Goal: Task Accomplishment & Management: Manage account settings

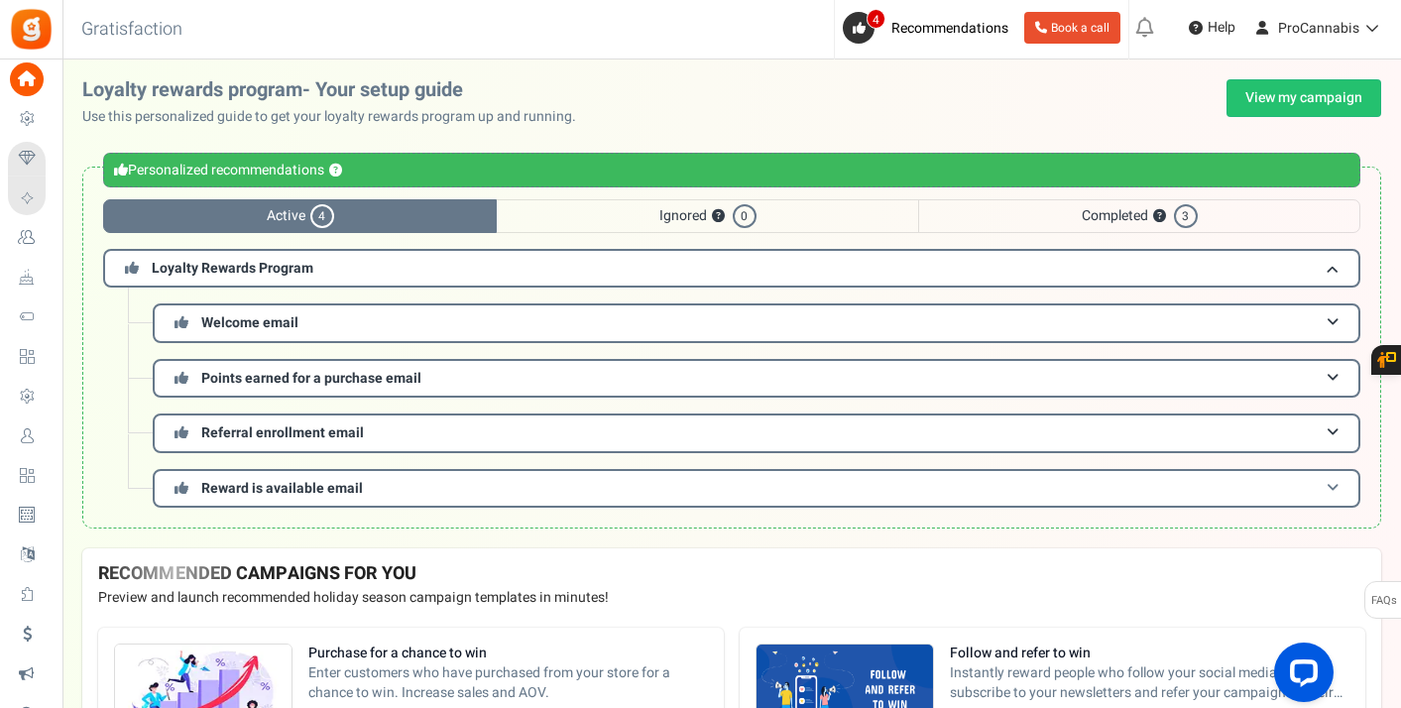
click at [390, 486] on h3 "Reward is available email" at bounding box center [756, 488] width 1207 height 39
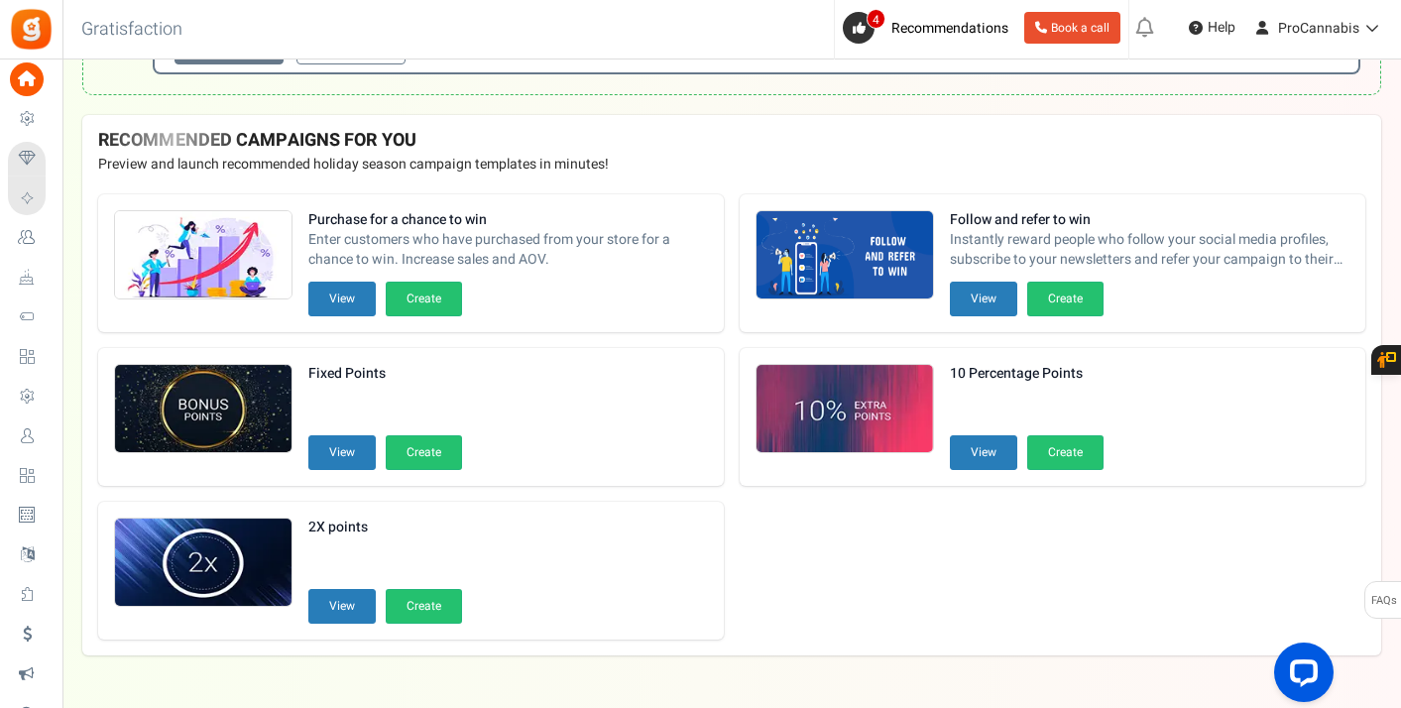
scroll to position [539, 0]
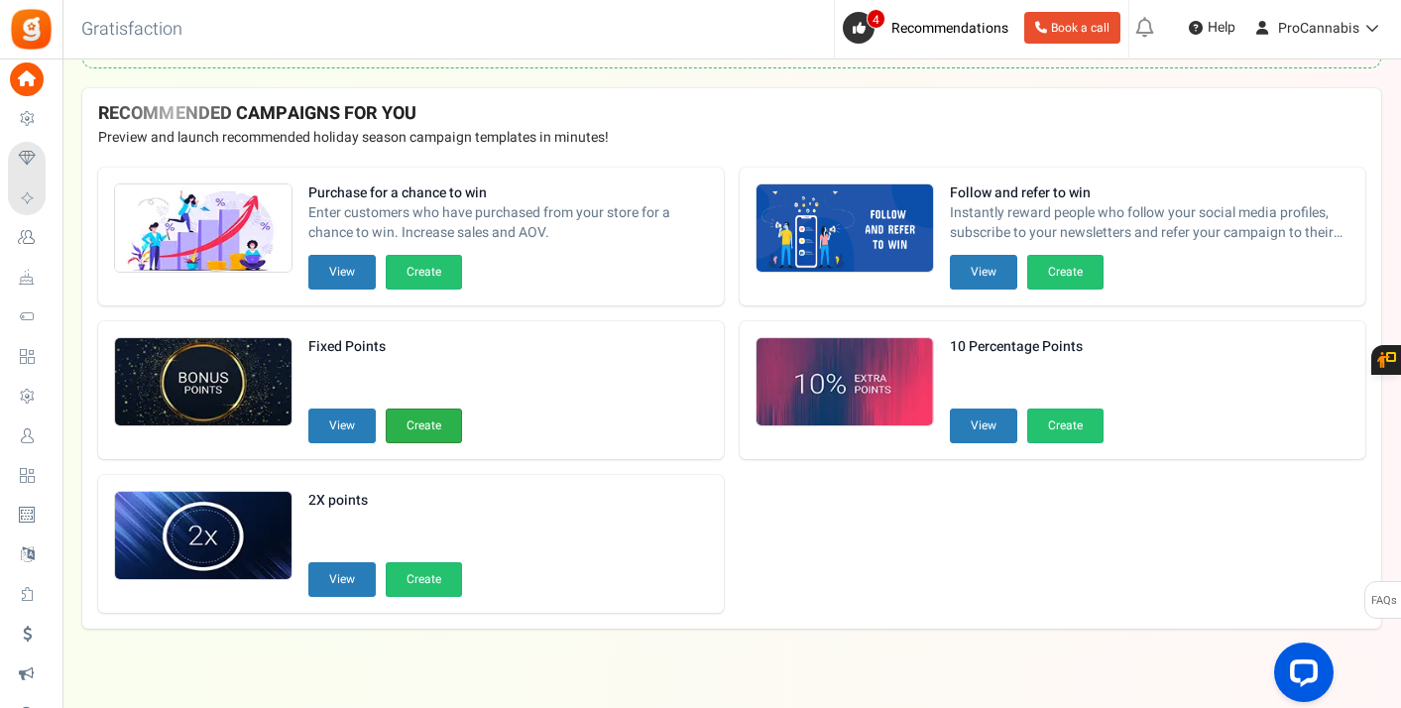
click at [422, 424] on button "Create" at bounding box center [424, 425] width 76 height 35
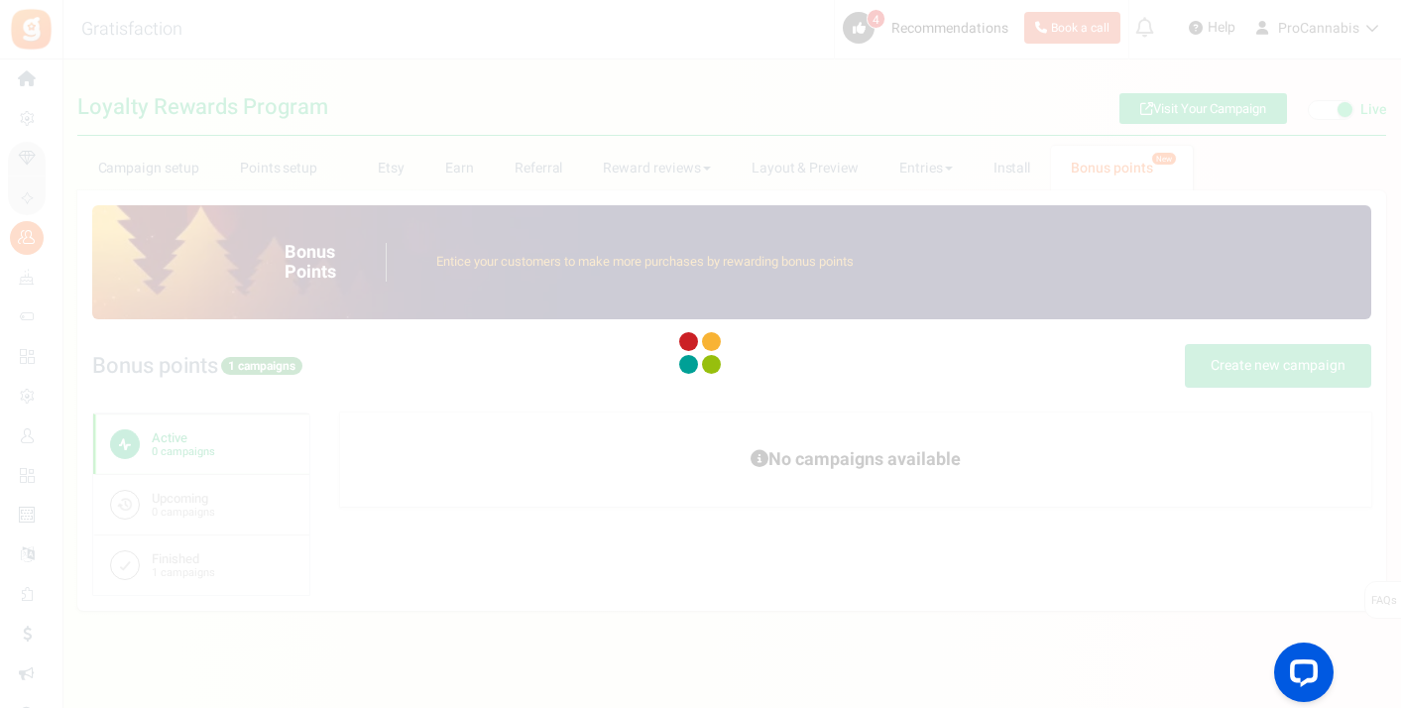
radio input "true"
type input "125"
radio input "true"
type input "08/27/2025 12:01 AM"
type input "10/08/2025 11:59 PM"
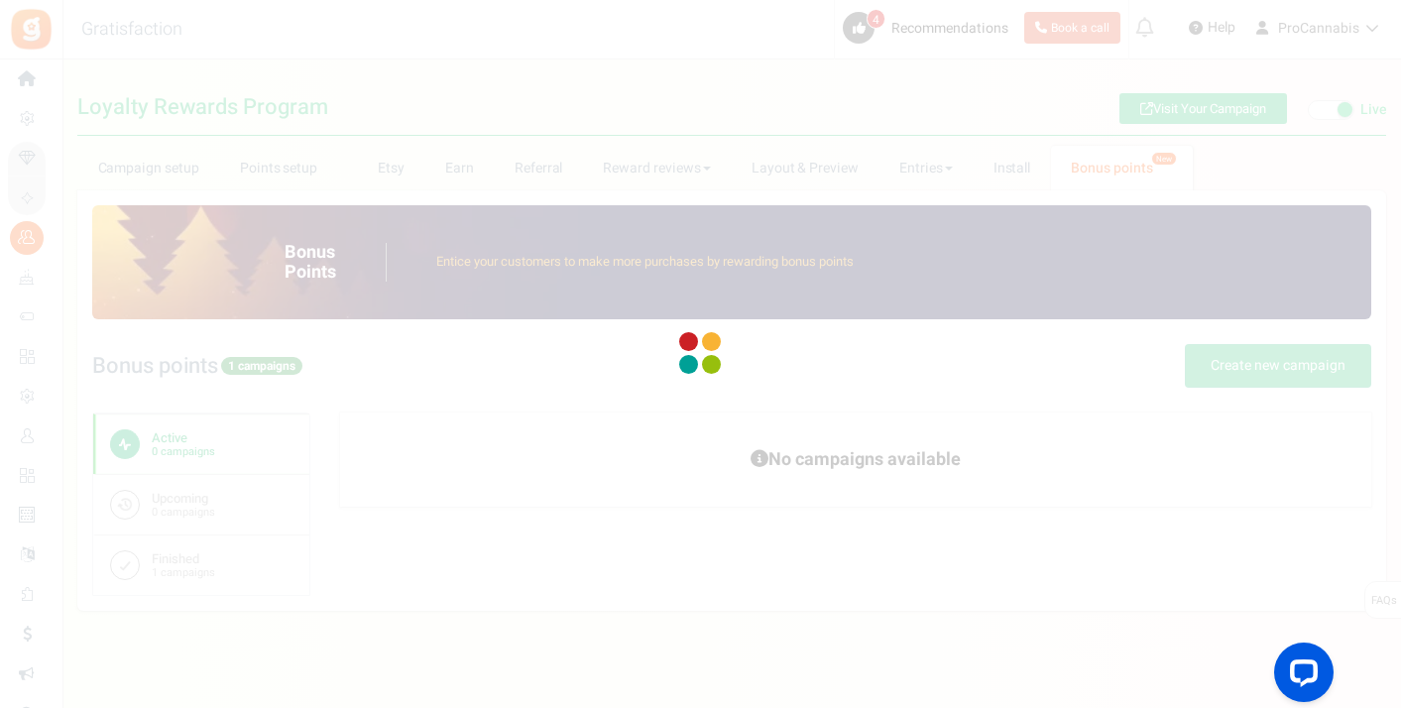
type textarea "Fixed Points"
type textarea "Bonus Points description"
type input "#000000"
type input "#ffbe84"
type input "#000000"
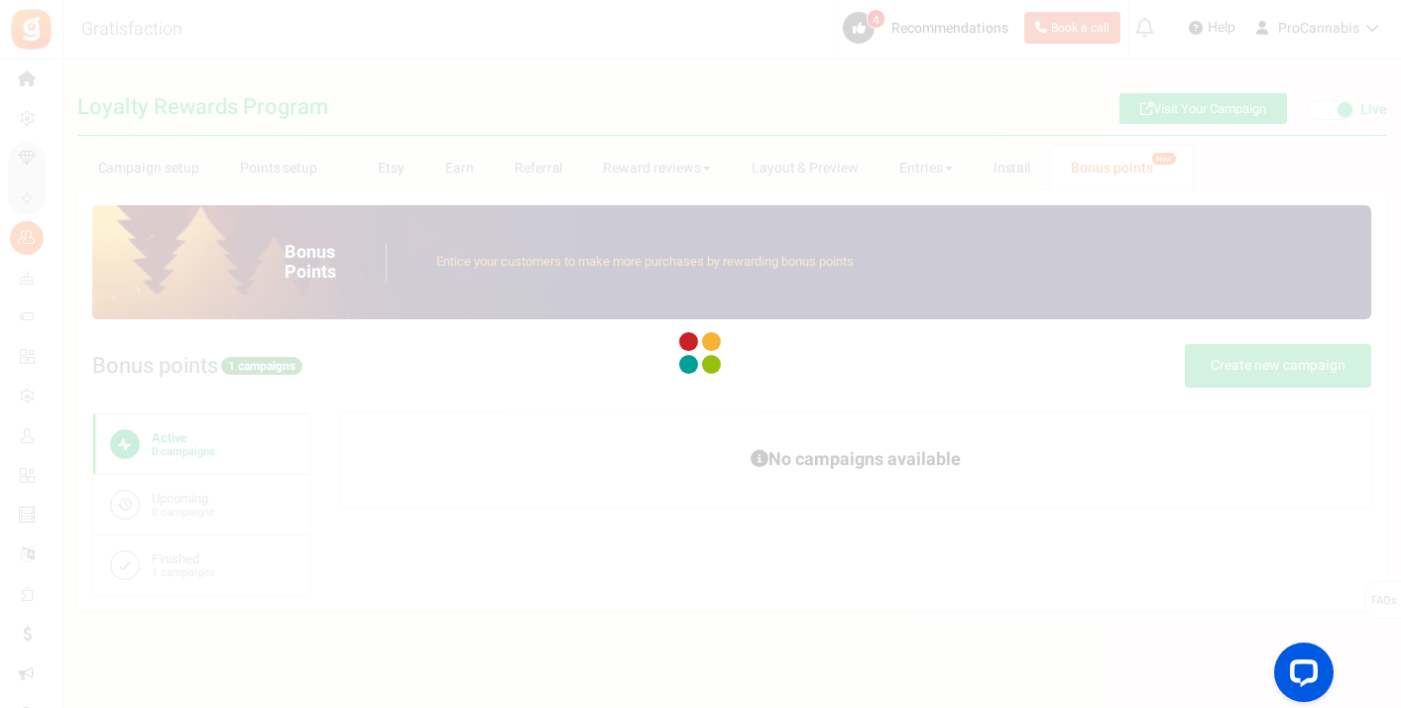
type input "#ffffff"
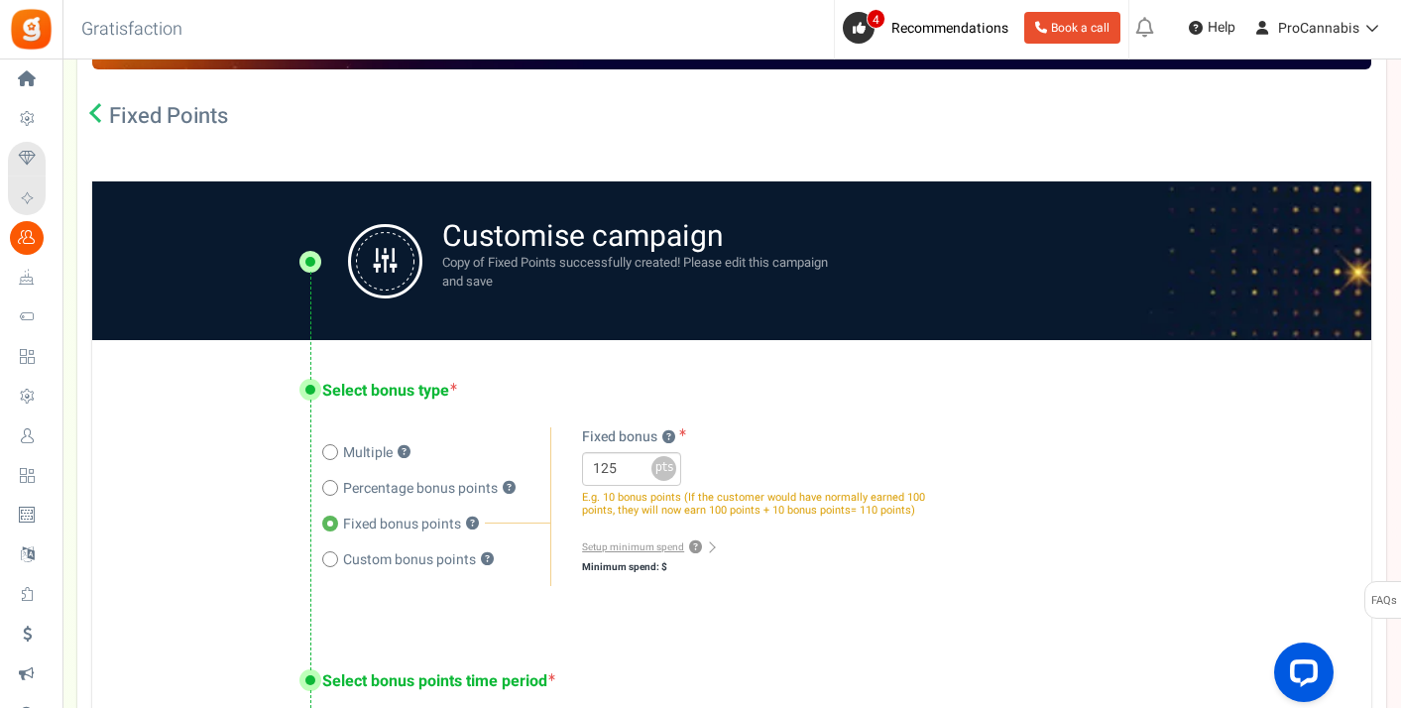
scroll to position [357, 0]
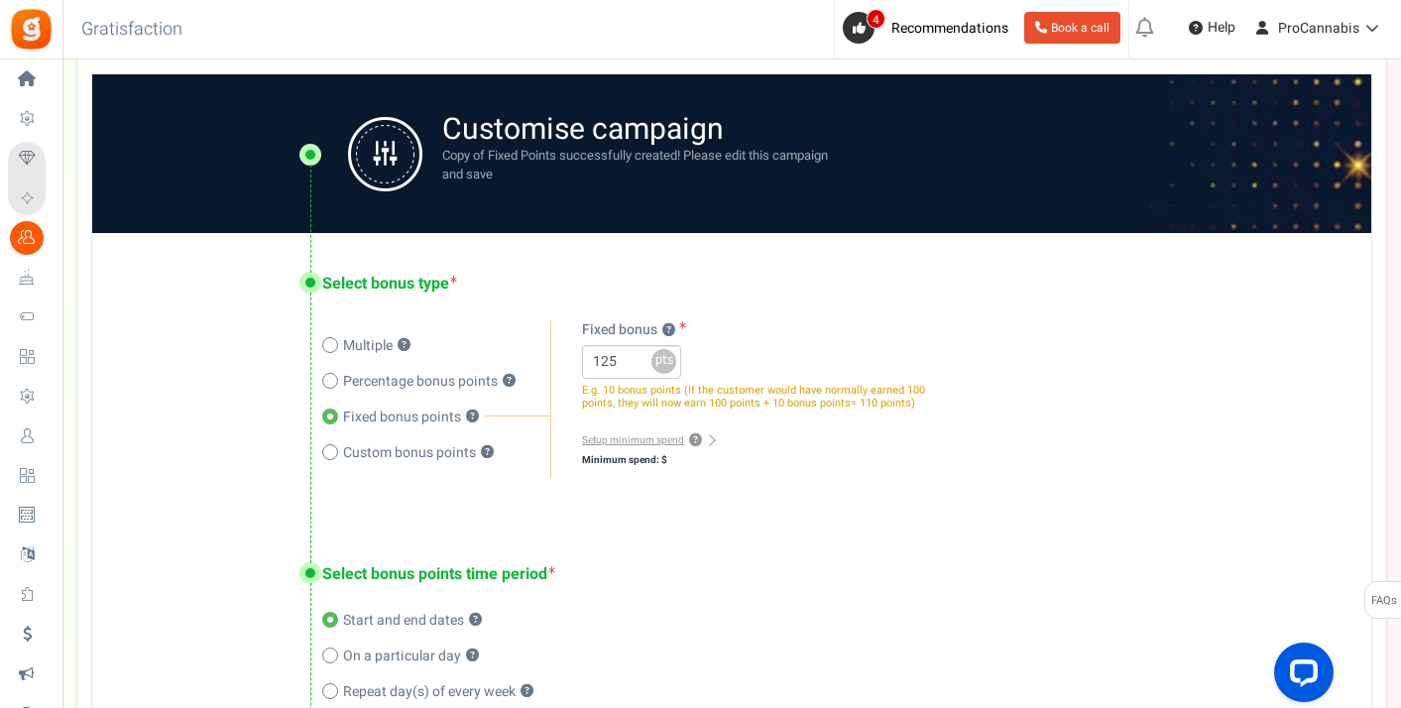
click at [335, 383] on span at bounding box center [330, 381] width 16 height 16
click at [335, 383] on input "Percentage bonus points ?" at bounding box center [328, 383] width 13 height 13
radio input "true"
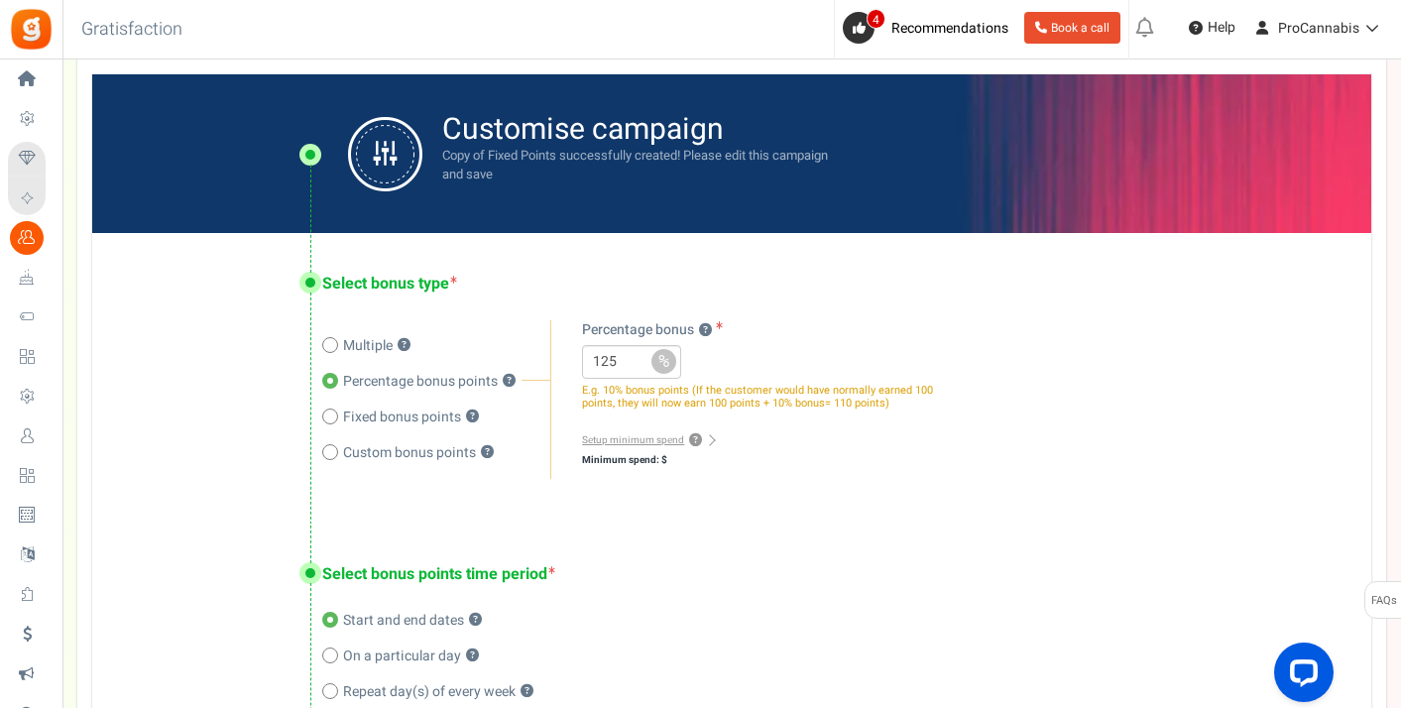
click at [325, 411] on span at bounding box center [330, 416] width 16 height 16
click at [325, 412] on input "Fixed bonus points ?" at bounding box center [328, 418] width 13 height 13
radio input "true"
radio input "false"
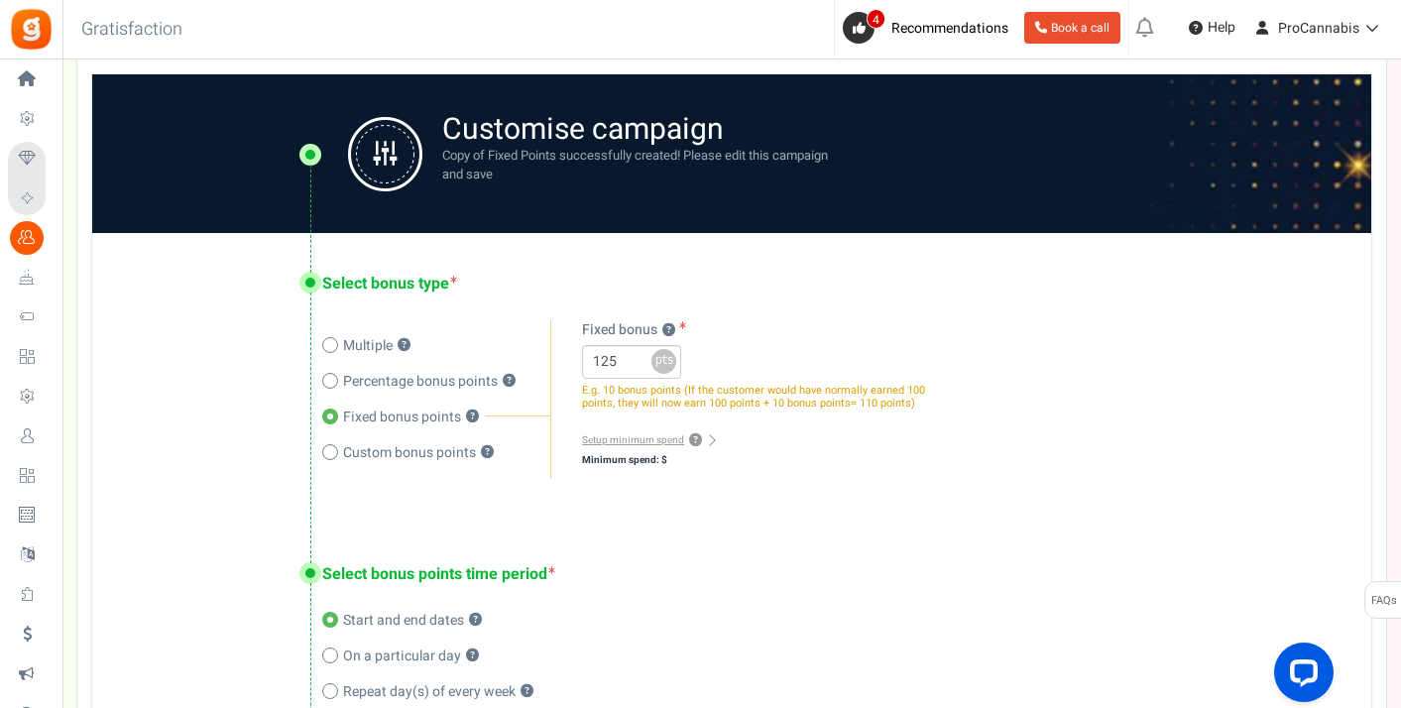
click at [334, 453] on span at bounding box center [330, 452] width 16 height 16
click at [334, 453] on input "Custom bonus points ?" at bounding box center [328, 454] width 13 height 13
radio input "true"
radio input "false"
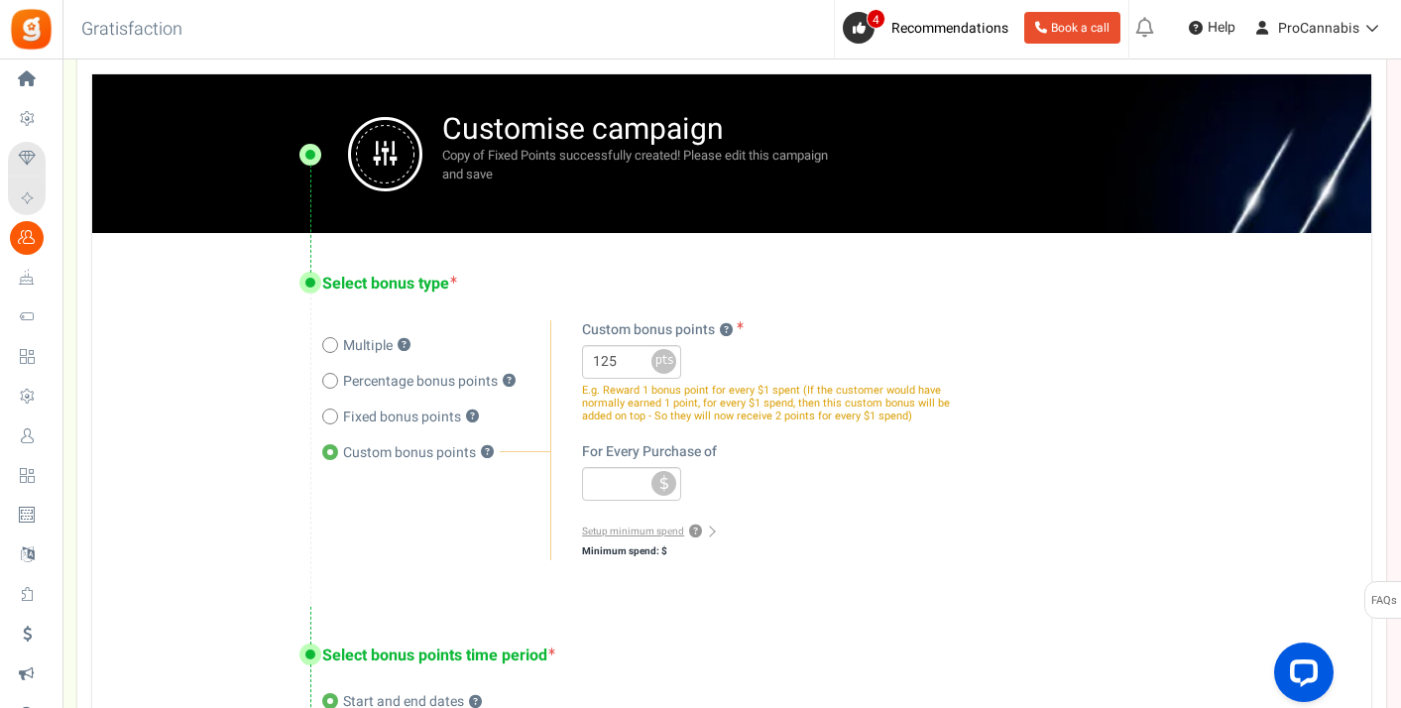
click at [328, 356] on div "Multiple ? Percentage bonus points ? Fixed bonus points ? ?" at bounding box center [436, 440] width 228 height 241
click at [327, 347] on span at bounding box center [330, 345] width 16 height 16
click at [327, 347] on input "Multiple ?" at bounding box center [328, 347] width 13 height 13
radio input "true"
radio input "false"
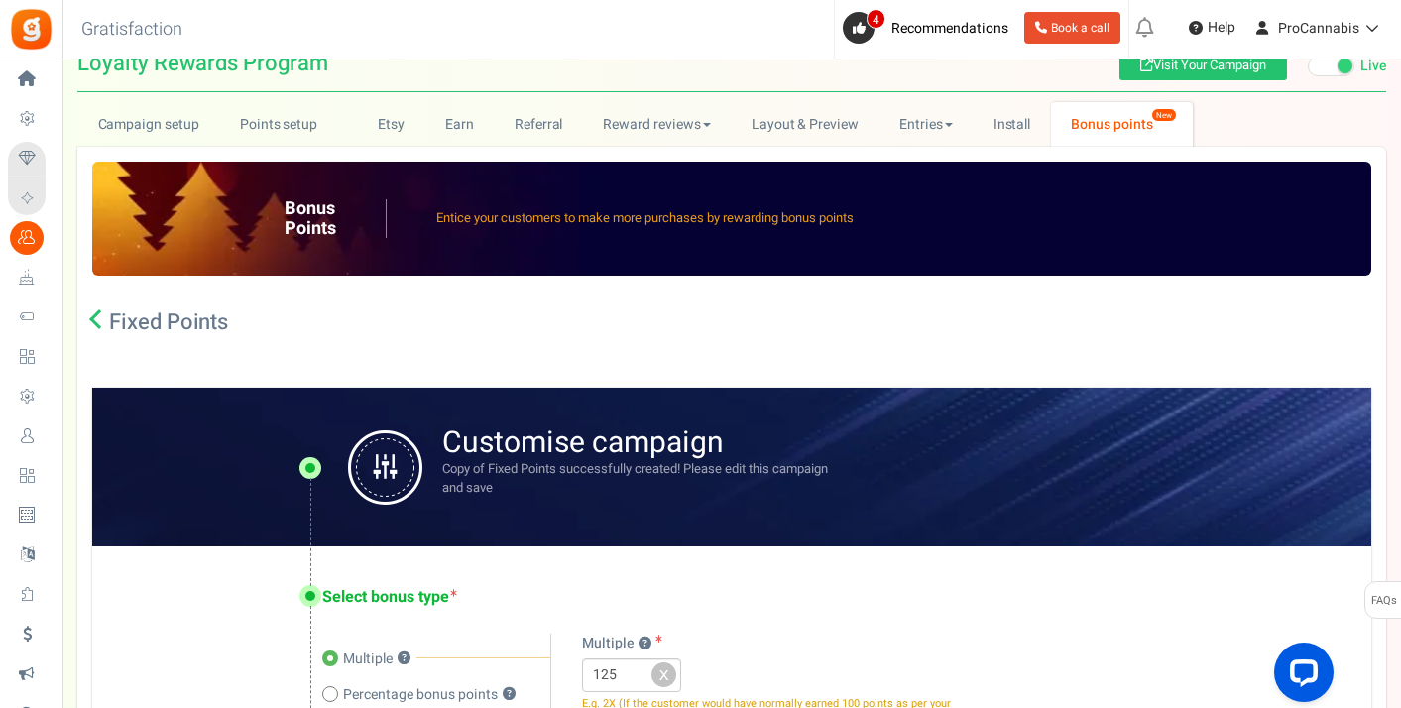
scroll to position [0, 0]
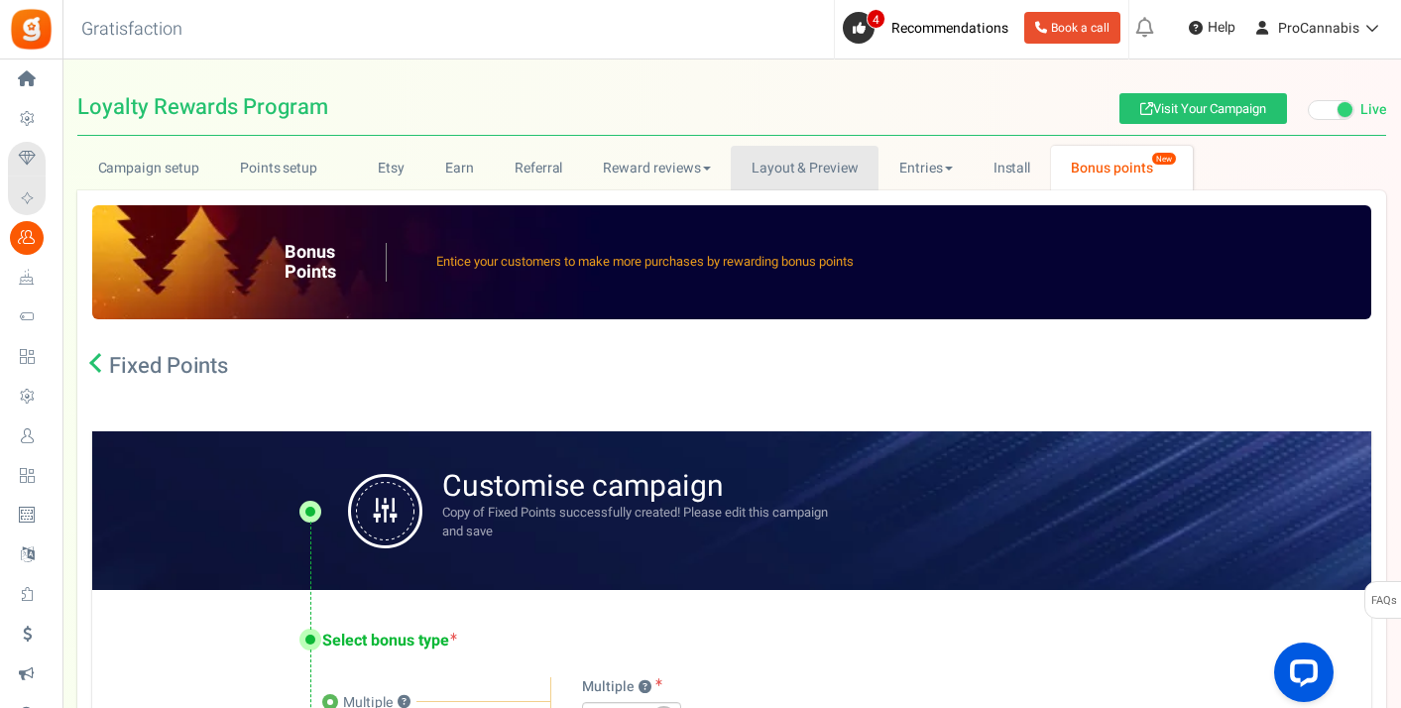
click at [827, 173] on link "Layout & Preview" at bounding box center [805, 168] width 148 height 45
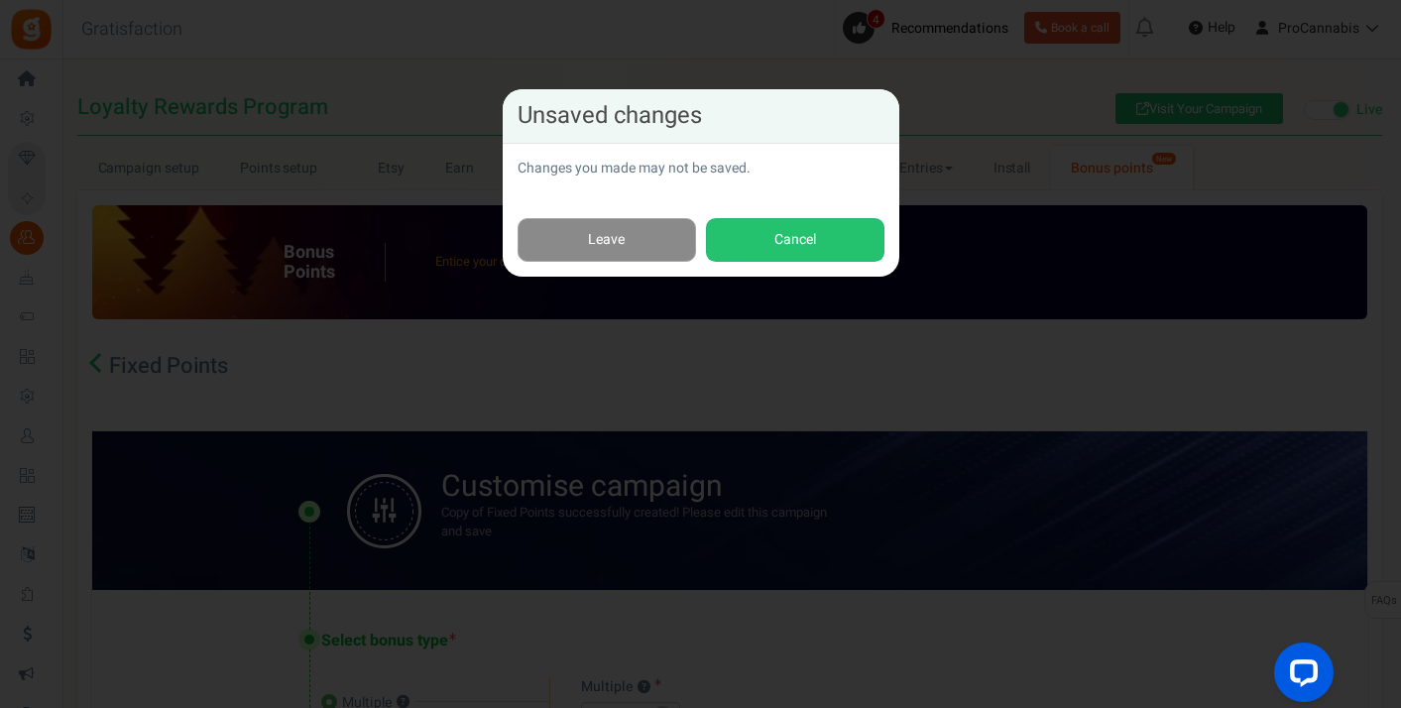
click at [647, 246] on link "Leave" at bounding box center [606, 240] width 178 height 45
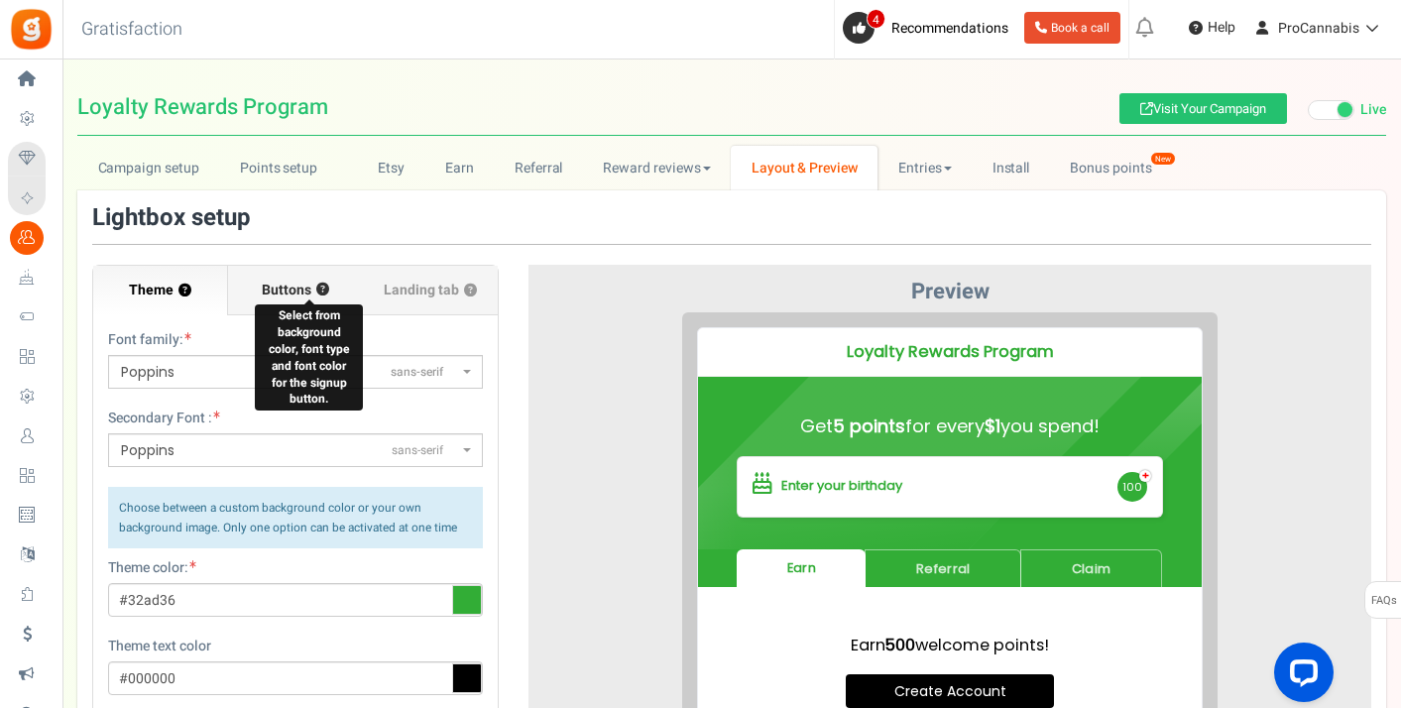
click at [316, 291] on button "?" at bounding box center [322, 290] width 13 height 13
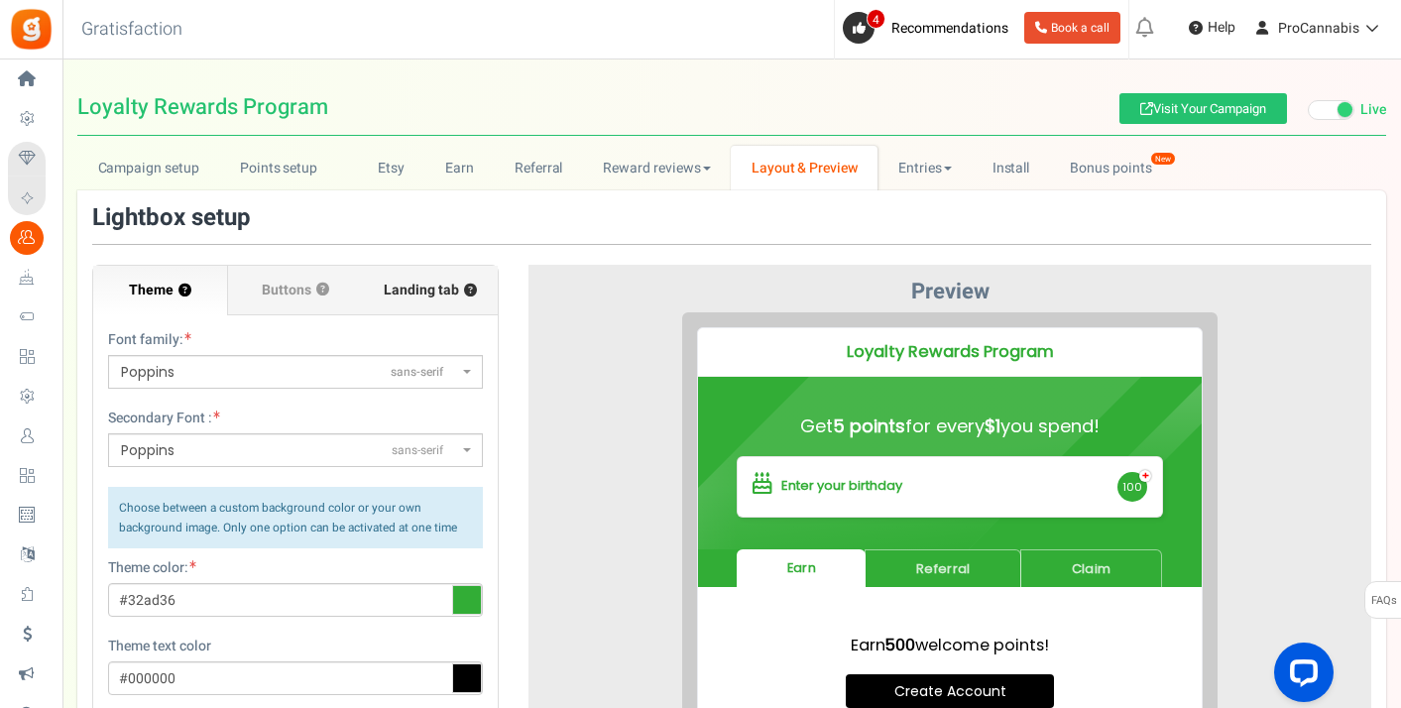
click at [430, 284] on span "Landing tab ?" at bounding box center [430, 291] width 93 height 20
click at [0, 0] on input "Landing tab ?" at bounding box center [0, 0] width 0 height 0
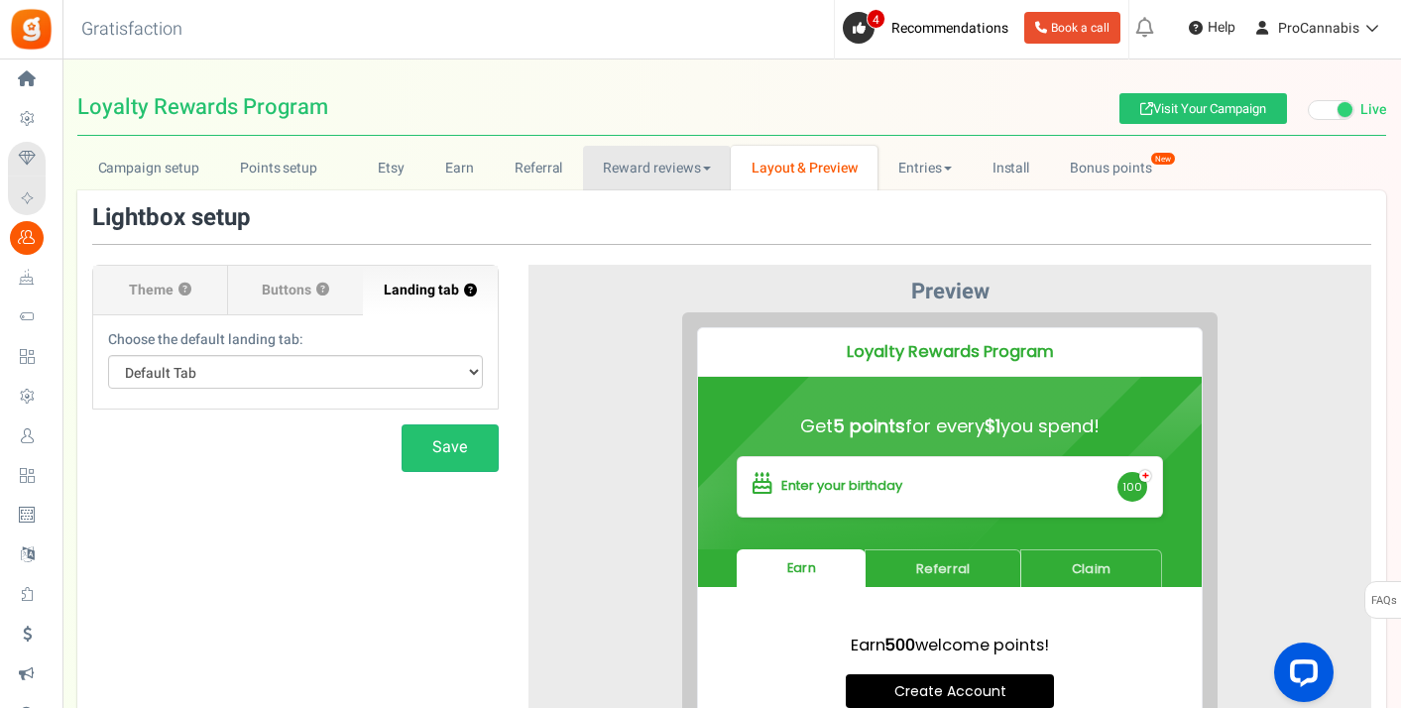
click at [634, 160] on link "Reward reviews" at bounding box center [657, 168] width 148 height 45
click at [532, 167] on link "Referral" at bounding box center [538, 168] width 89 height 45
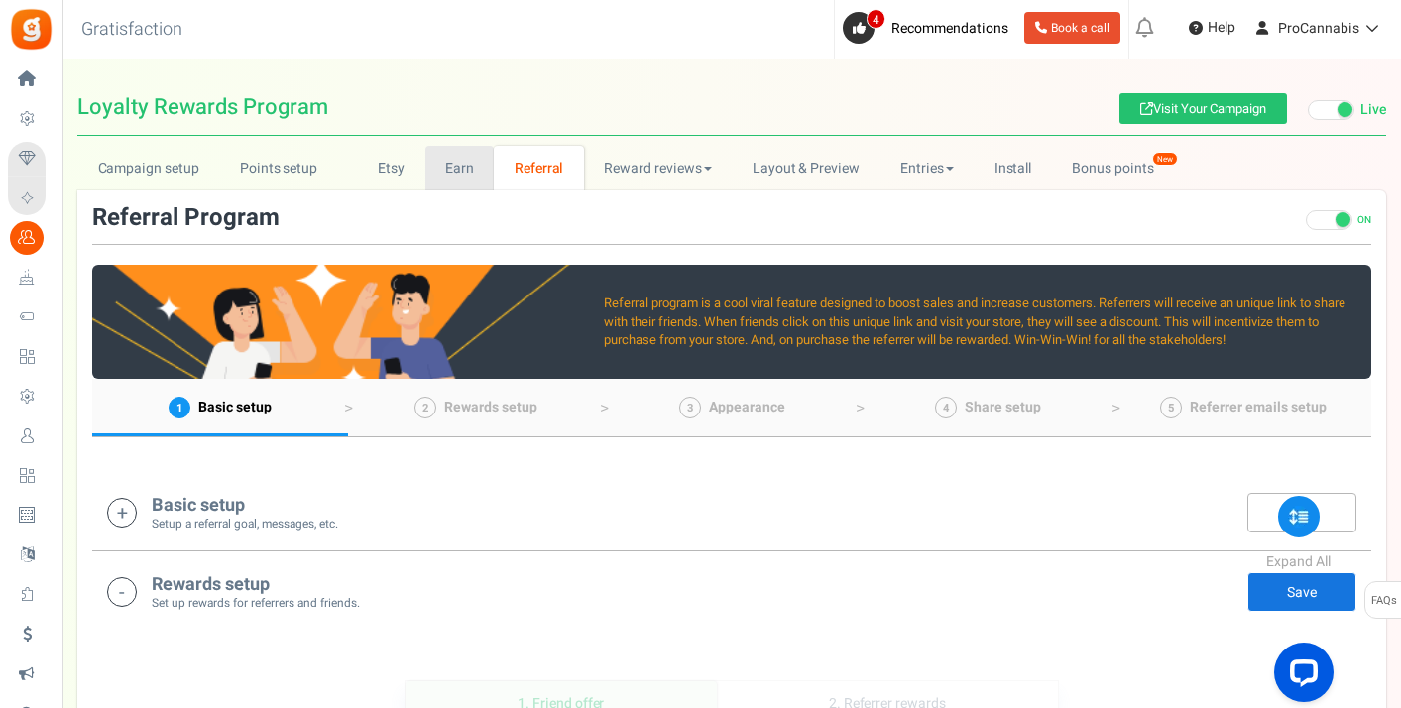
click at [442, 161] on link "Earn" at bounding box center [459, 168] width 69 height 45
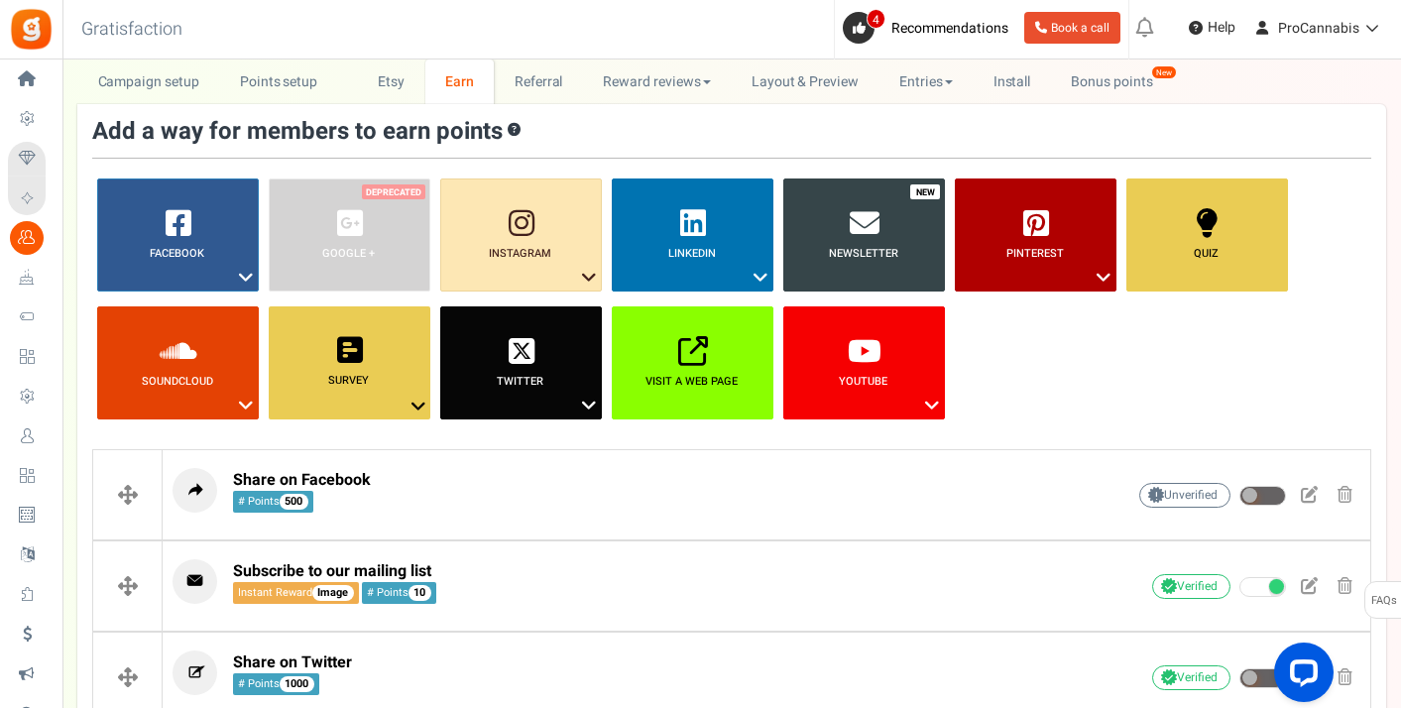
scroll to position [236, 0]
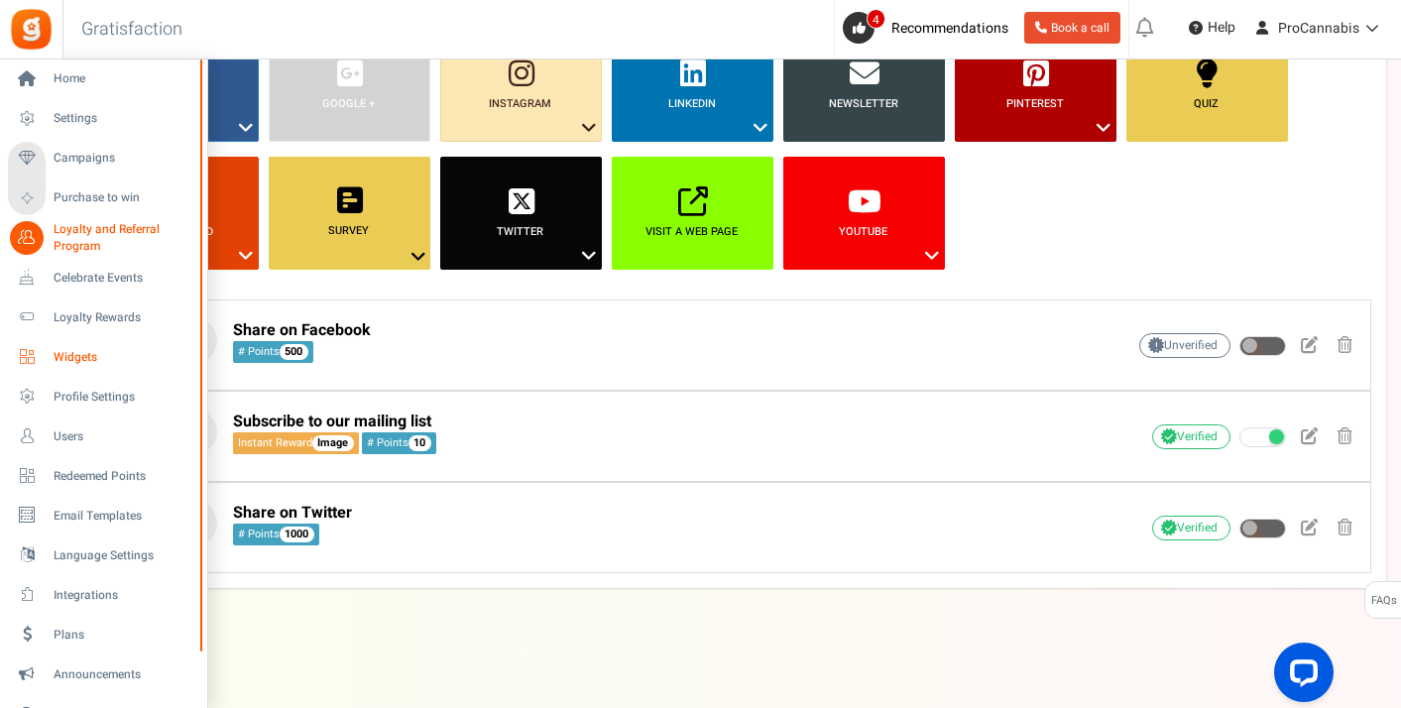
click at [85, 354] on span "Widgets" at bounding box center [123, 357] width 139 height 17
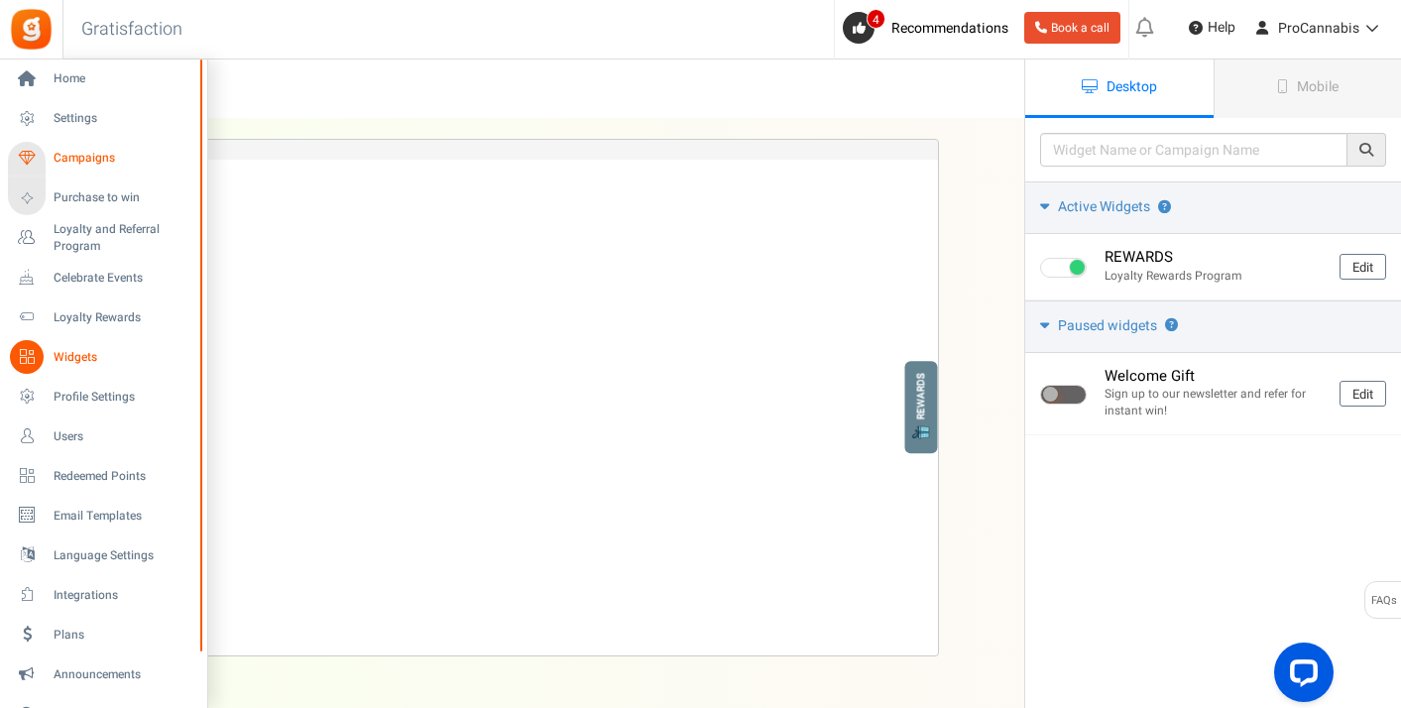
click at [73, 156] on span "Campaigns" at bounding box center [123, 158] width 139 height 17
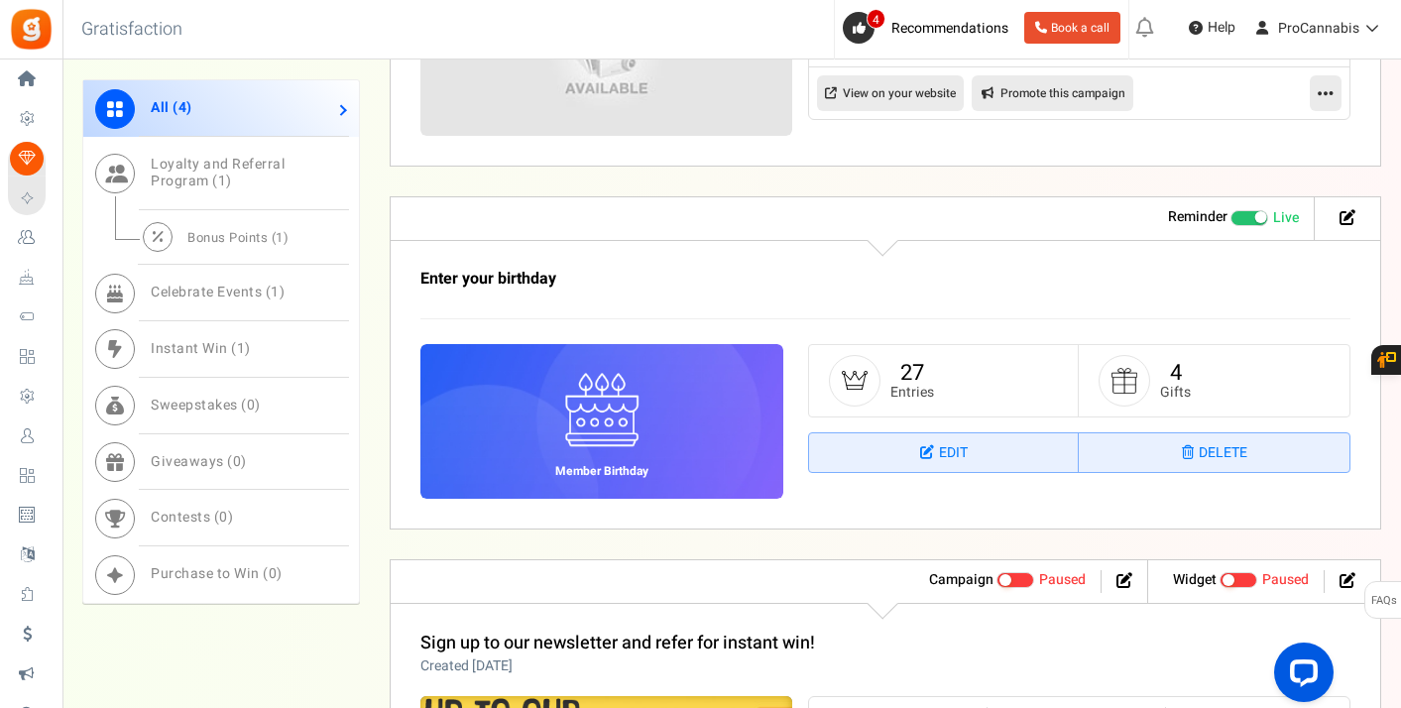
scroll to position [1249, 0]
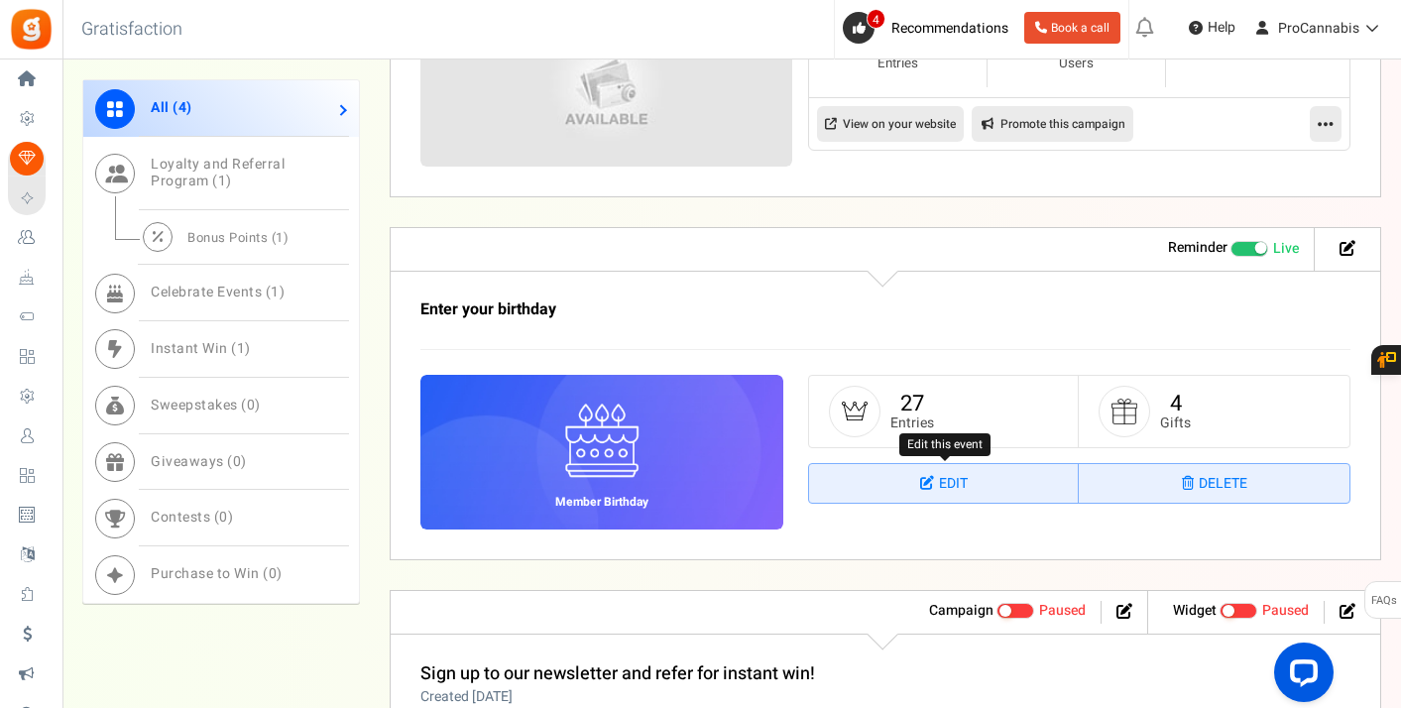
click at [896, 477] on link "Edit" at bounding box center [944, 484] width 271 height 40
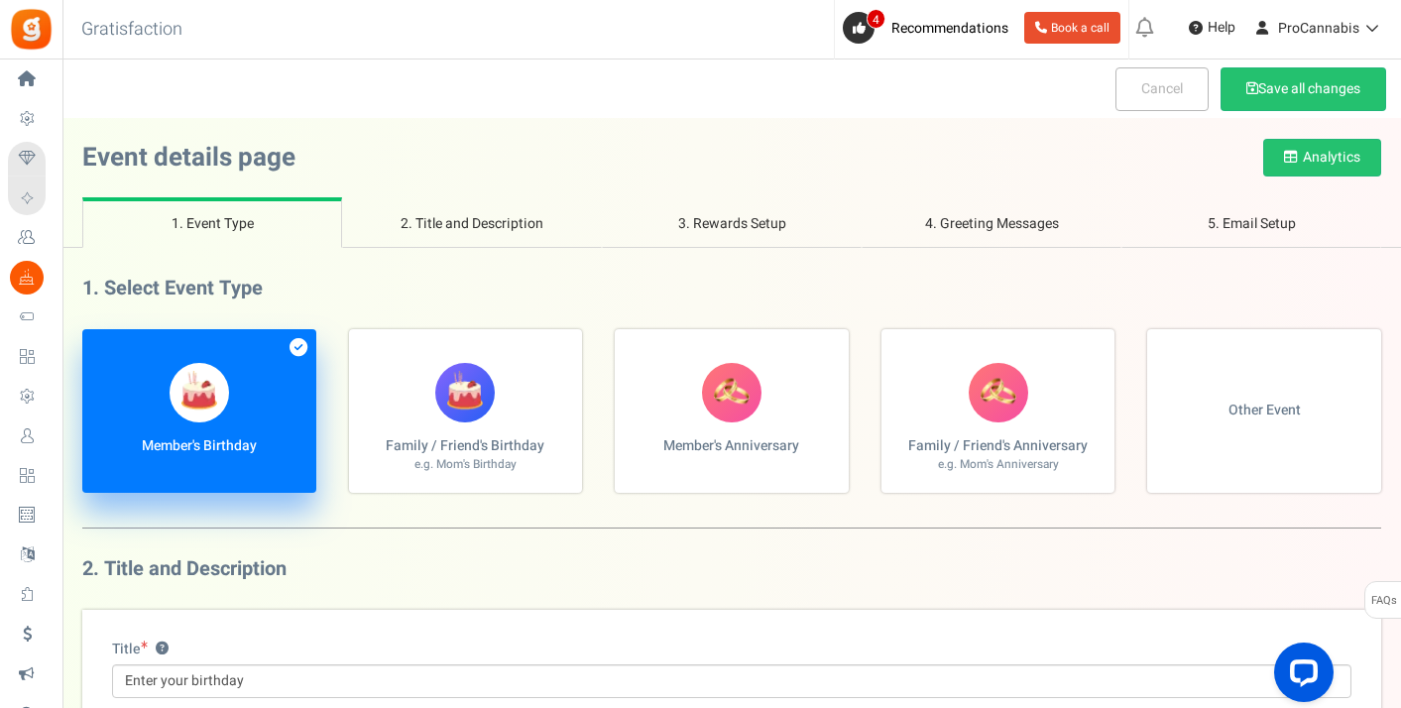
click at [732, 418] on figure at bounding box center [731, 392] width 59 height 59
click at [95, 346] on input "Member's Anniversary" at bounding box center [88, 339] width 13 height 13
radio input "true"
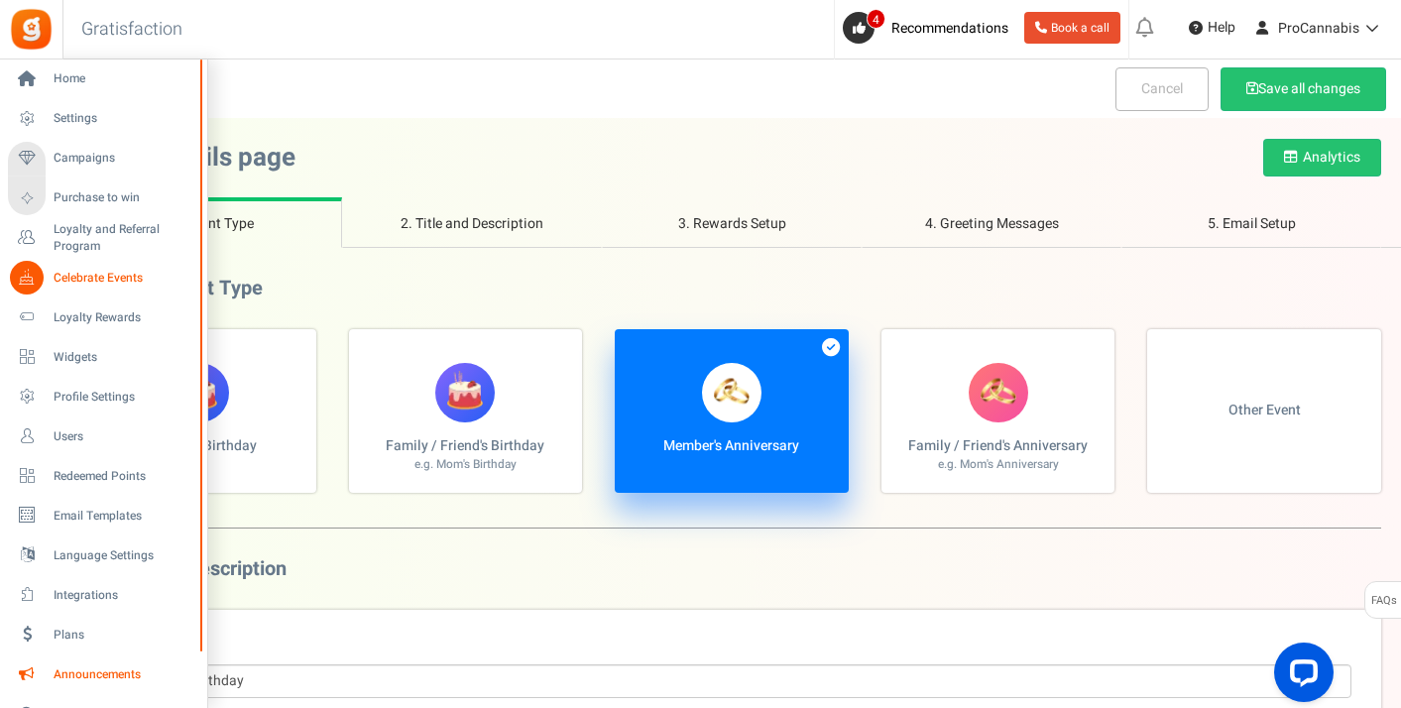
click at [95, 663] on link "Announcements" at bounding box center [103, 674] width 190 height 34
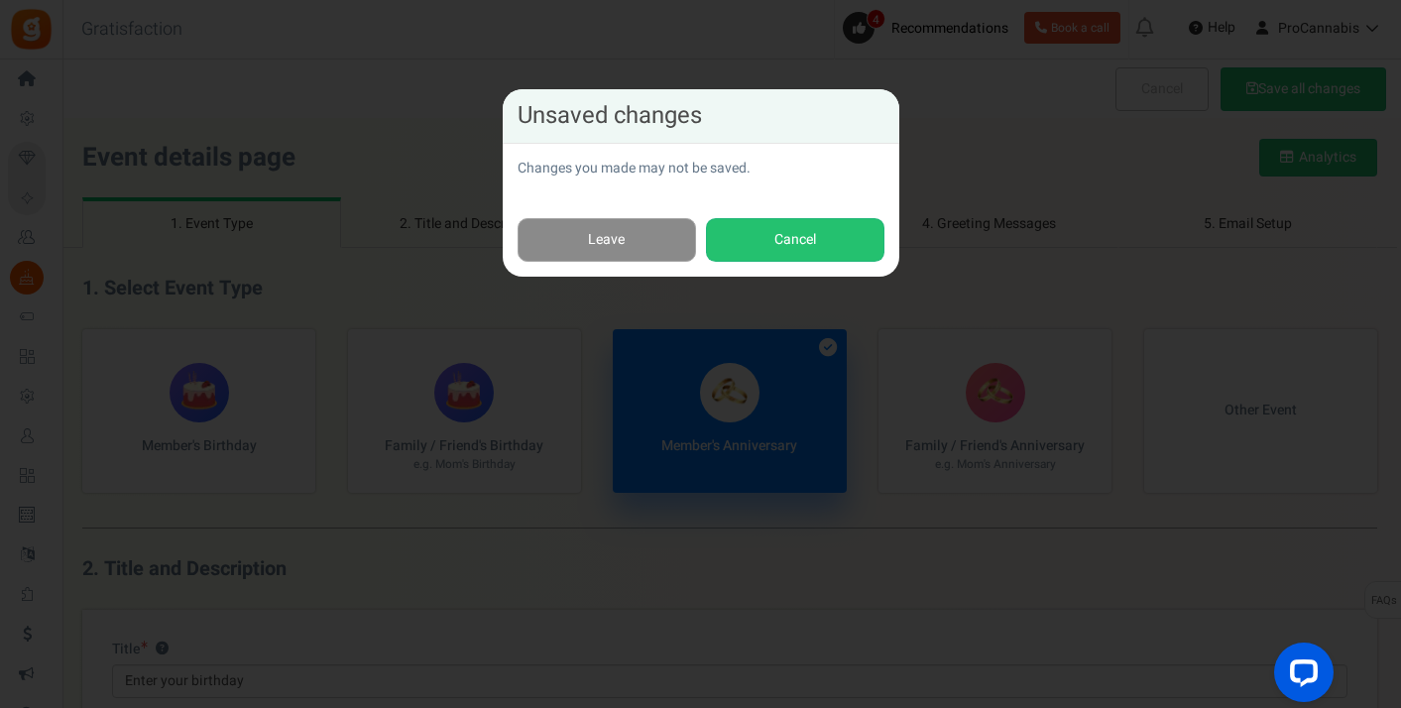
click at [597, 259] on link "Leave" at bounding box center [606, 240] width 178 height 45
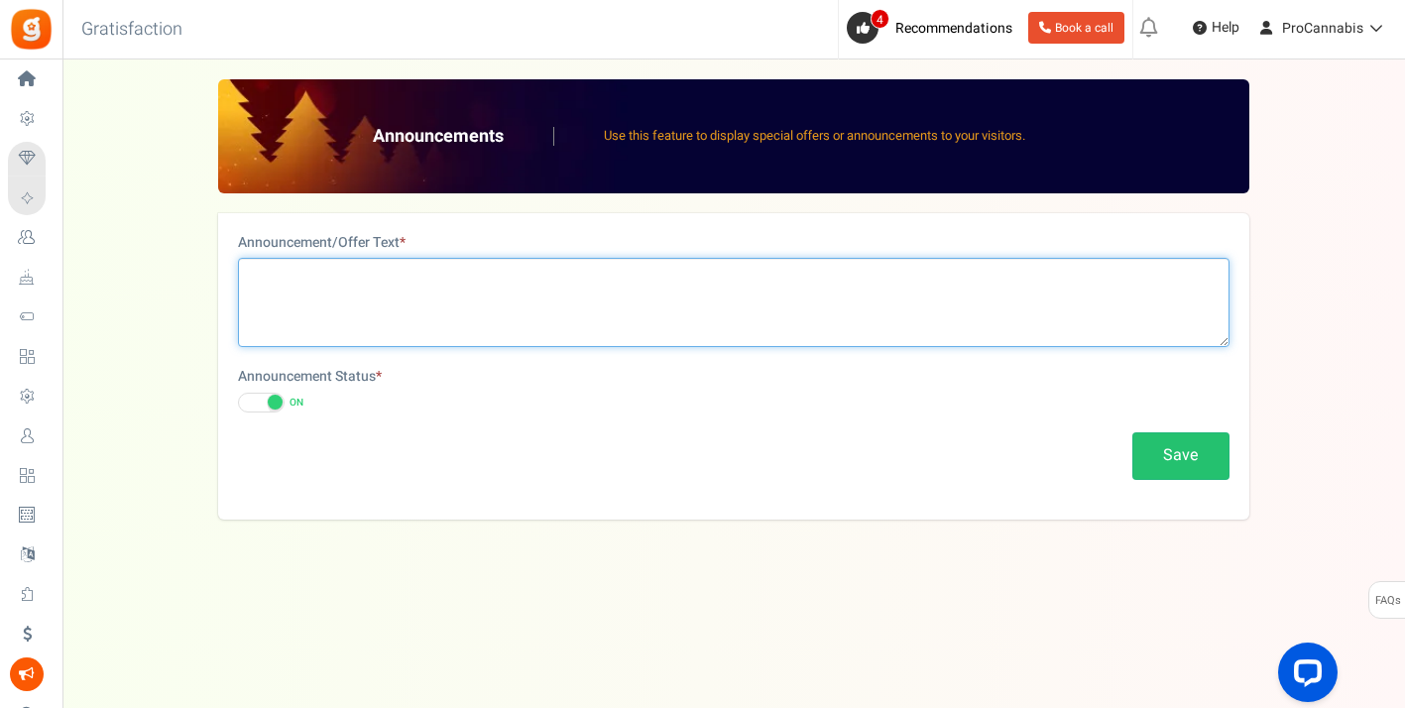
click at [577, 277] on textarea at bounding box center [733, 302] width 991 height 89
paste textarea "Spend $100 Get 10$ off Spend $150 Get $15 off Spend $200 Get $20 off"
click at [399, 280] on textarea "Exclusive Summer Sale: Spend $100 Get 10$ off Spend $150 Get $15 off Spend $200…" at bounding box center [733, 302] width 991 height 89
click at [256, 290] on textarea "Exclusive Summer Sale: Spend $100 Get 10$ off Spend $150 Get $15 off Spend $200…" at bounding box center [733, 302] width 991 height 89
click at [369, 270] on textarea "Exclusive Summer Sale: Spend $100 Get 10$ off Spend $150 Get $15 off Spend $200…" at bounding box center [733, 302] width 991 height 89
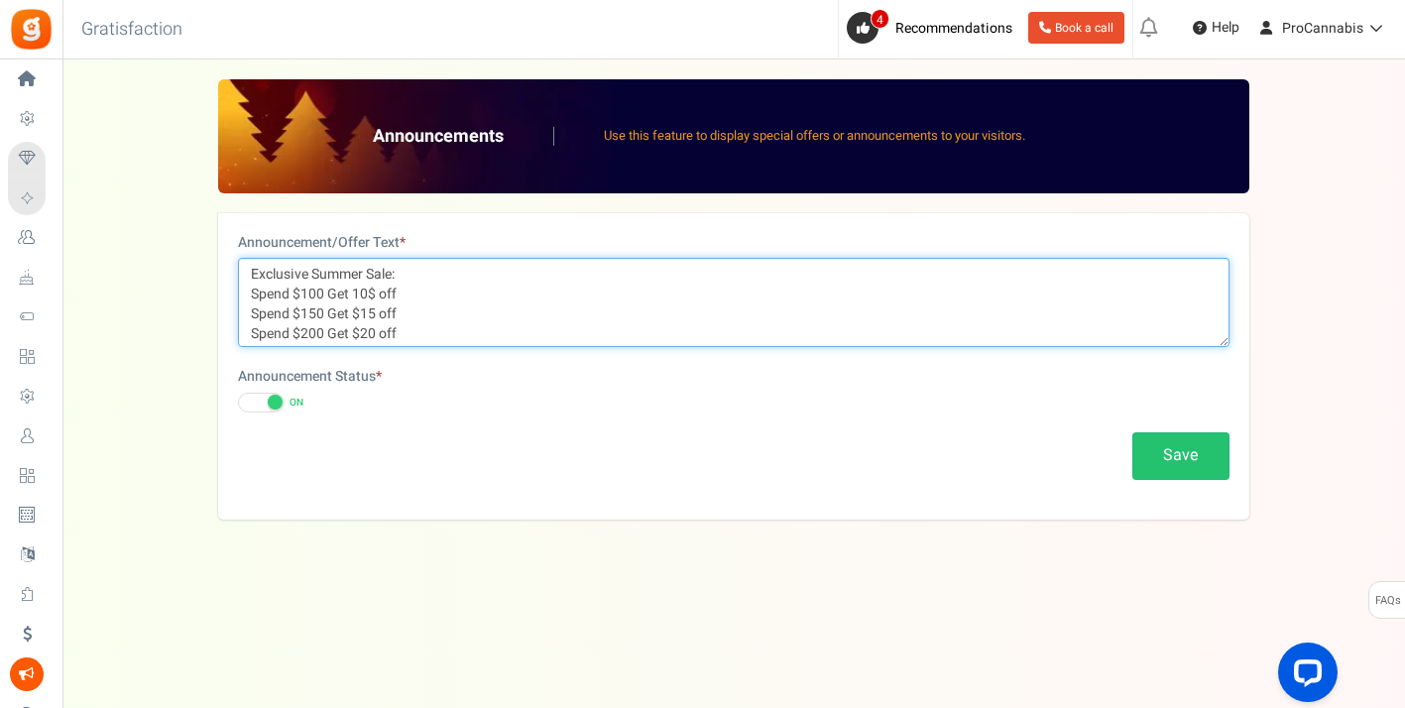
click at [369, 270] on textarea "Exclusive Summer Sale: Spend $100 Get 10$ off Spend $150 Get $15 off Spend $200…" at bounding box center [733, 302] width 991 height 89
click at [415, 275] on textarea "Exclusive Summer Sale: Spend $100 Get 10$ off Spend $150 Get $15 off Spend $200…" at bounding box center [733, 302] width 991 height 89
click at [251, 289] on textarea "Exclusive Summer Sale: Spend $100 Get 10$ off Spend $150 Get $15 off Spend $200…" at bounding box center [733, 302] width 991 height 89
click at [574, 283] on textarea "Exclusive Summer Sale: Spend $100 Get 10$ off Spend $150 Get $15 off Spend $200…" at bounding box center [733, 302] width 991 height 89
click at [251, 296] on textarea "Exclusive Summer Sale: Spend $100 Get 10$ off, Spend $150 Get $15 off Spend $20…" at bounding box center [733, 302] width 991 height 89
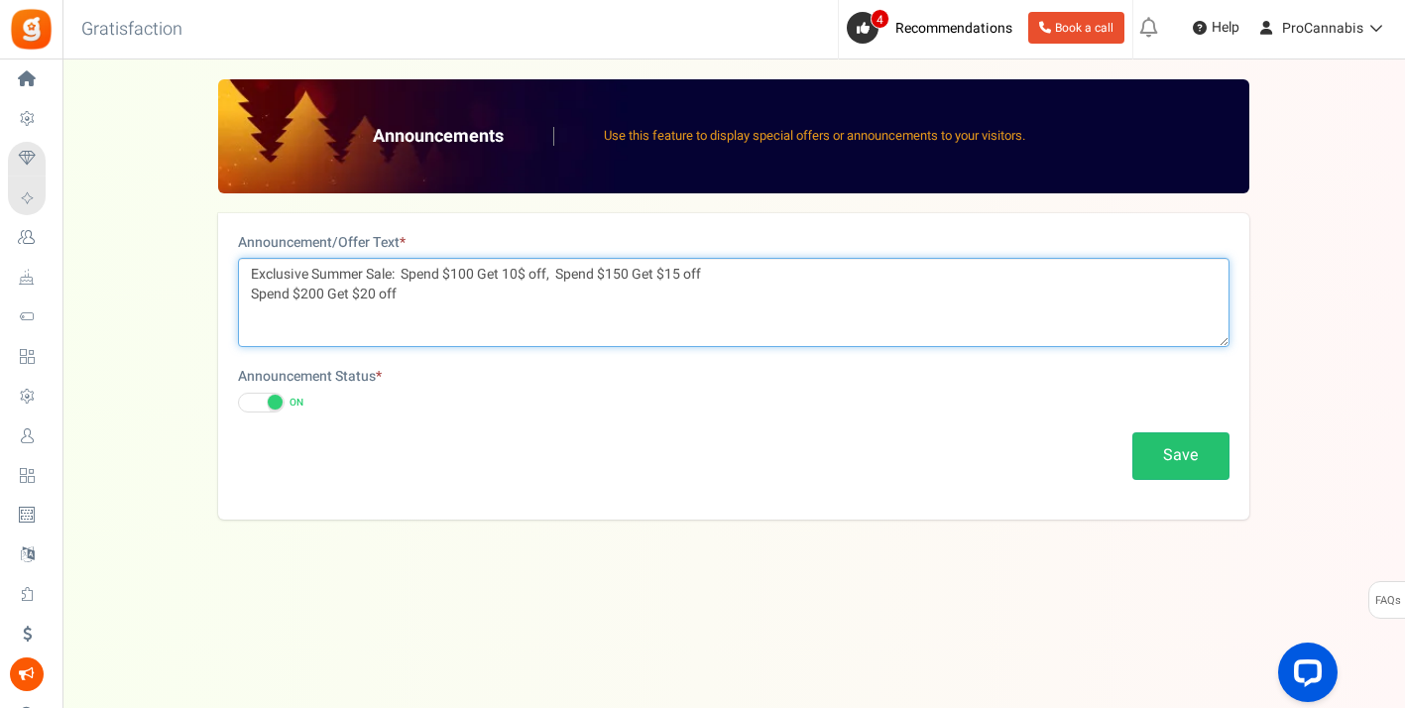
click at [736, 277] on textarea "Exclusive Summer Sale: Spend $100 Get 10$ off, Spend $150 Get $15 off Spend $20…" at bounding box center [733, 302] width 991 height 89
click at [252, 296] on textarea "Exclusive Summer Sale: Spend $100 Get 10$ off, Spend $150 Get $15 off, Spend $2…" at bounding box center [733, 302] width 991 height 89
click at [878, 270] on textarea "Exclusive Summer Sale: Spend $100 Get 10$ off, Spend $150 Get $15 off, Spend $2…" at bounding box center [733, 302] width 991 height 89
type textarea "Exclusive Summer Sale: Spend $100 Get 10$ off, Spend $150 Get $15 off, Spend $2…"
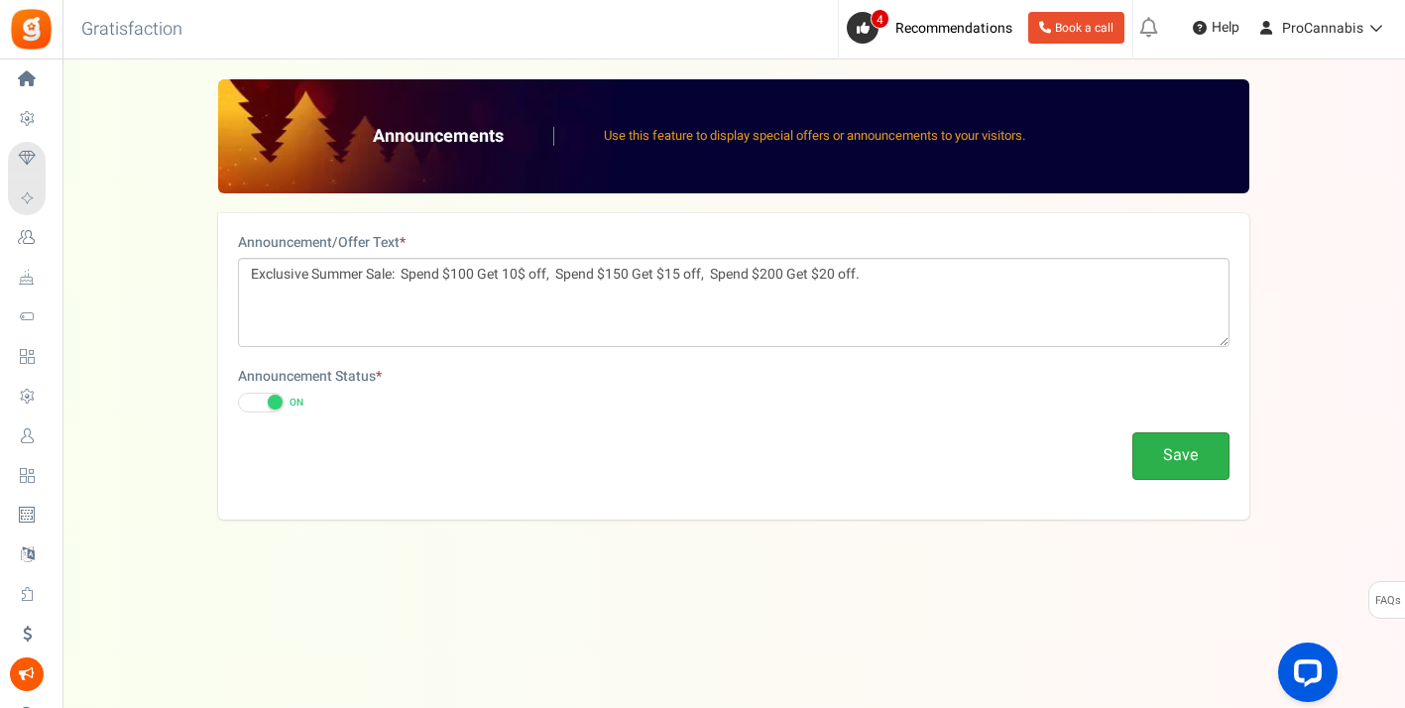
click at [1175, 454] on button "Save" at bounding box center [1180, 455] width 97 height 47
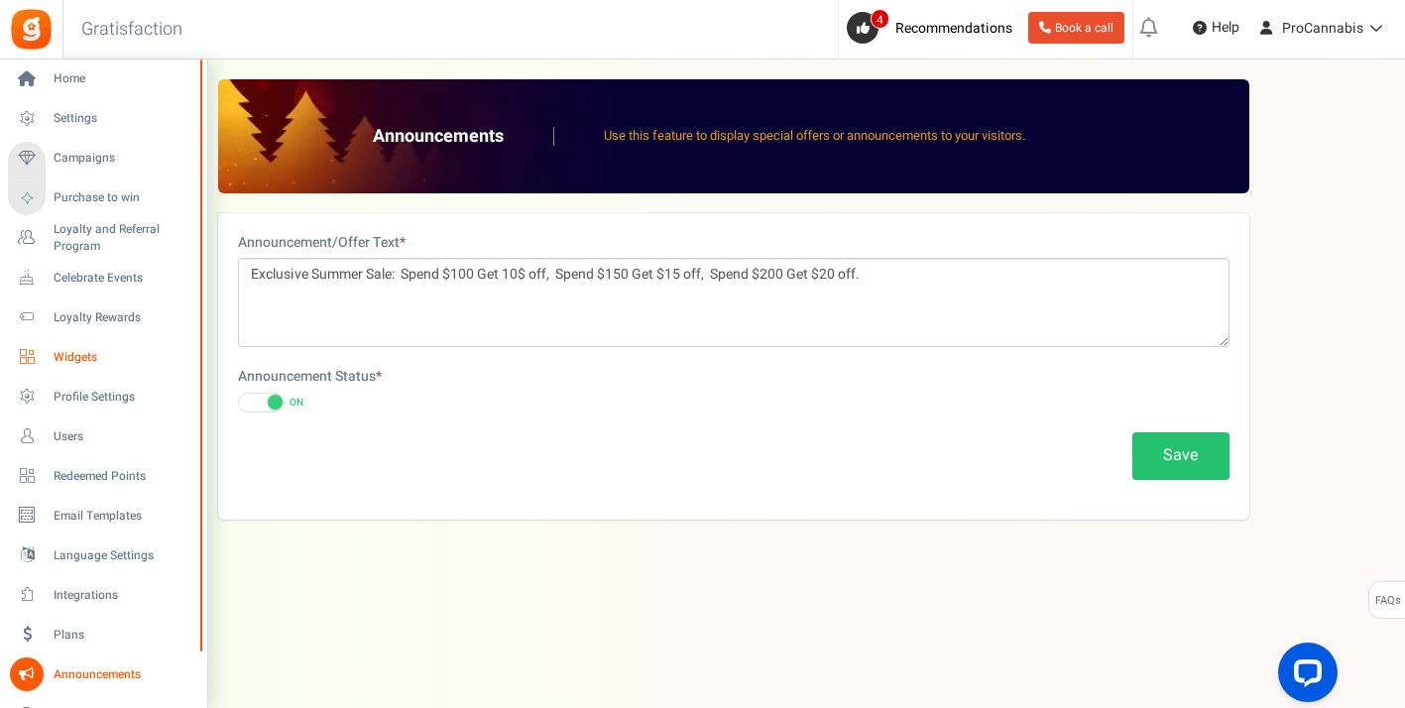
click at [79, 356] on span "Widgets" at bounding box center [123, 357] width 139 height 17
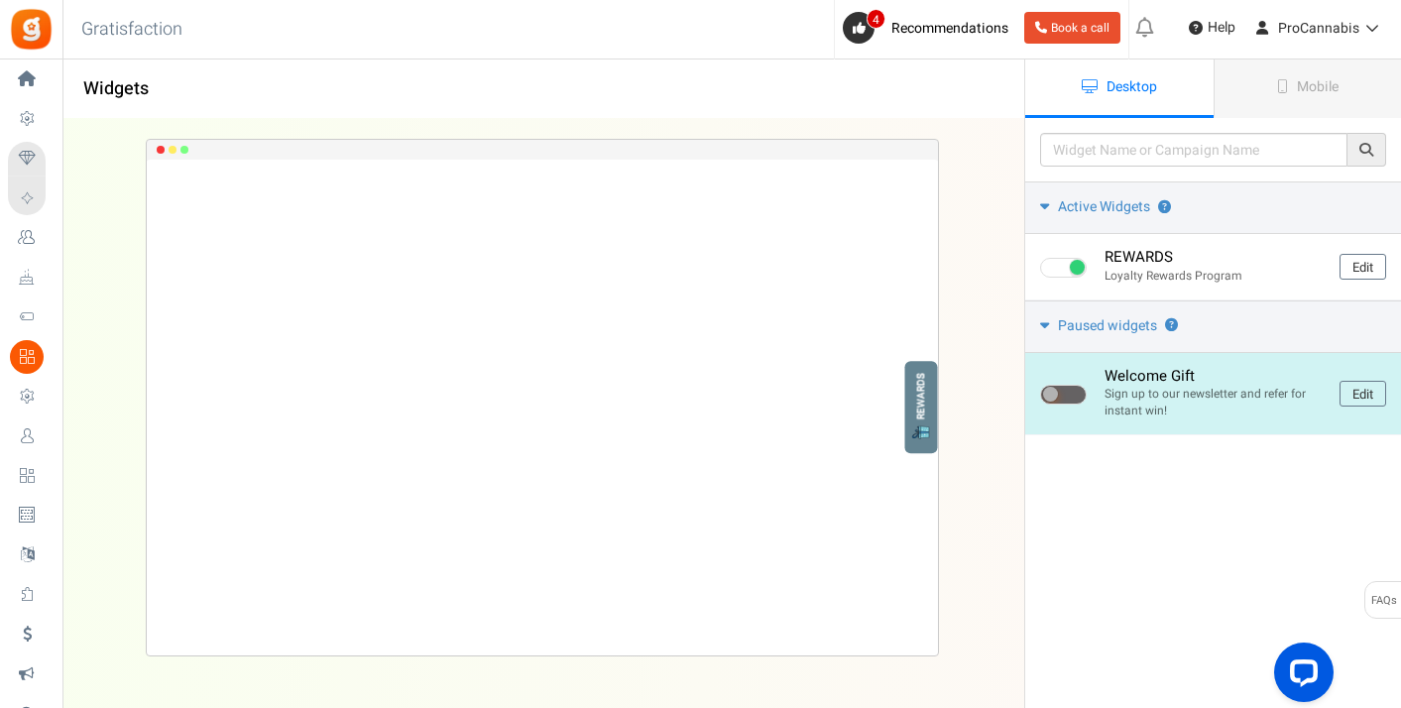
click at [1077, 387] on span at bounding box center [1063, 395] width 47 height 20
click at [1053, 389] on input "checkbox" at bounding box center [1046, 395] width 13 height 13
checkbox input "true"
click at [1365, 397] on link "Edit" at bounding box center [1362, 394] width 47 height 26
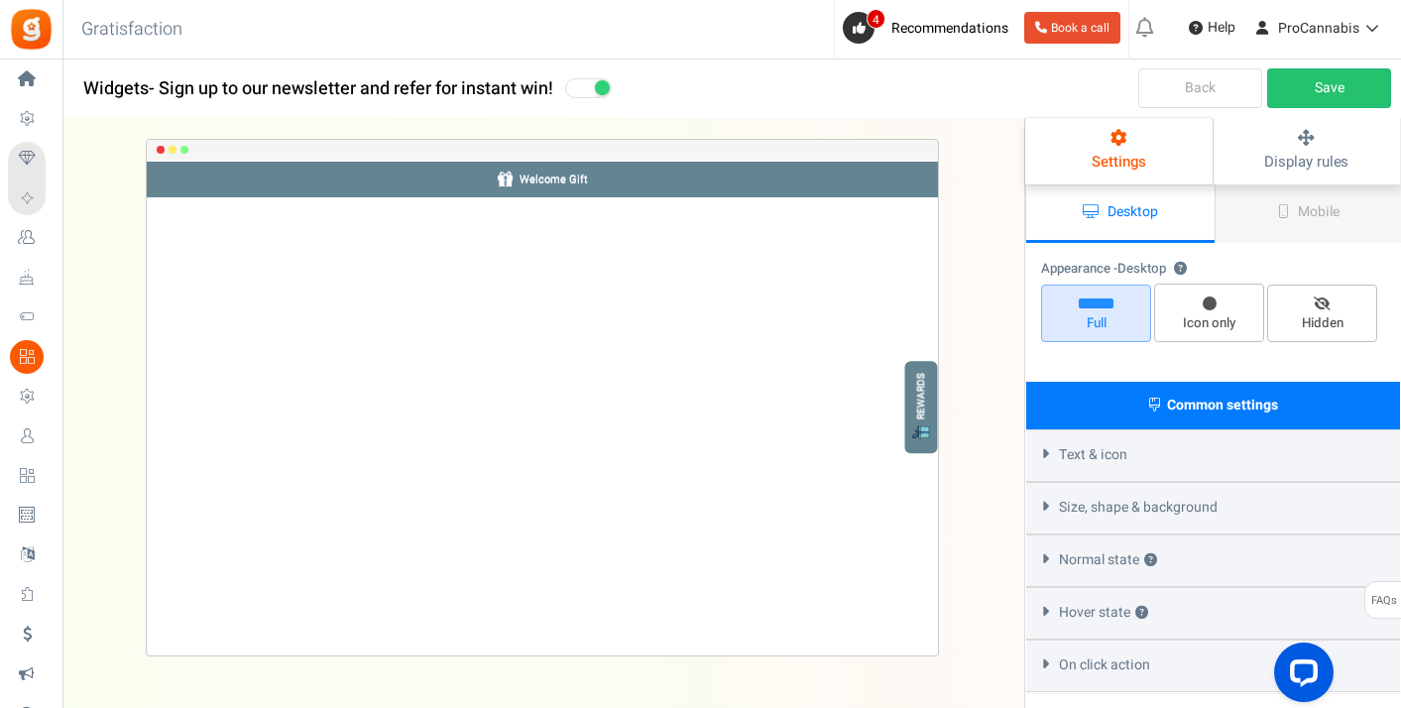
select select "top-bar"
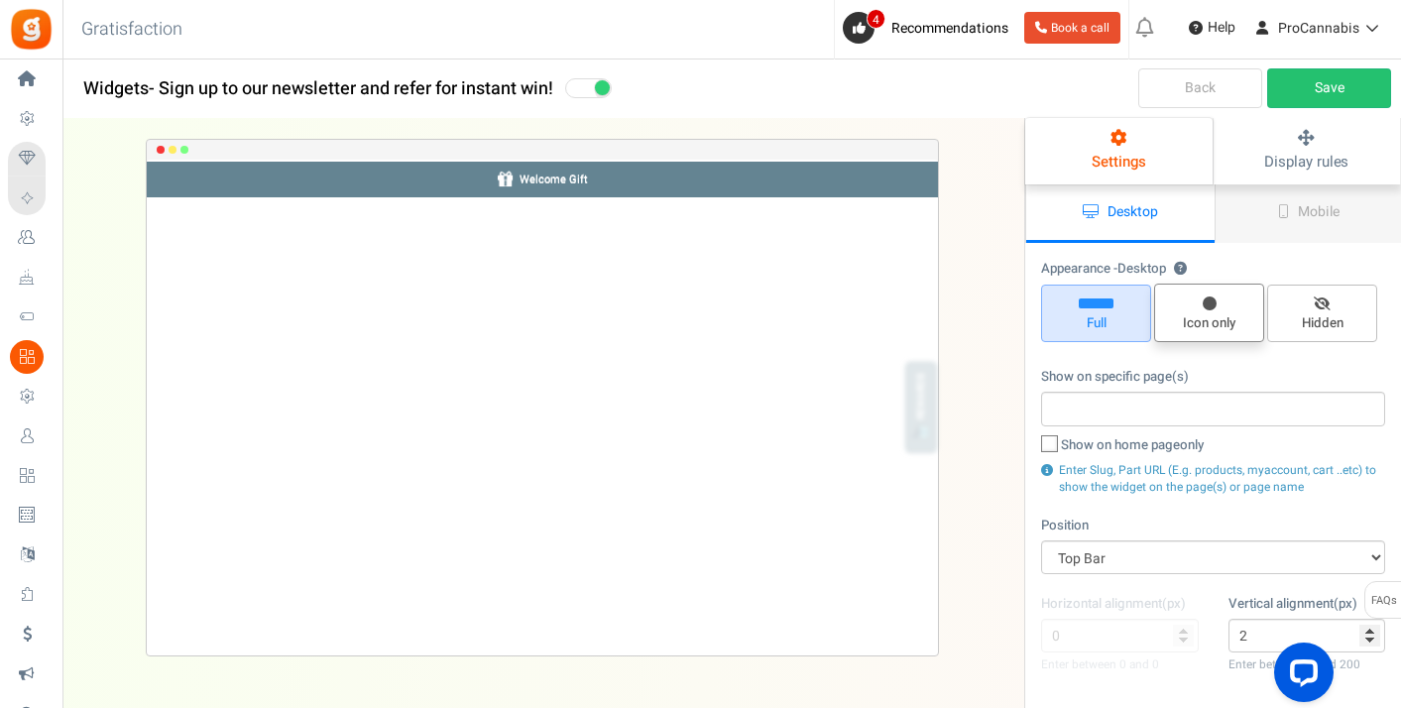
click at [1211, 329] on span "Icon only" at bounding box center [1209, 323] width 92 height 19
click at [1211, 300] on input "Icon only" at bounding box center [1215, 293] width 13 height 13
radio input "true"
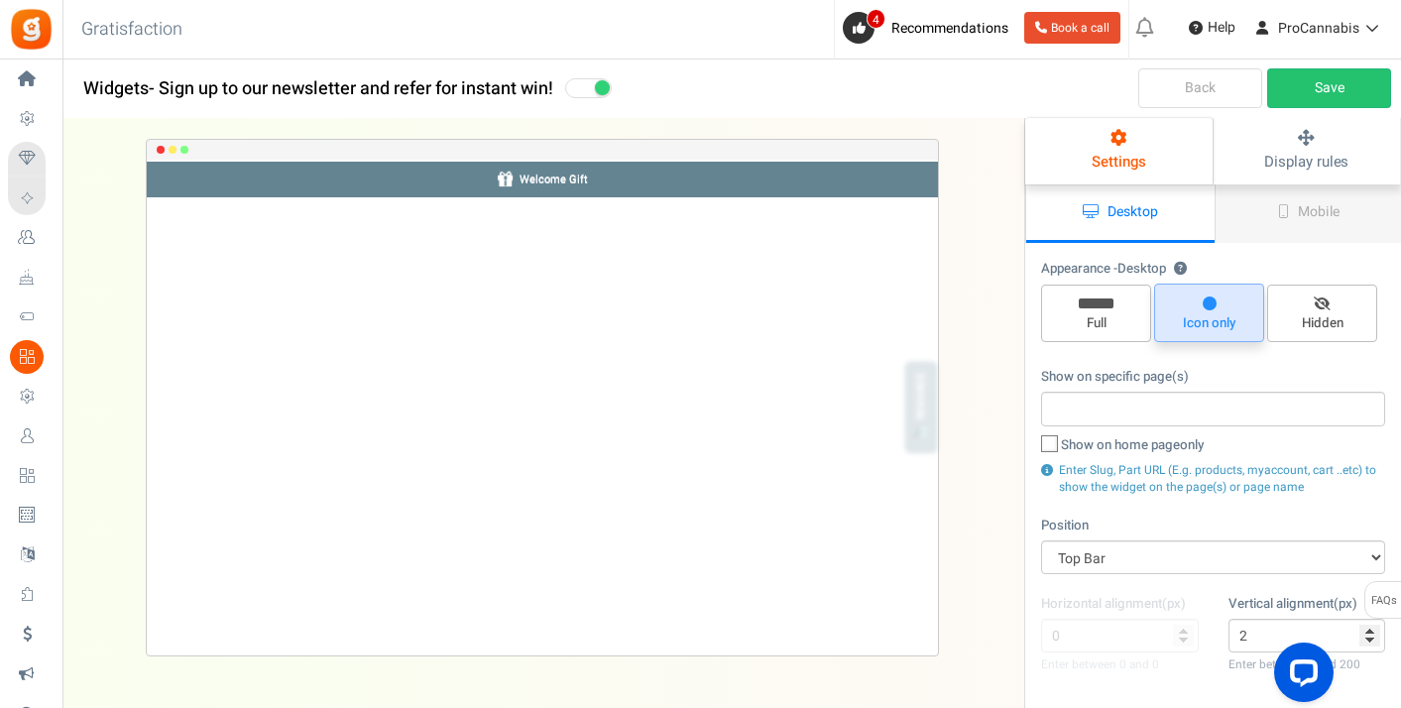
type input "0"
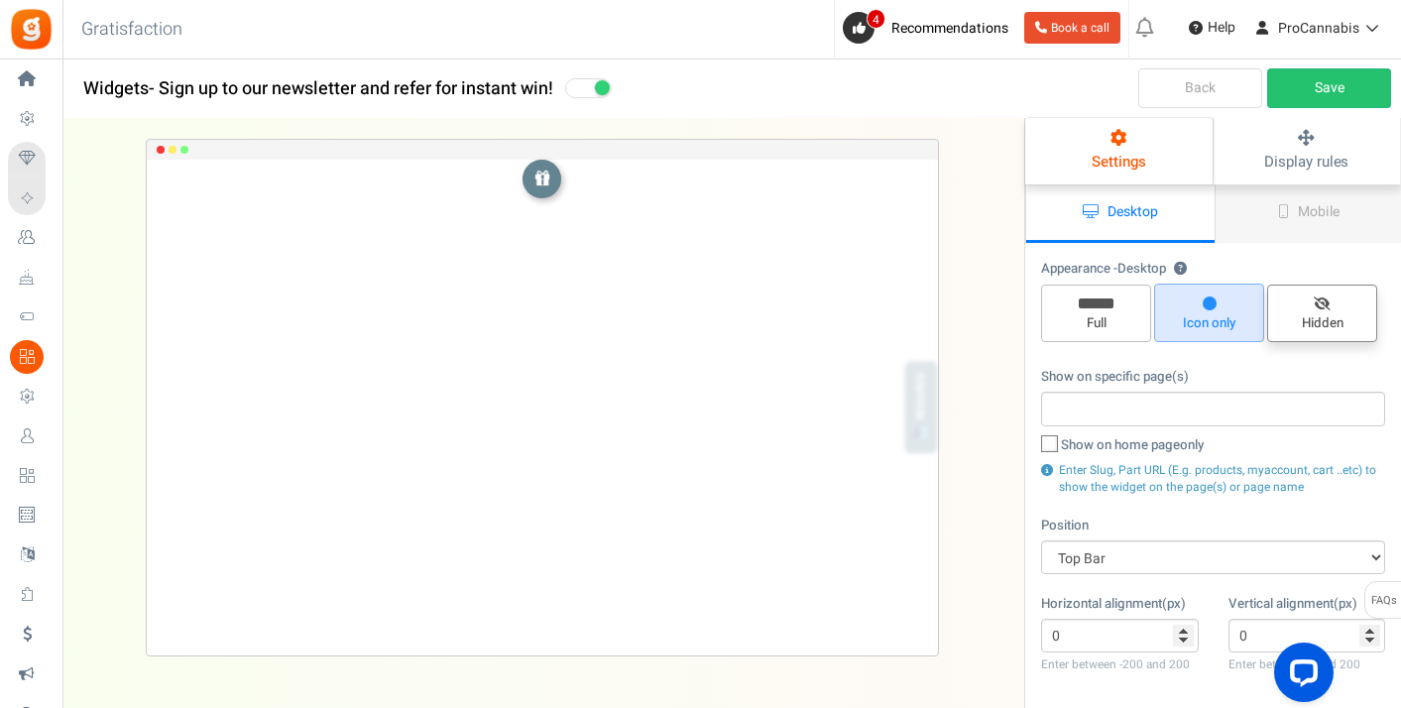
click at [1353, 311] on span "Hidden" at bounding box center [1322, 313] width 110 height 57
click at [1335, 301] on input "Hidden" at bounding box center [1328, 294] width 13 height 13
radio input "true"
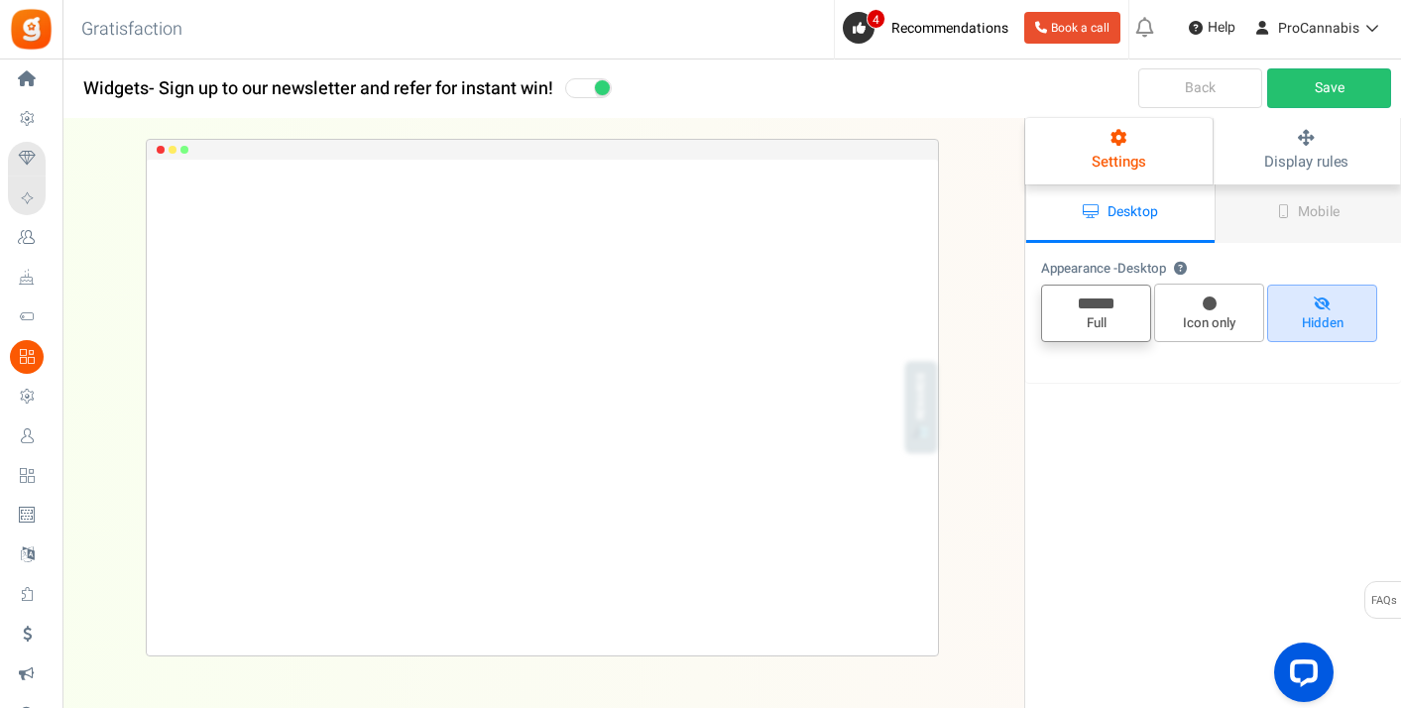
click at [1102, 310] on span "Full" at bounding box center [1096, 313] width 110 height 57
click at [1102, 301] on input "Full" at bounding box center [1102, 294] width 13 height 13
radio input "true"
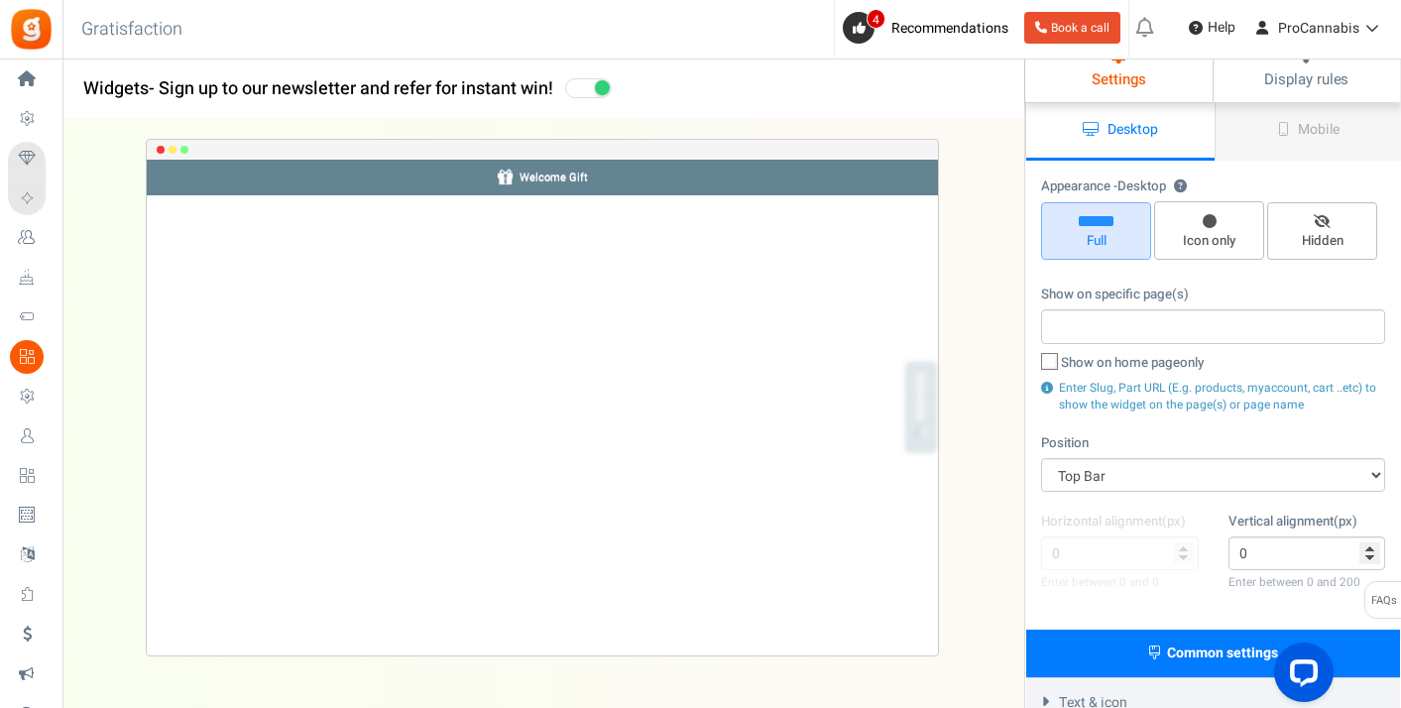
scroll to position [105, 0]
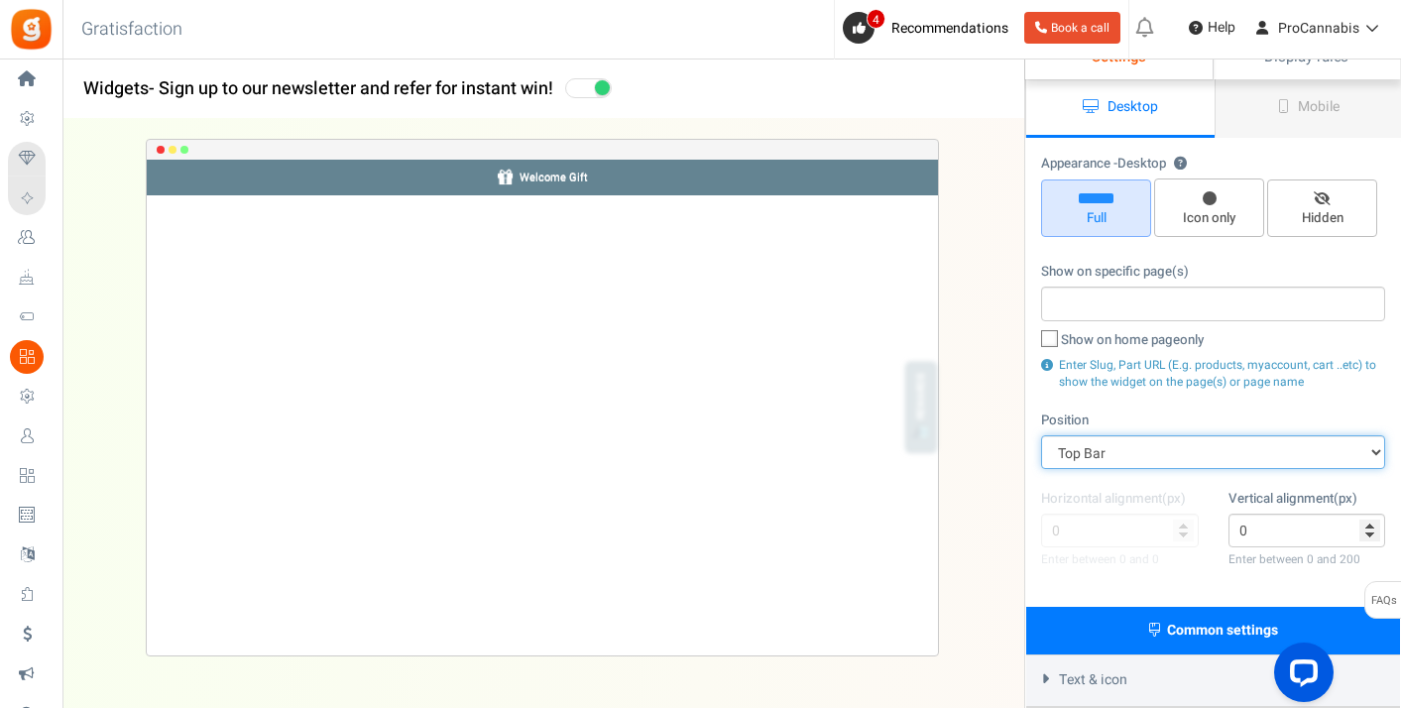
click at [1113, 460] on select "Mid Right Mid Left Top Bar Top Left Top Right Top Center Bottom Bar Bottom Left…" at bounding box center [1213, 452] width 344 height 34
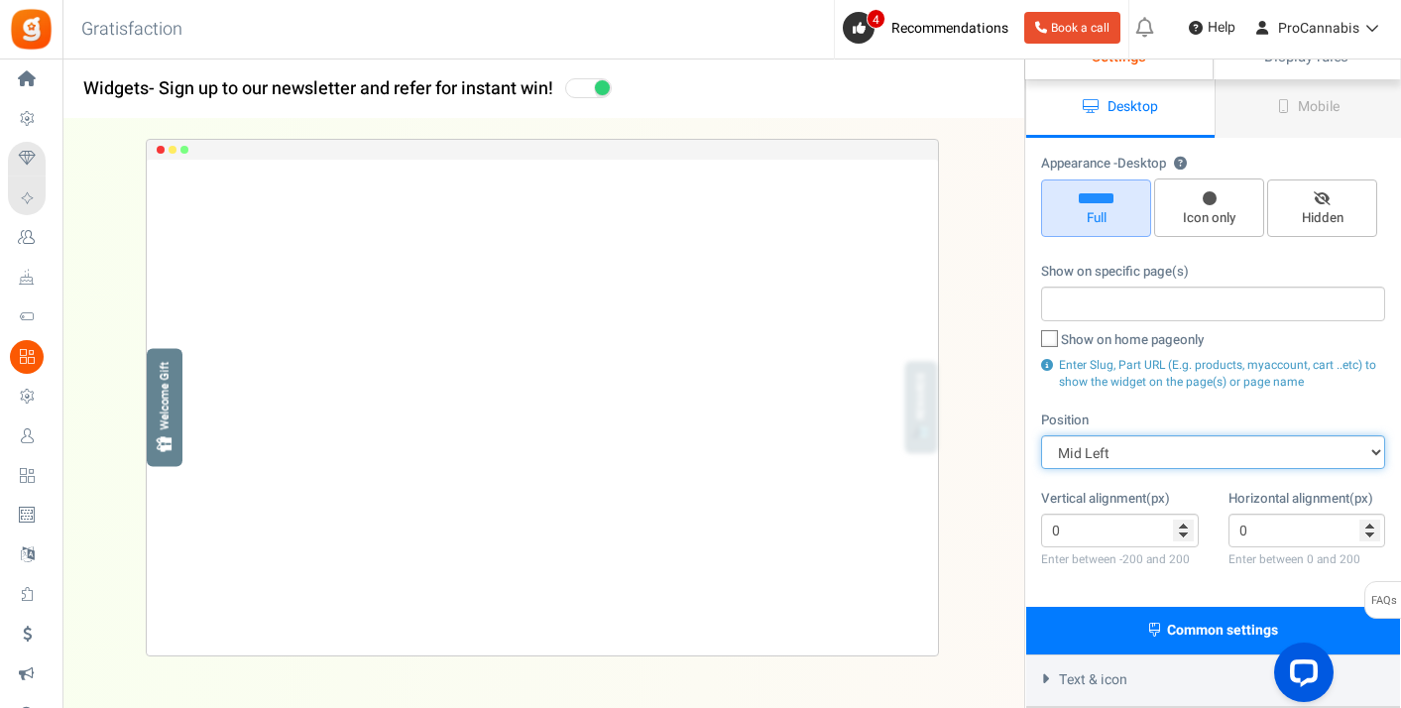
click at [1127, 446] on select "Mid Right Mid Left Top Bar Top Left Top Right Top Center Bottom Bar Bottom Left…" at bounding box center [1213, 452] width 344 height 34
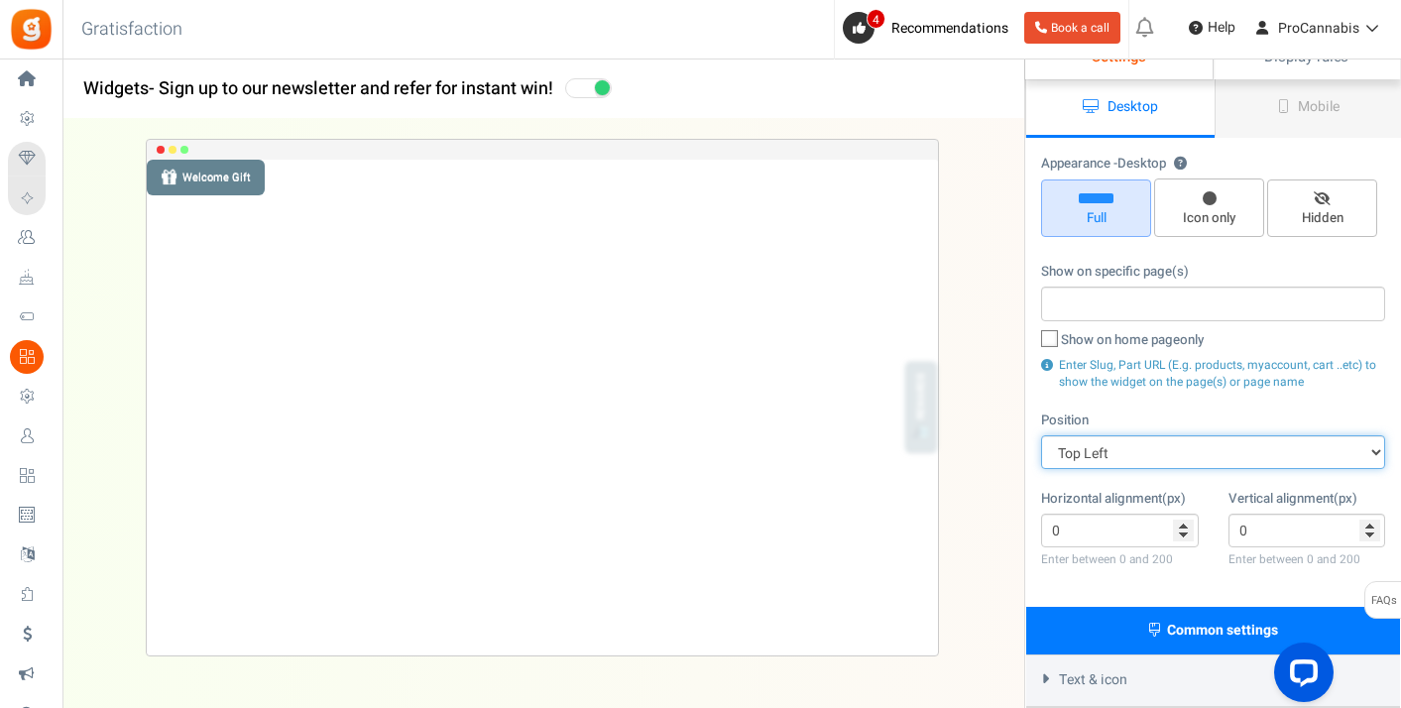
click at [1109, 455] on select "Mid Right Mid Left Top Bar Top Left Top Right Top Center Bottom Bar Bottom Left…" at bounding box center [1213, 452] width 344 height 34
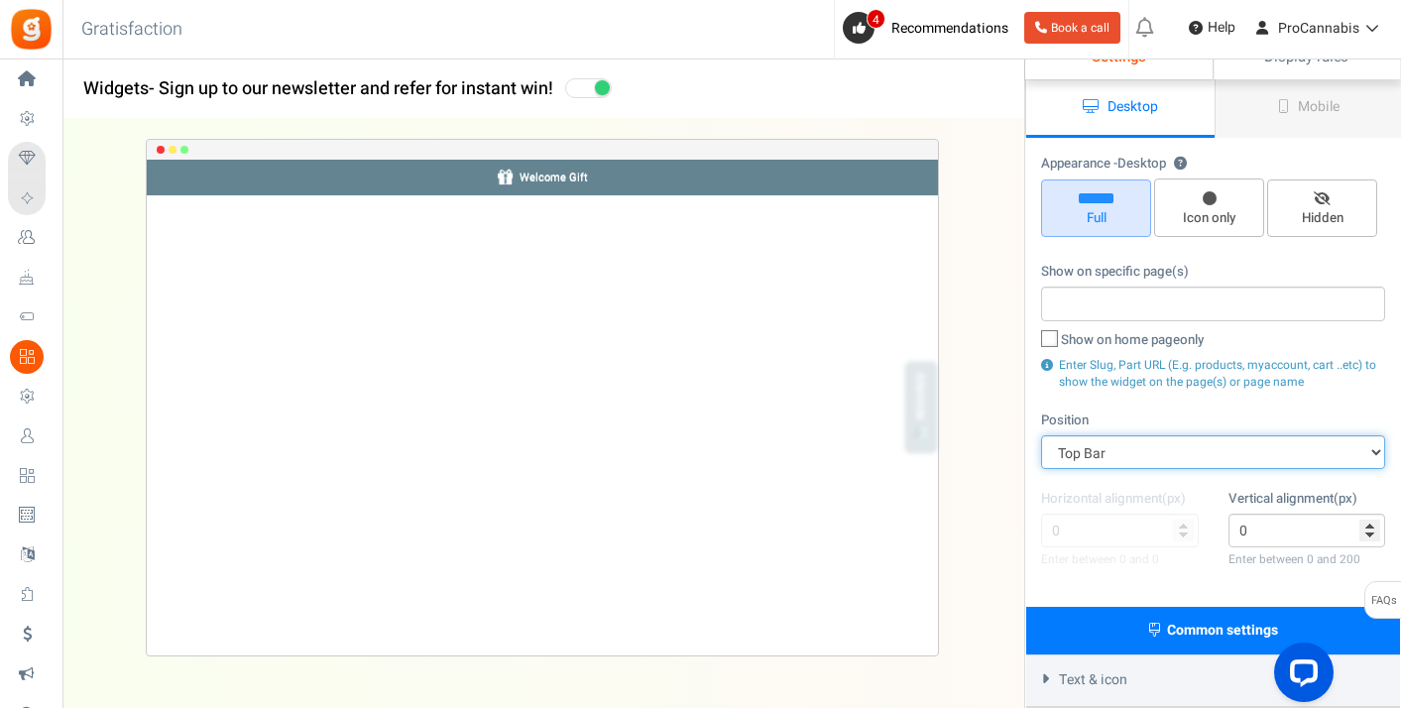
click at [1113, 442] on select "Mid Right Mid Left Top Bar Top Left Top Right Top Center Bottom Bar Bottom Left…" at bounding box center [1213, 452] width 344 height 34
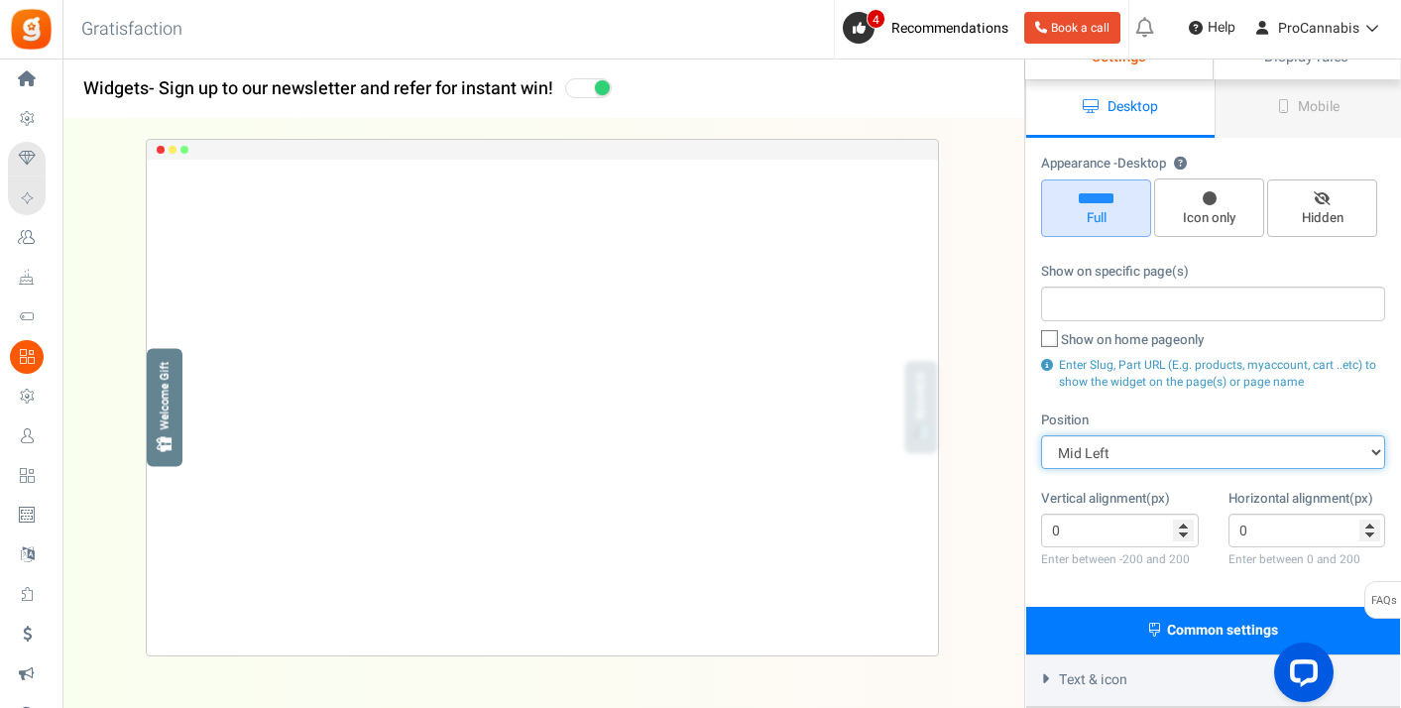
click at [1110, 435] on select "Mid Right Mid Left Top Bar Top Left Top Right Top Center Bottom Bar Bottom Left…" at bounding box center [1213, 452] width 344 height 34
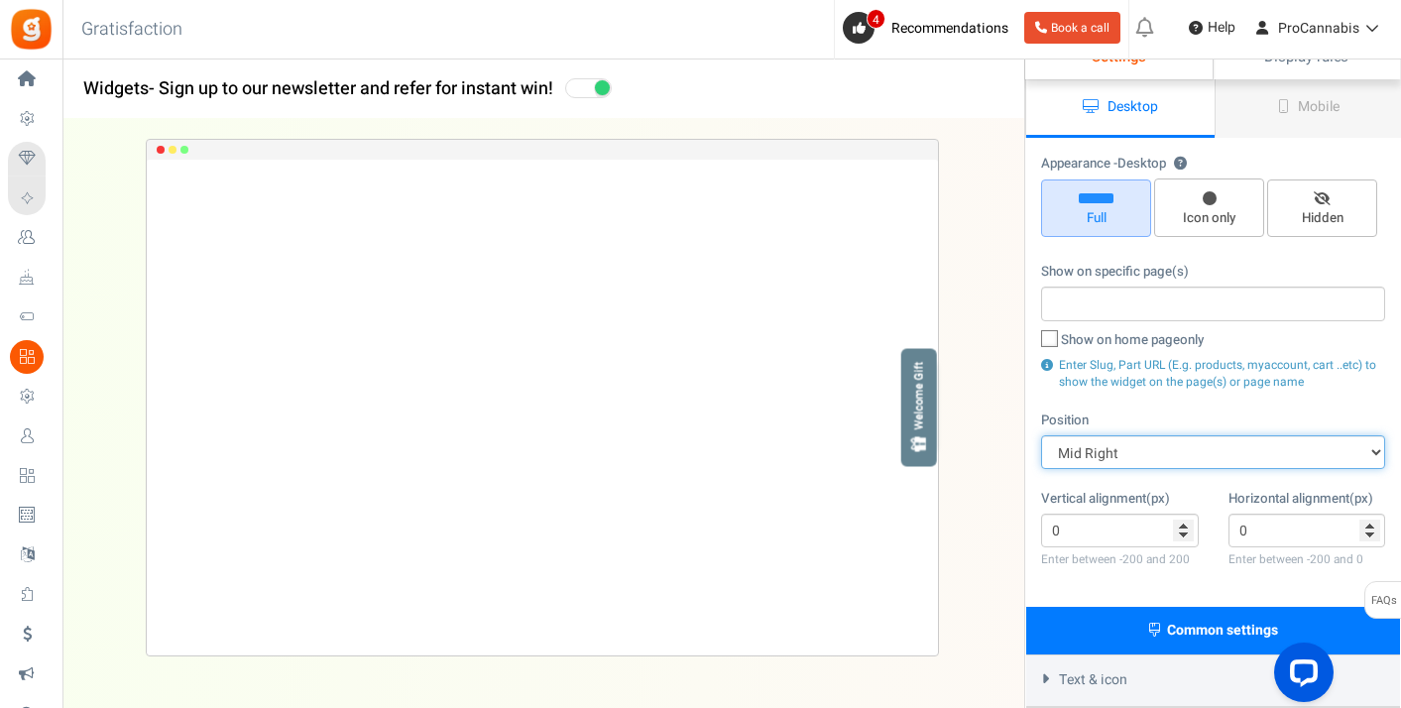
click at [1110, 449] on select "Mid Right Mid Left Top Bar Top Left Top Right Top Center Bottom Bar Bottom Left…" at bounding box center [1213, 452] width 344 height 34
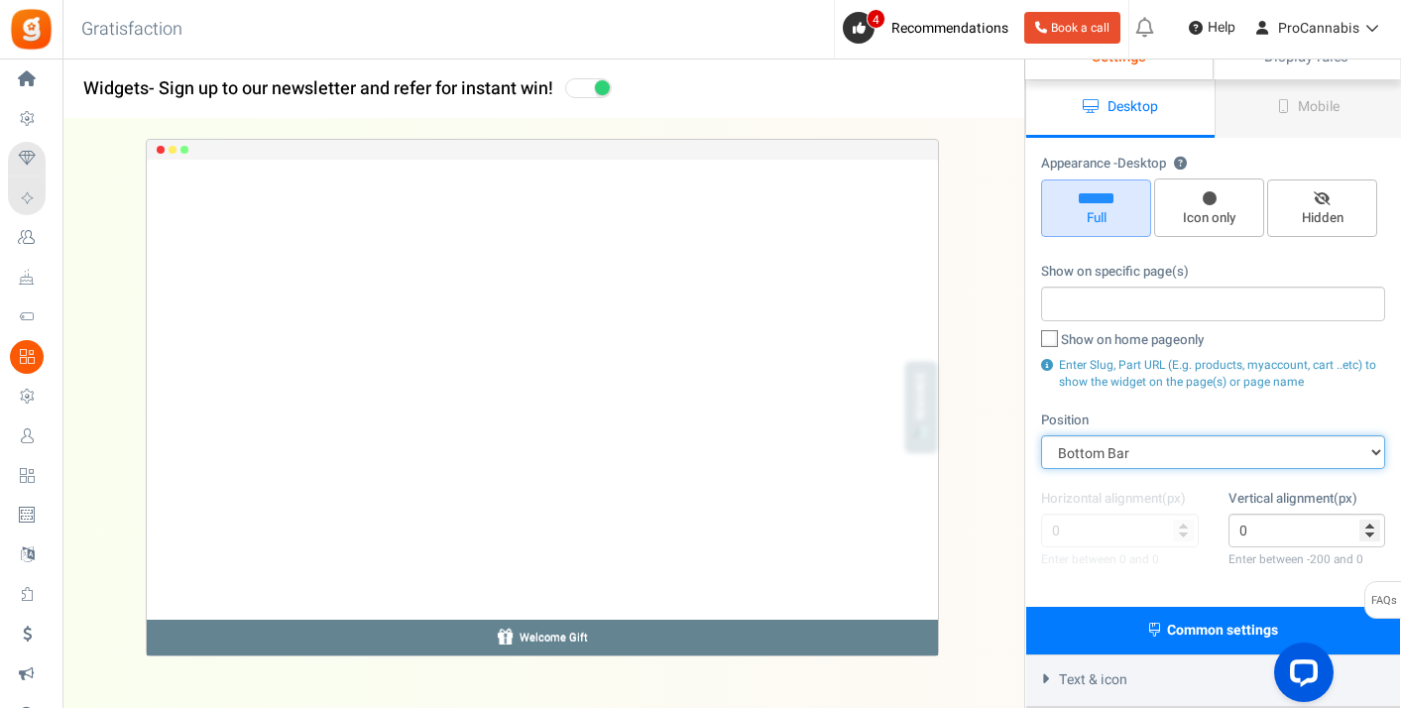
click at [1111, 443] on select "Mid Right Mid Left Top Bar Top Left Top Right Top Center Bottom Bar Bottom Left…" at bounding box center [1213, 452] width 344 height 34
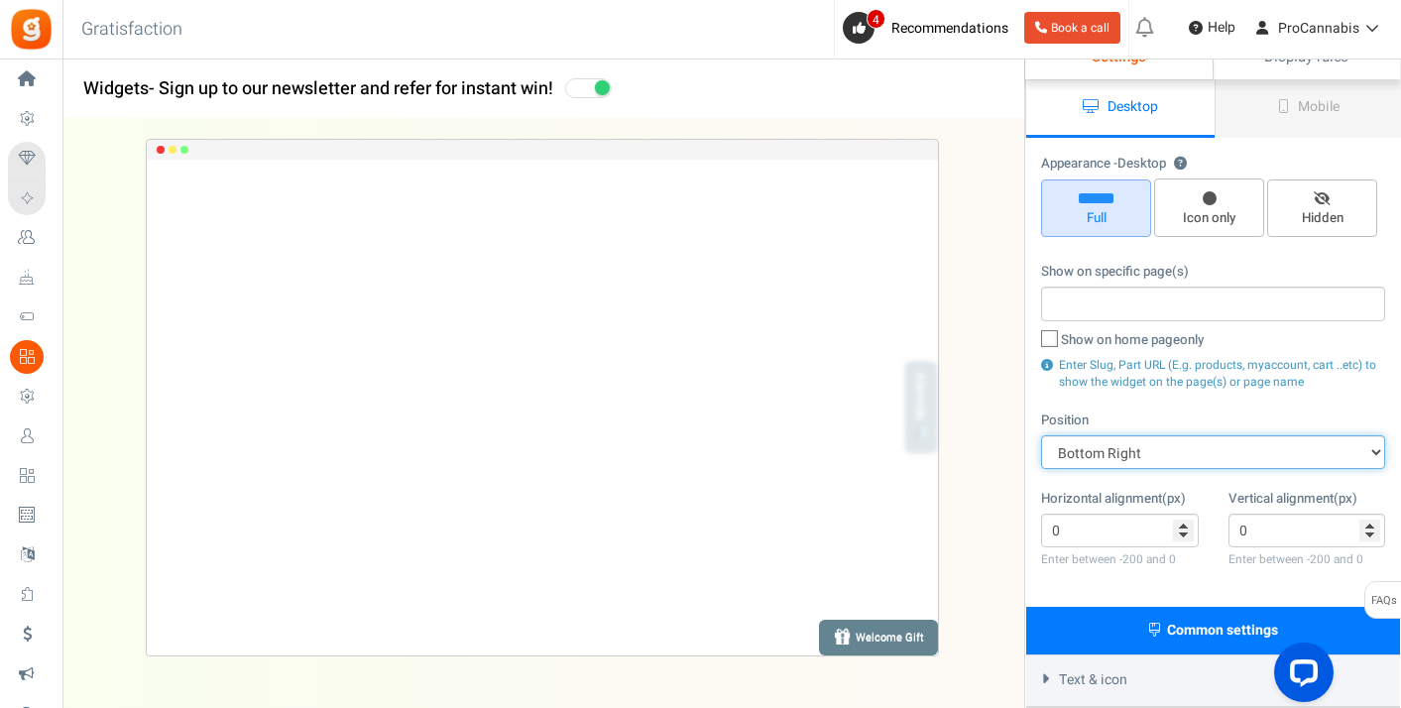
click at [1134, 445] on select "Mid Right Mid Left Top Bar Top Left Top Right Top Center Bottom Bar Bottom Left…" at bounding box center [1213, 452] width 344 height 34
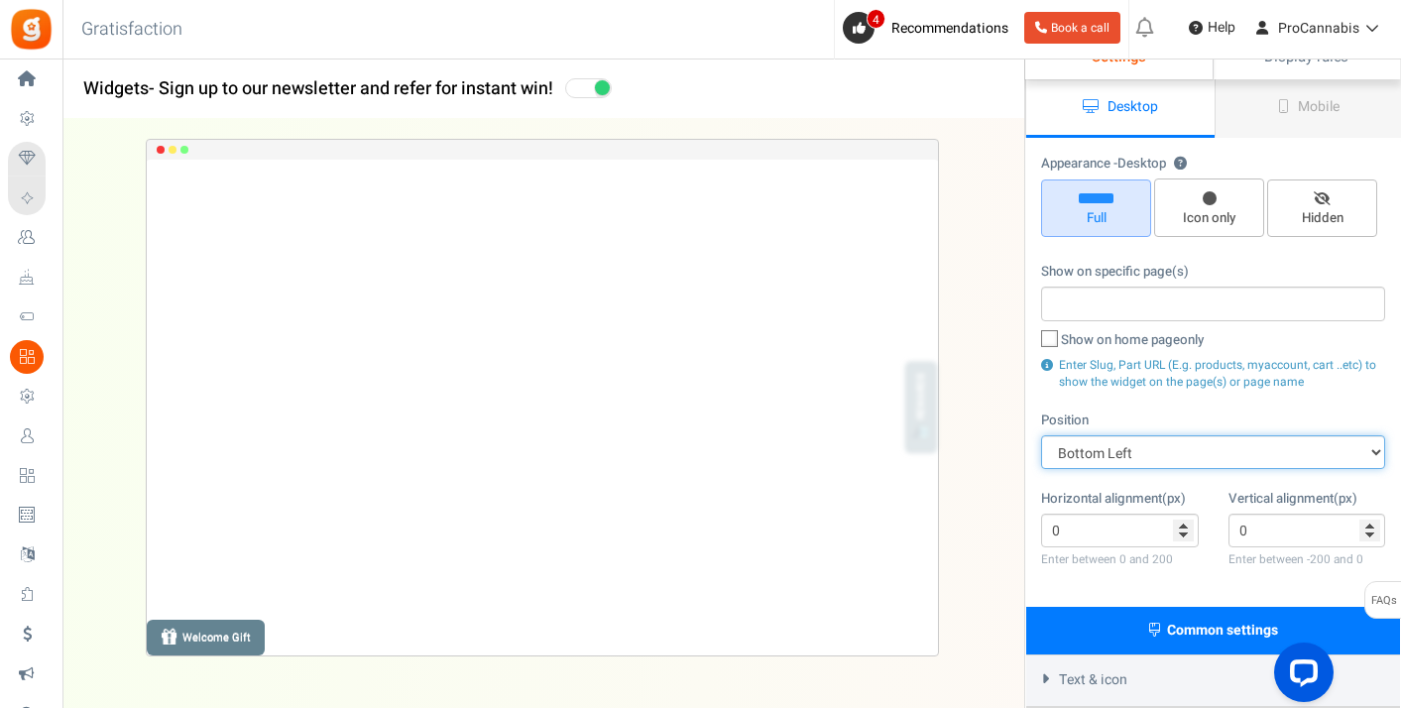
click at [1131, 443] on select "Mid Right Mid Left Top Bar Top Left Top Right Top Center Bottom Bar Bottom Left…" at bounding box center [1213, 452] width 344 height 34
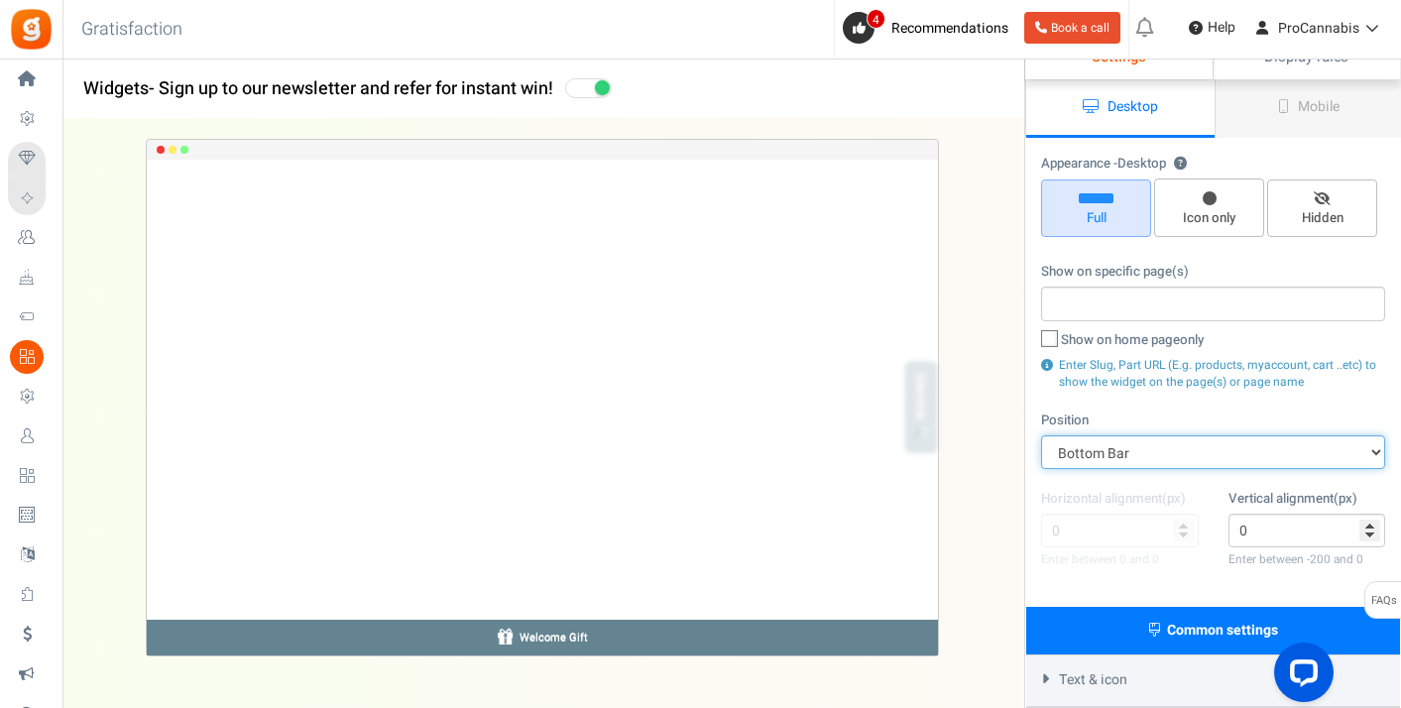
click at [1124, 451] on select "Mid Right Mid Left Top Bar Top Left Top Right Top Center Bottom Bar Bottom Left…" at bounding box center [1213, 452] width 344 height 34
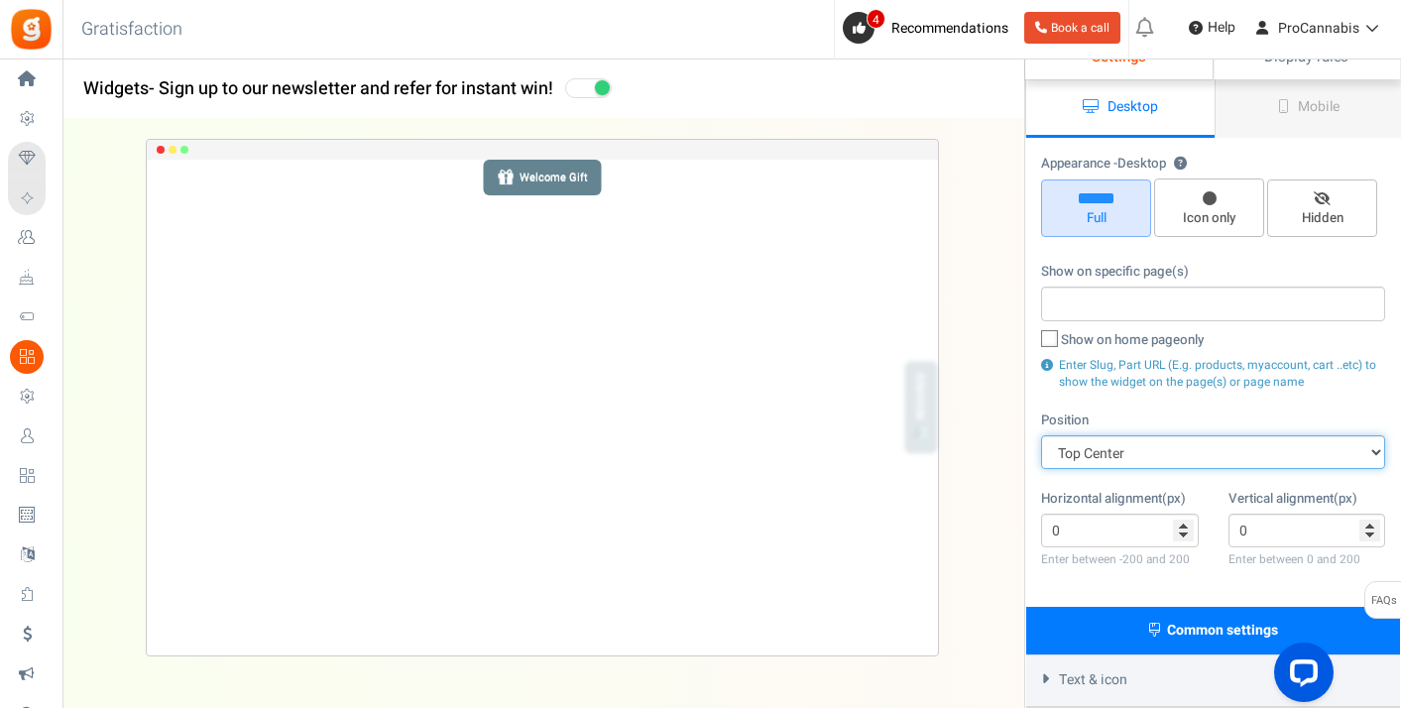
click at [1115, 435] on select "Mid Right Mid Left Top Bar Top Left Top Right Top Center Bottom Bar Bottom Left…" at bounding box center [1213, 452] width 344 height 34
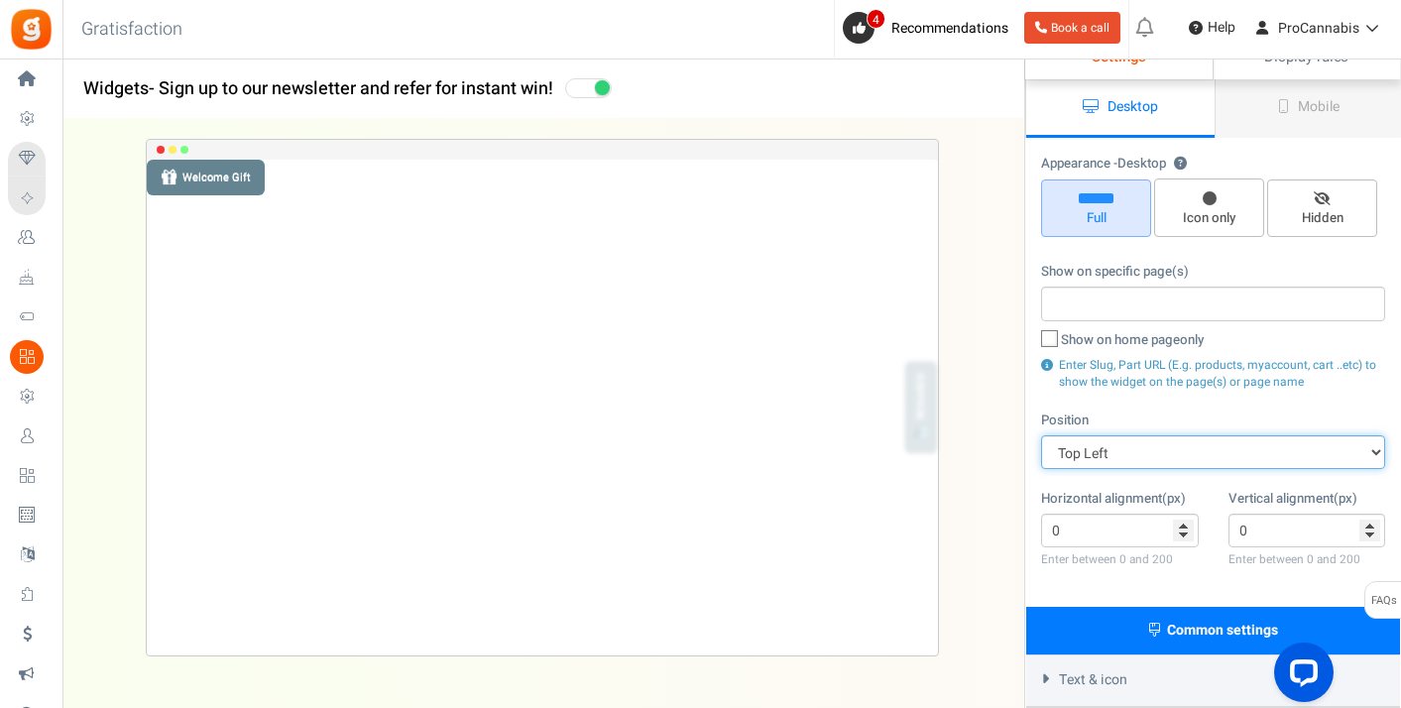
click at [1110, 457] on select "Mid Right Mid Left Top Bar Top Left Top Right Top Center Bottom Bar Bottom Left…" at bounding box center [1213, 452] width 344 height 34
select select "mid-top-bar"
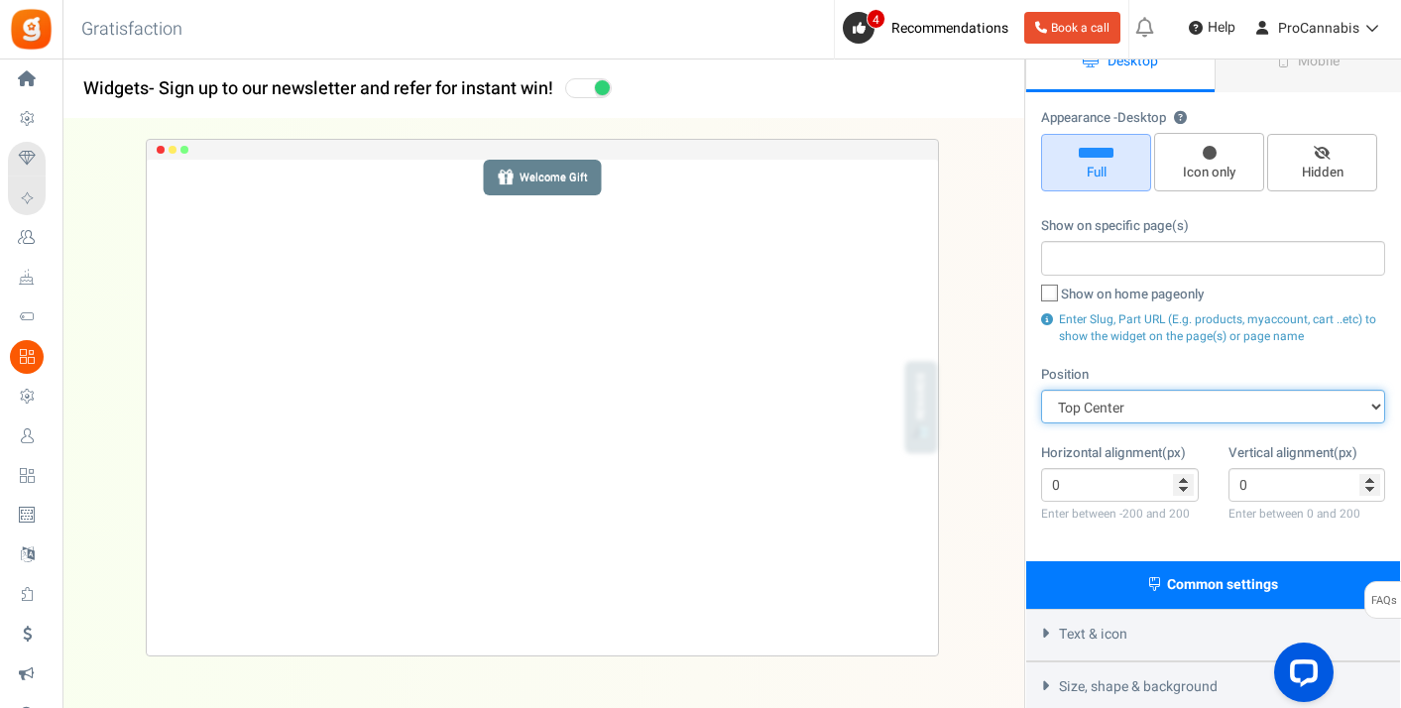
scroll to position [0, 0]
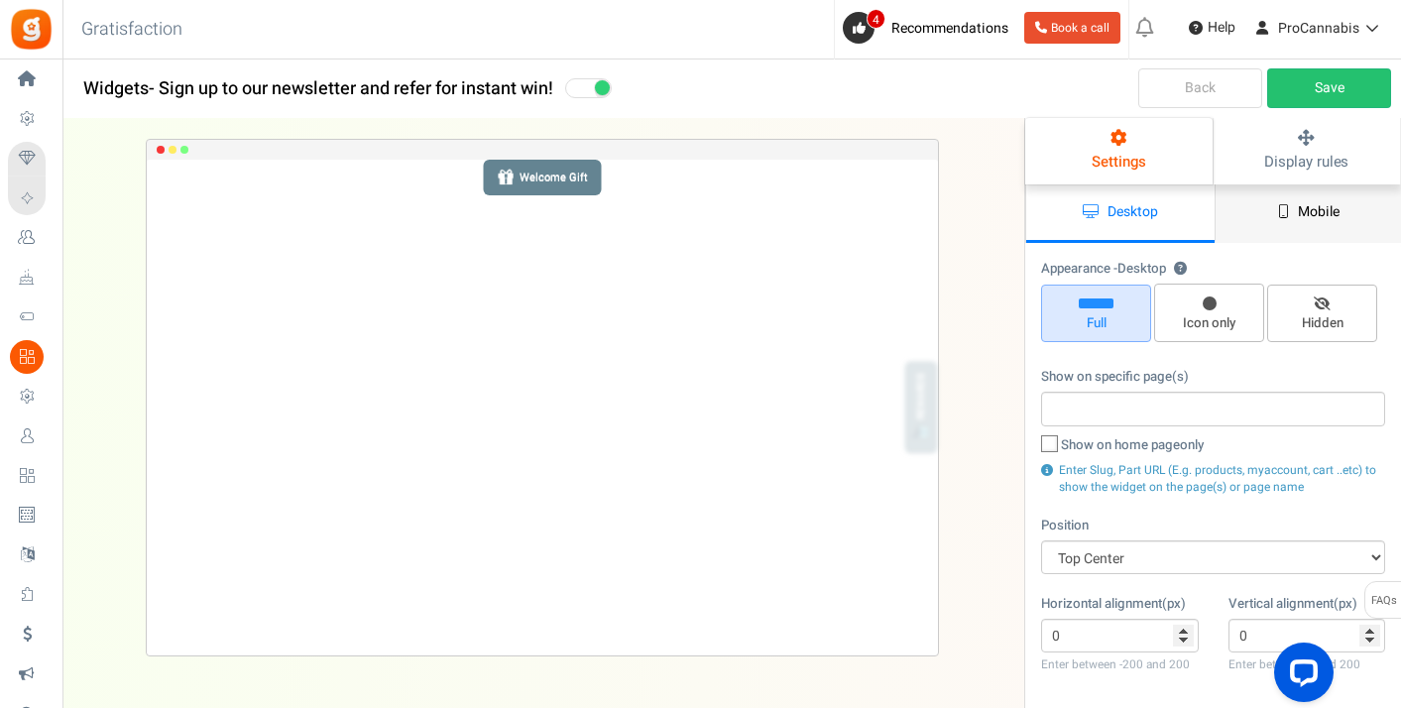
click at [1294, 212] on link "Mobile" at bounding box center [1308, 213] width 188 height 58
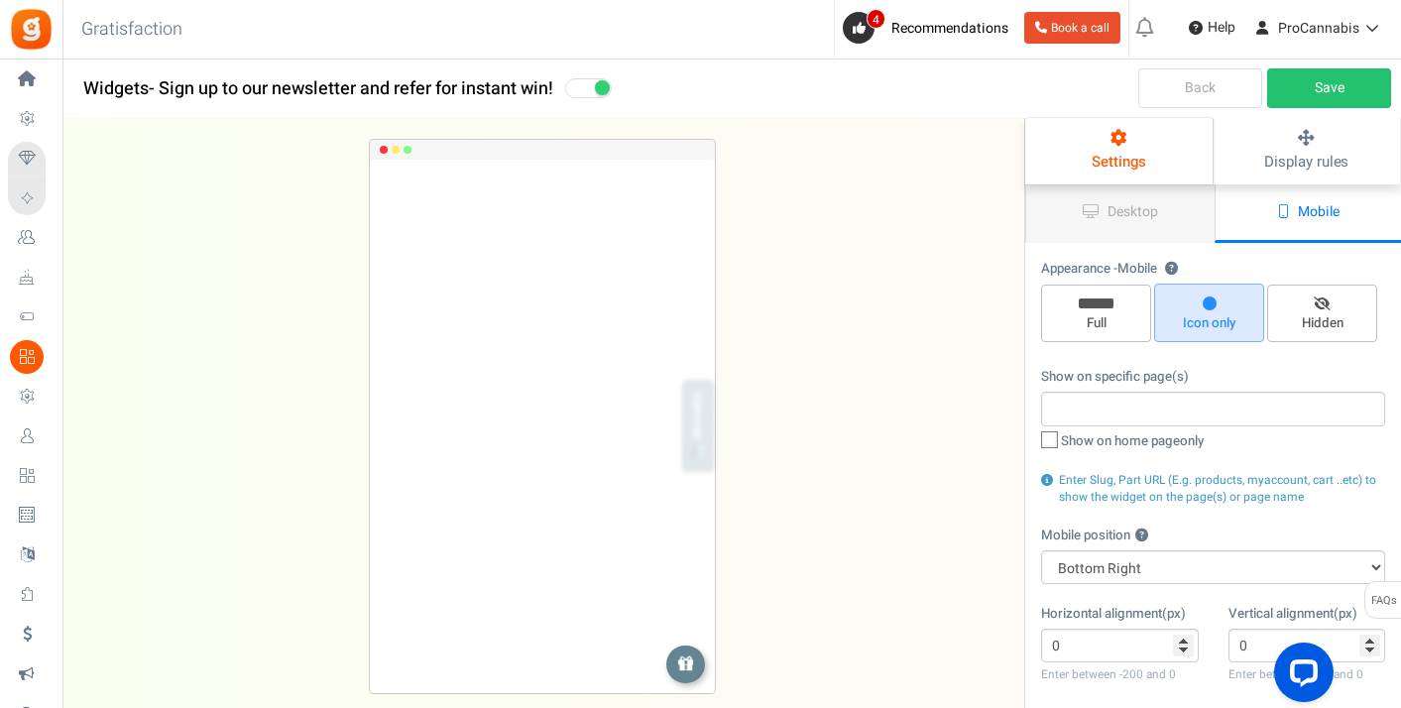
click at [1166, 98] on link "Back" at bounding box center [1200, 88] width 124 height 40
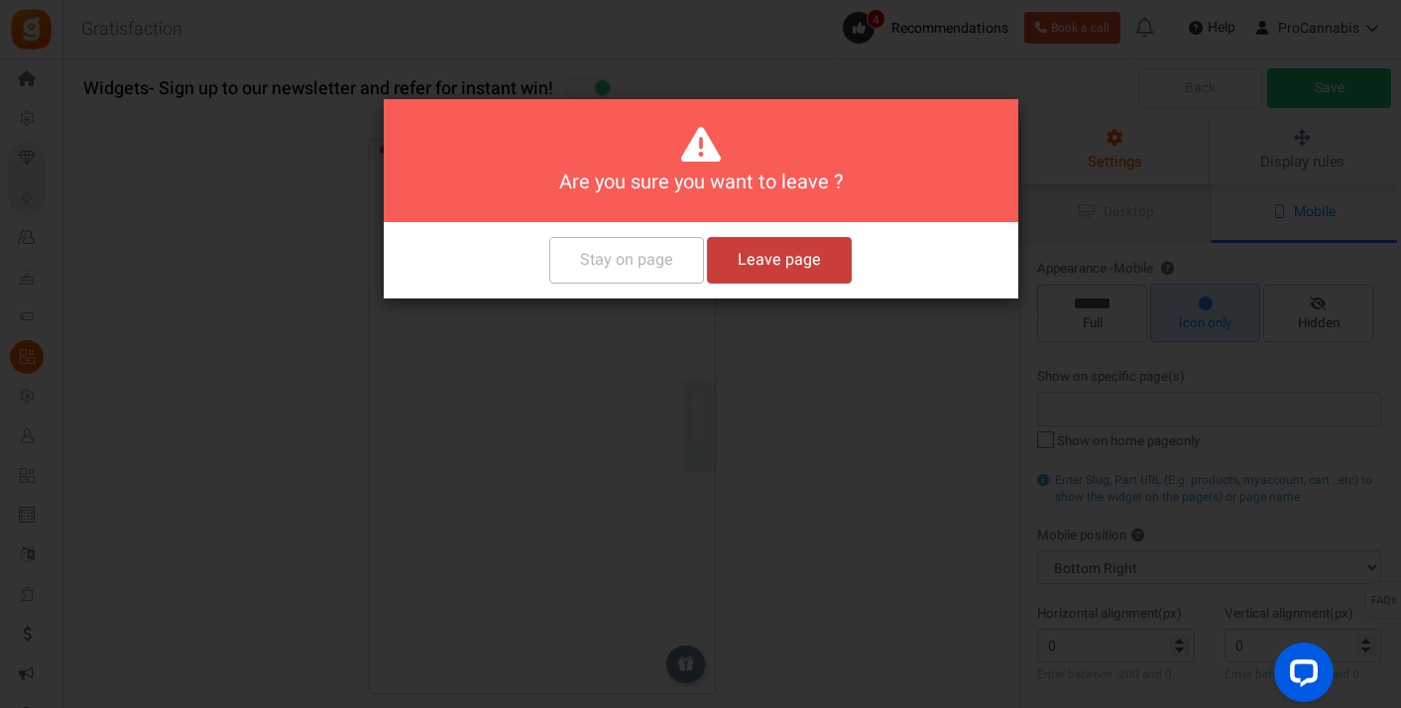
click at [783, 252] on button "Leave page" at bounding box center [779, 260] width 145 height 47
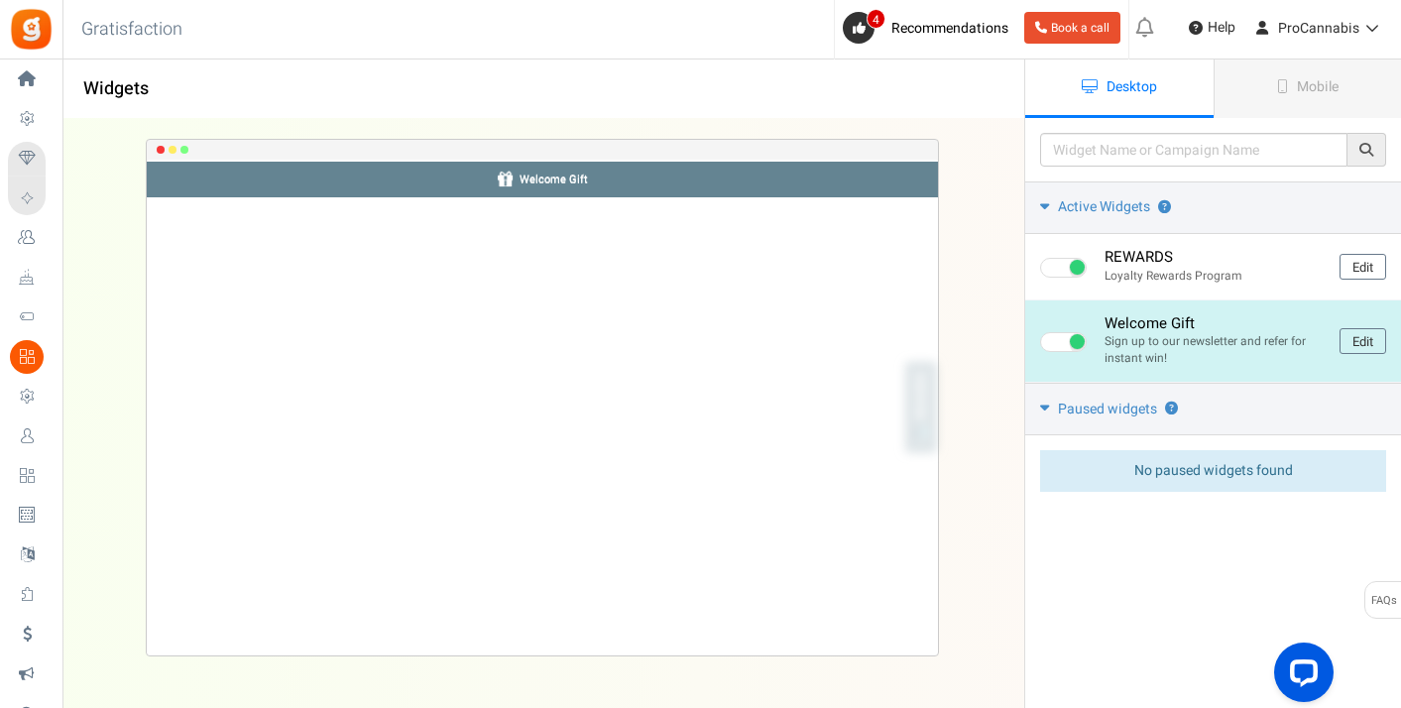
click at [1058, 343] on span at bounding box center [1063, 342] width 47 height 20
click at [1053, 343] on input "checkbox" at bounding box center [1046, 342] width 13 height 13
checkbox input "false"
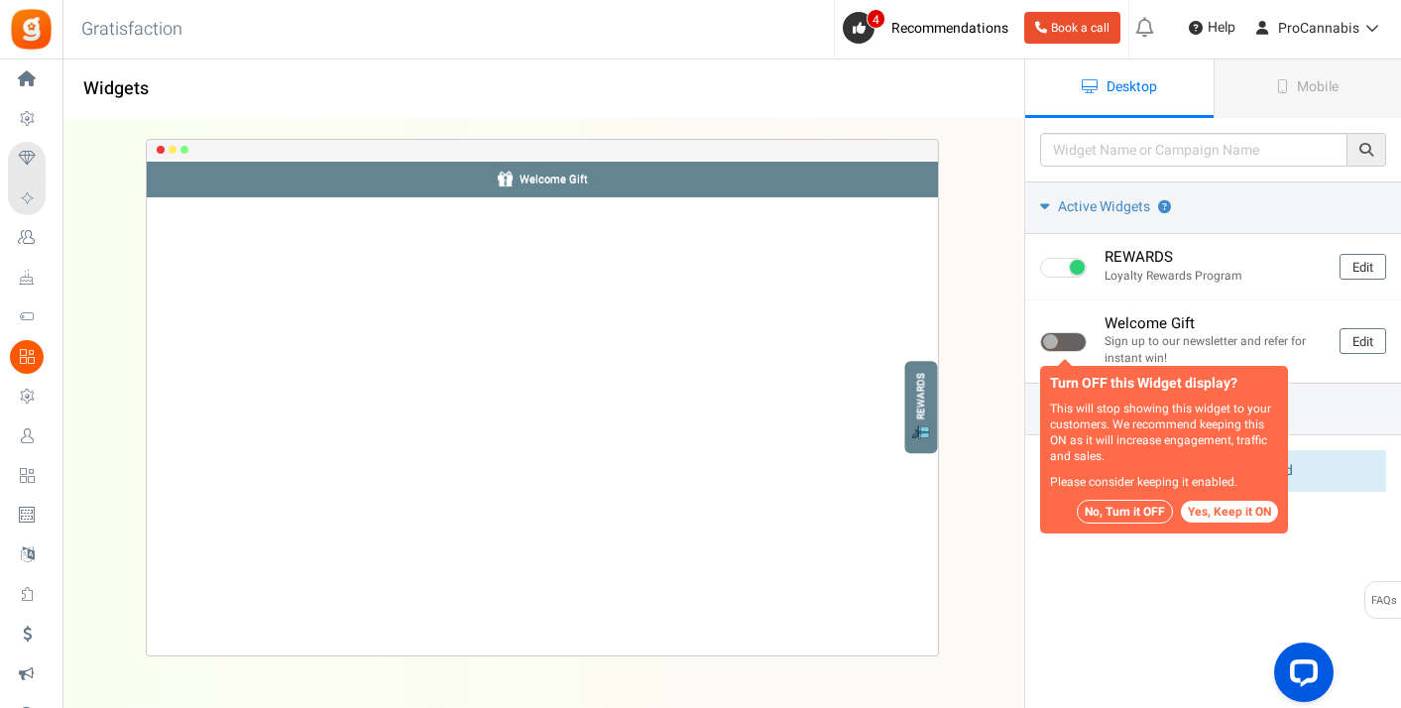
click at [1131, 515] on button "No, Turn it OFF" at bounding box center [1125, 512] width 96 height 24
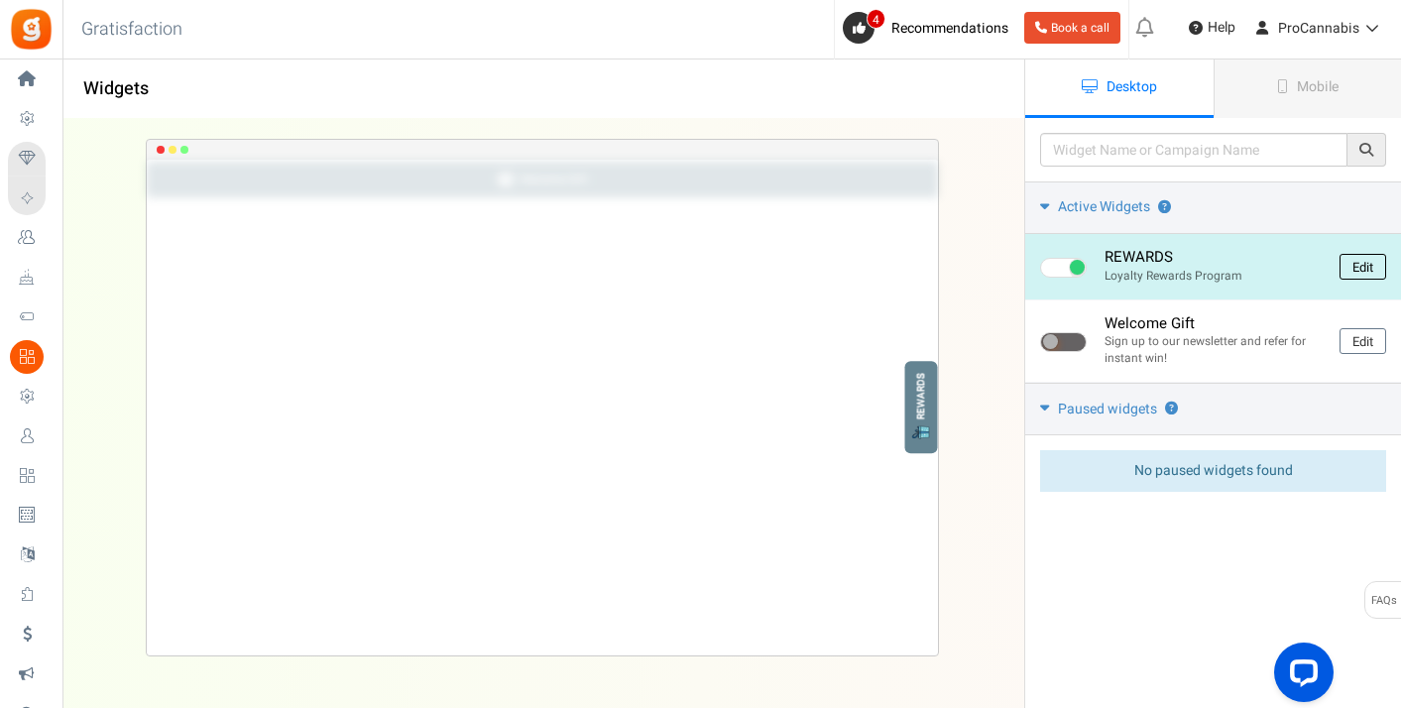
click at [1357, 259] on link "Edit" at bounding box center [1362, 267] width 47 height 26
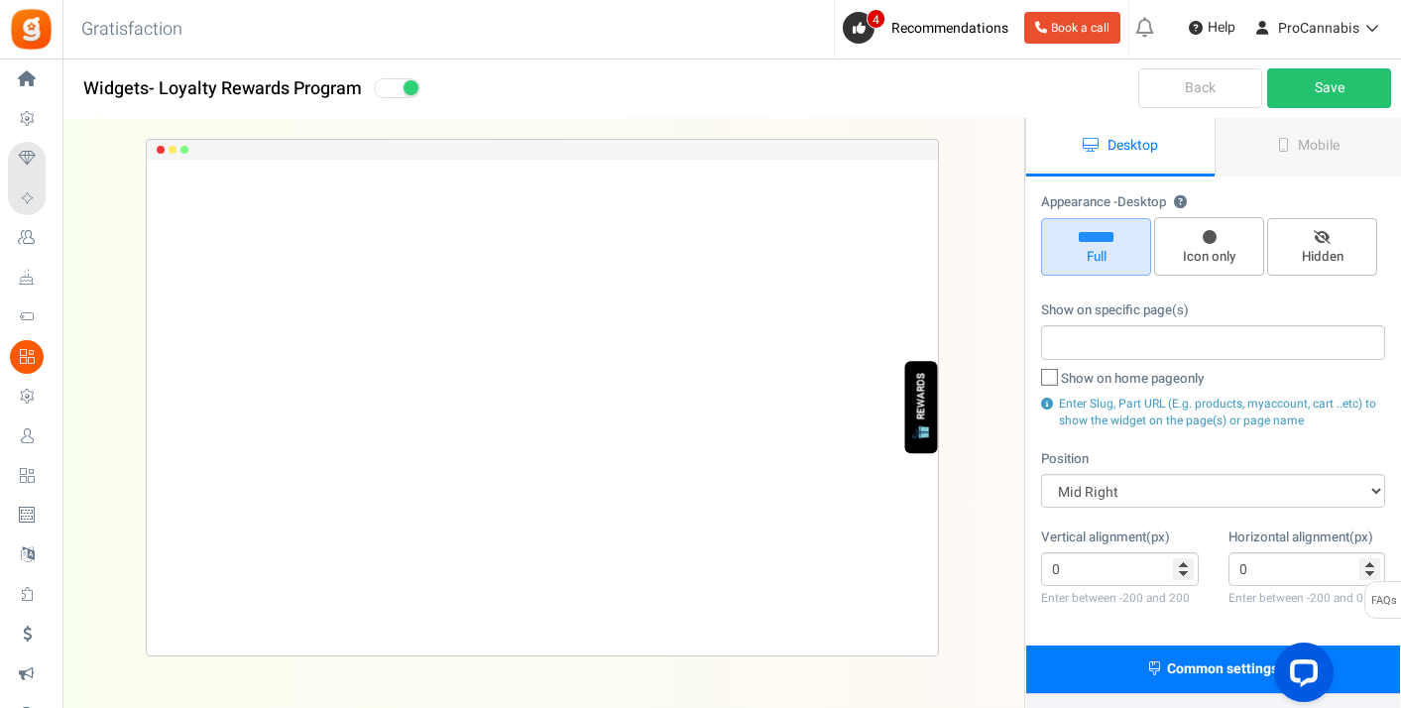
click at [920, 398] on div "REWARDS" at bounding box center [921, 397] width 12 height 47
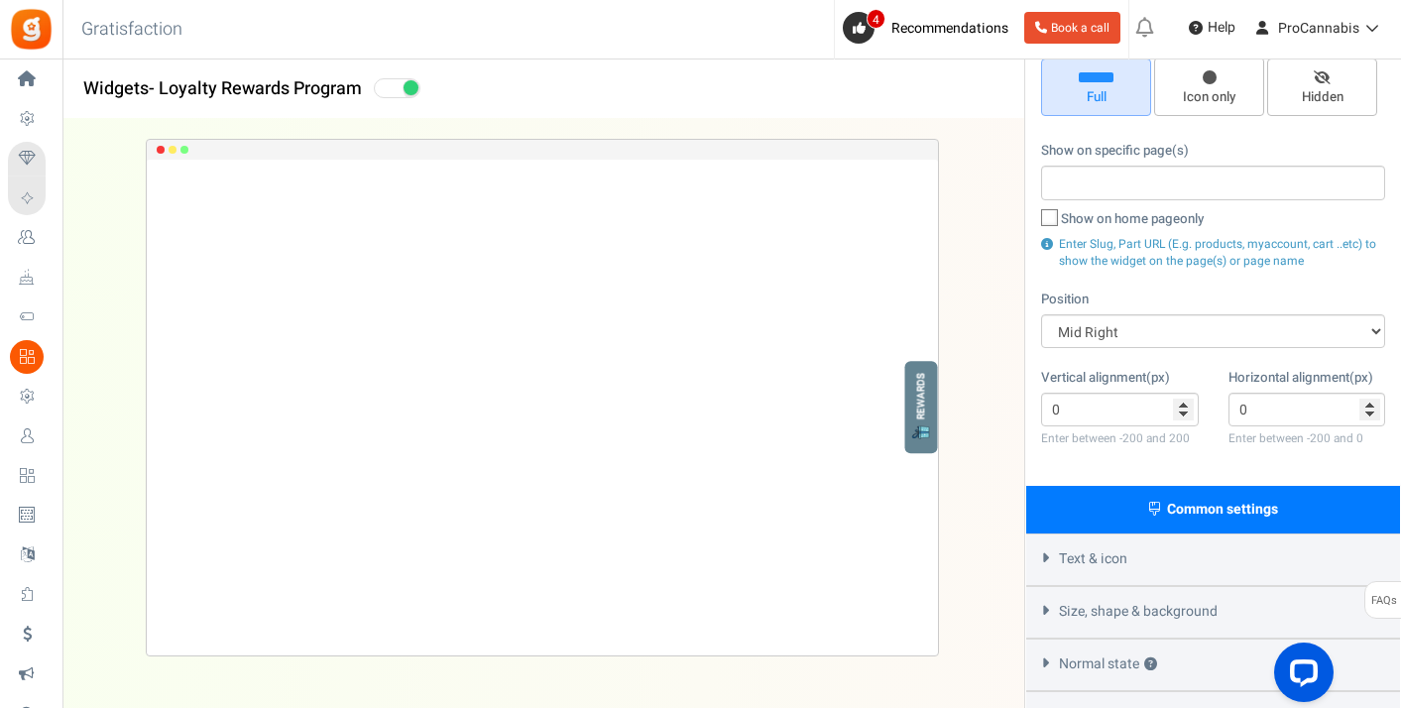
scroll to position [292, 0]
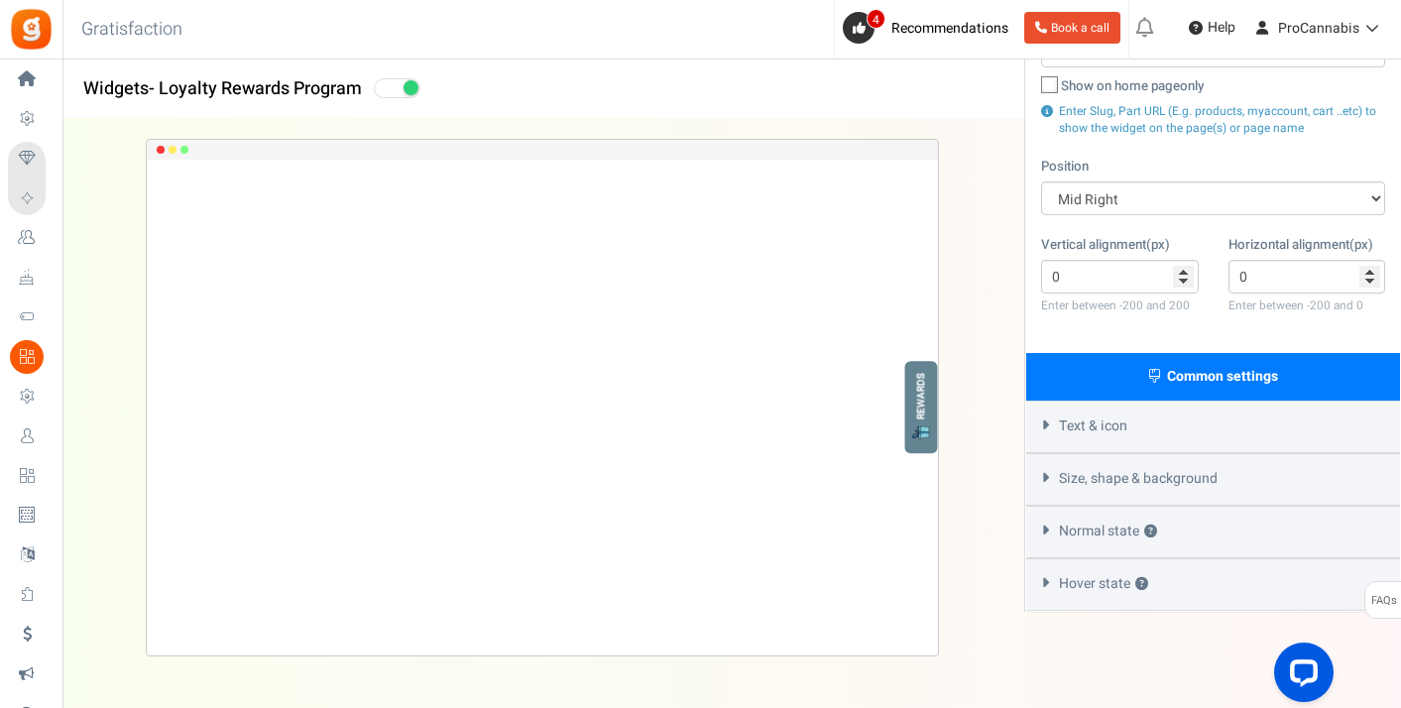
click at [1094, 424] on span "Text & icon" at bounding box center [1093, 426] width 68 height 20
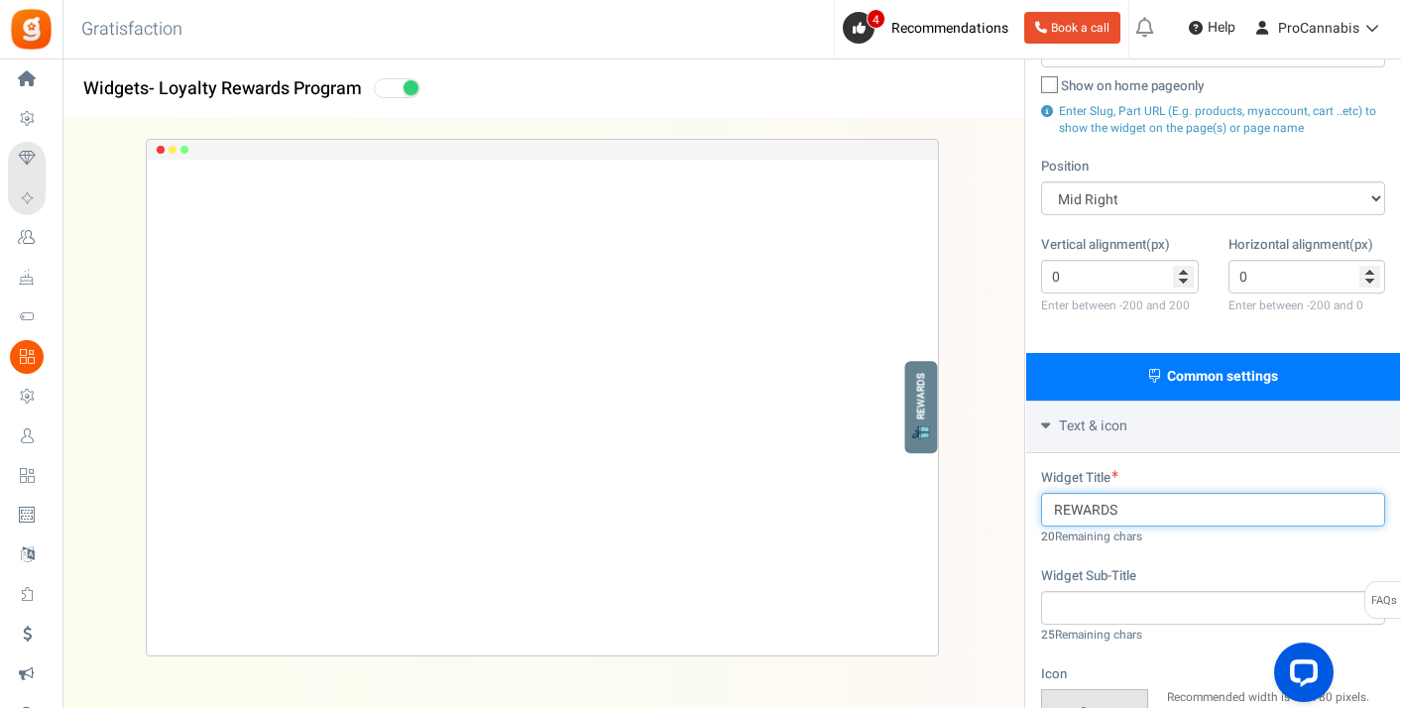
click at [1086, 519] on input "REWARDS" at bounding box center [1213, 510] width 344 height 34
click at [1087, 512] on input "REWARDS" at bounding box center [1213, 510] width 344 height 34
paste input "👉 Get Rewards"
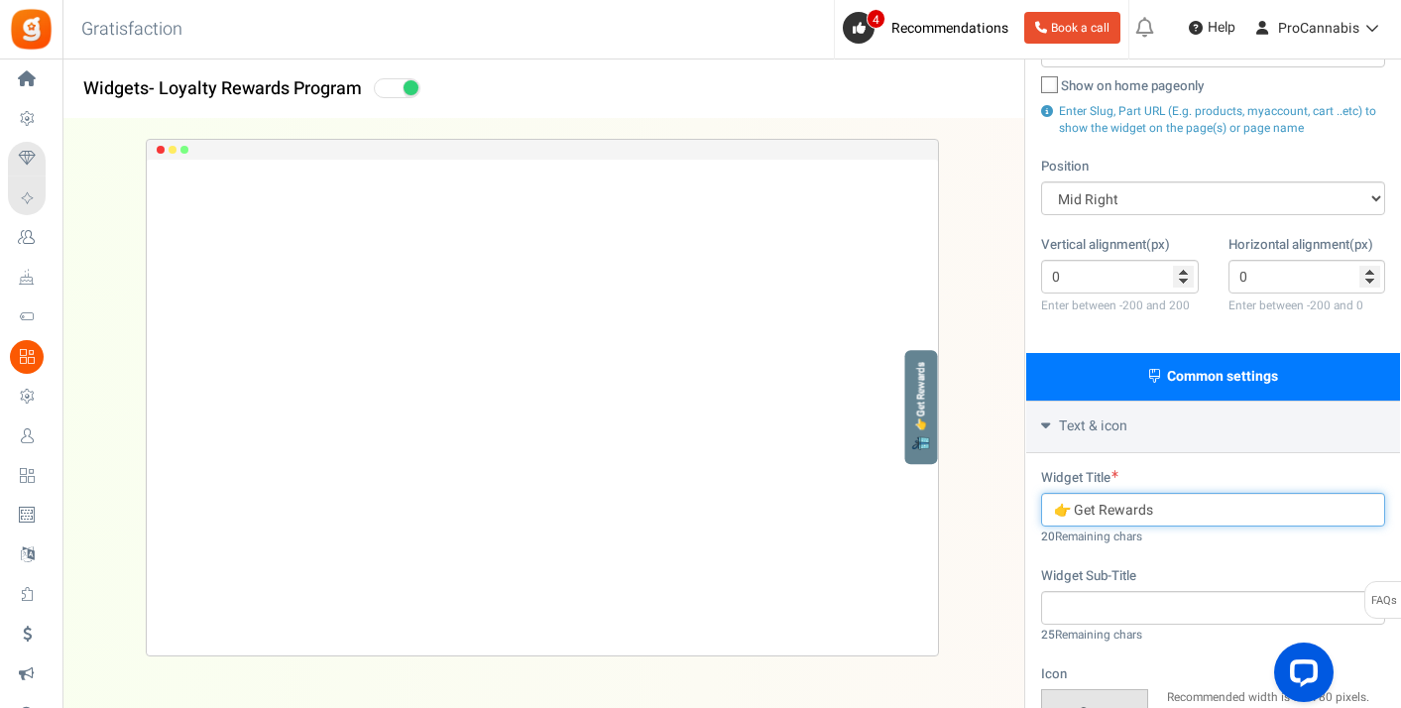
click at [1072, 508] on input "👉 Get Rewards" at bounding box center [1213, 510] width 344 height 34
type input "Get Rewards"
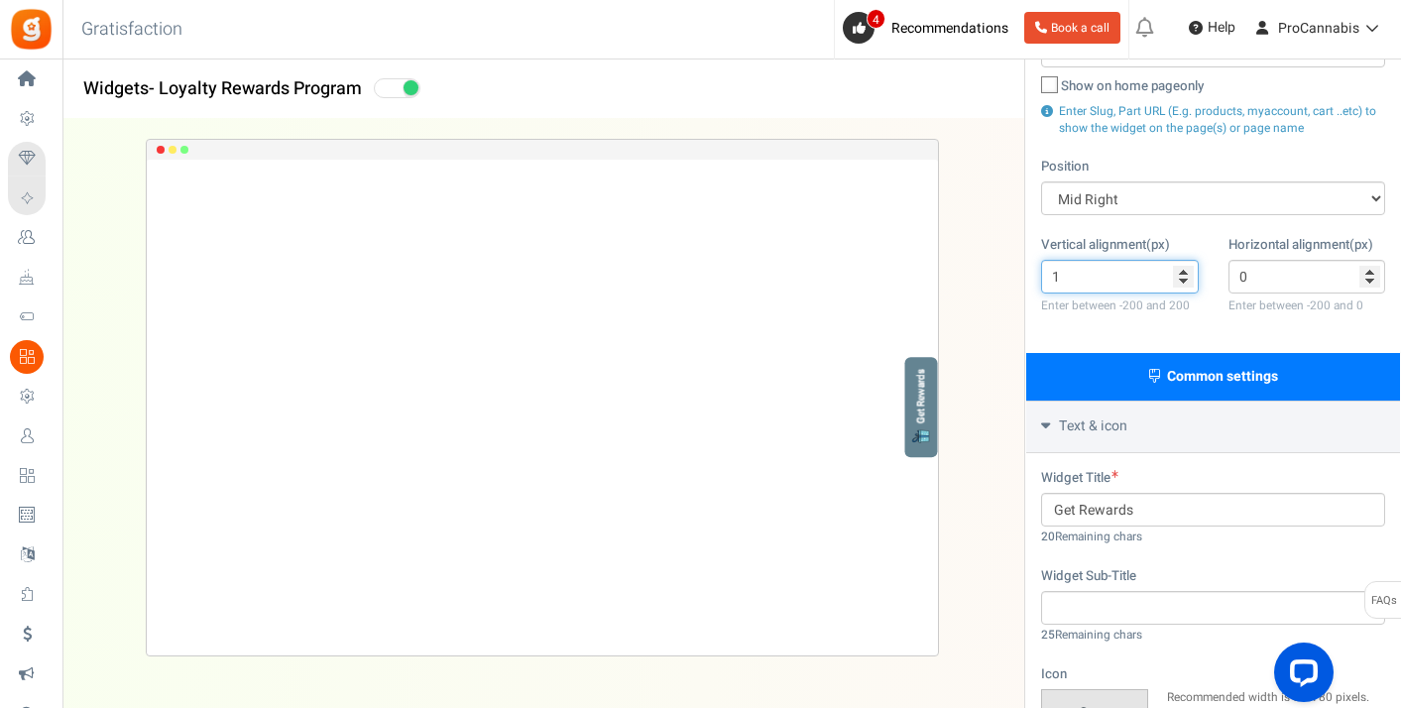
click at [1186, 267] on input "1" at bounding box center [1120, 277] width 158 height 34
click at [1186, 267] on input "2" at bounding box center [1120, 277] width 158 height 34
click at [1186, 267] on input "3" at bounding box center [1120, 277] width 158 height 34
click at [1186, 267] on input "4" at bounding box center [1120, 277] width 158 height 34
click at [1186, 267] on input "5" at bounding box center [1120, 277] width 158 height 34
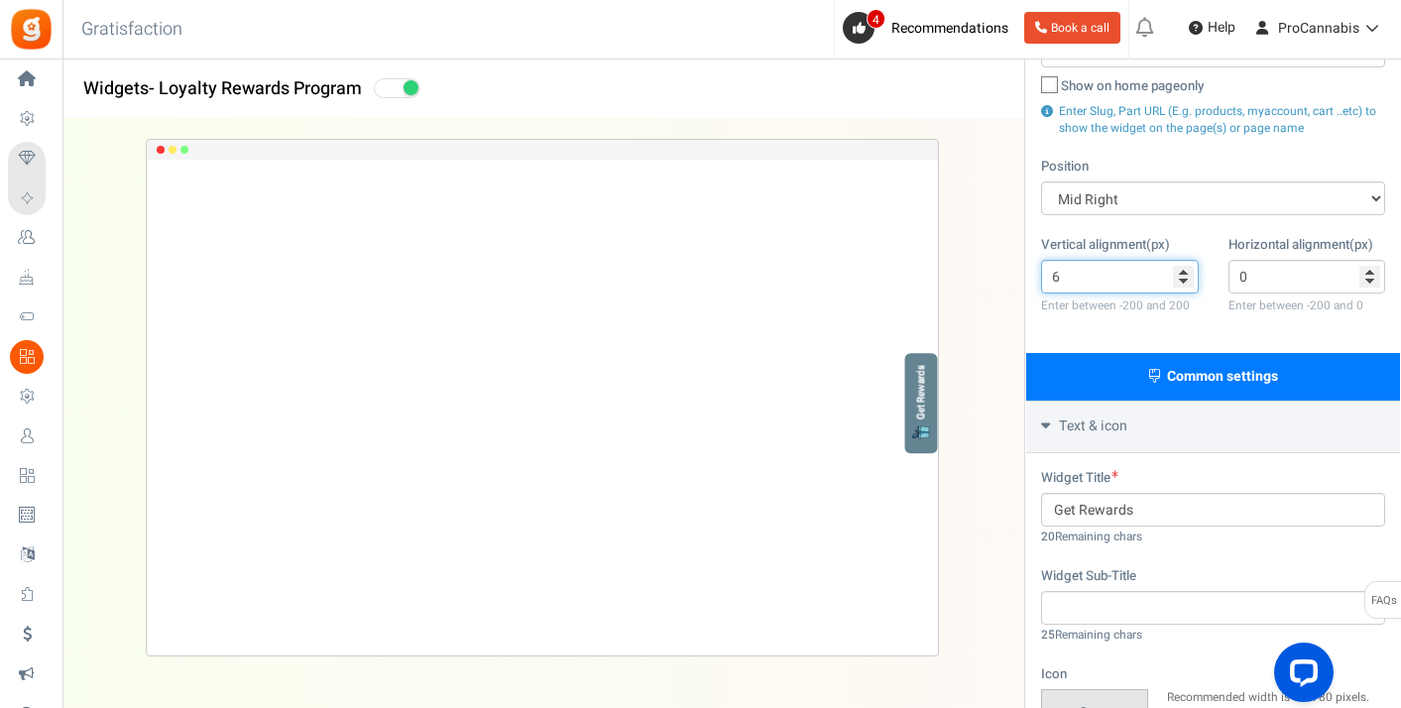
click at [1186, 267] on input "6" at bounding box center [1120, 277] width 158 height 34
click at [1186, 267] on input "7" at bounding box center [1120, 277] width 158 height 34
click at [1186, 267] on input "52" at bounding box center [1120, 277] width 158 height 34
click at [1186, 267] on input "53" at bounding box center [1120, 277] width 158 height 34
type input "54"
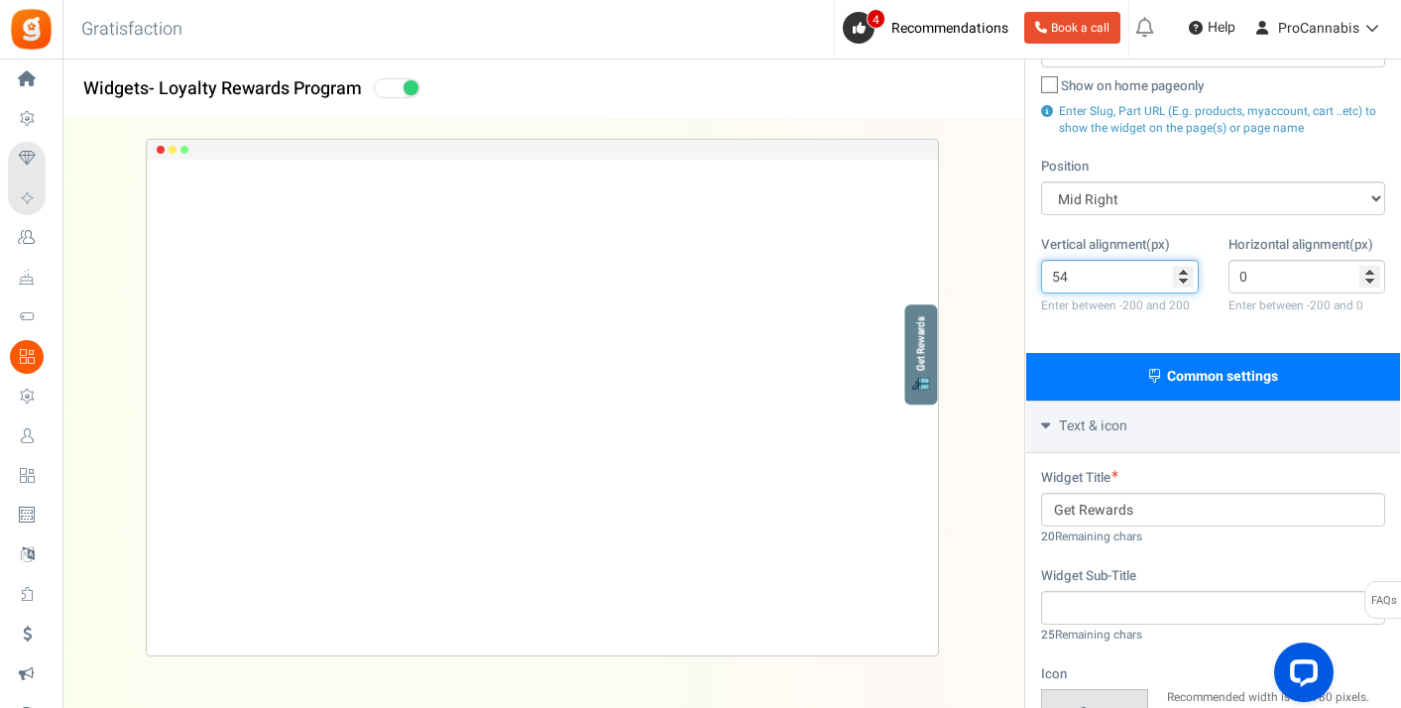
click at [1186, 267] on input "54" at bounding box center [1120, 277] width 158 height 34
click at [1367, 279] on input "-1" at bounding box center [1307, 277] width 158 height 34
click at [1367, 279] on input "-2" at bounding box center [1307, 277] width 158 height 34
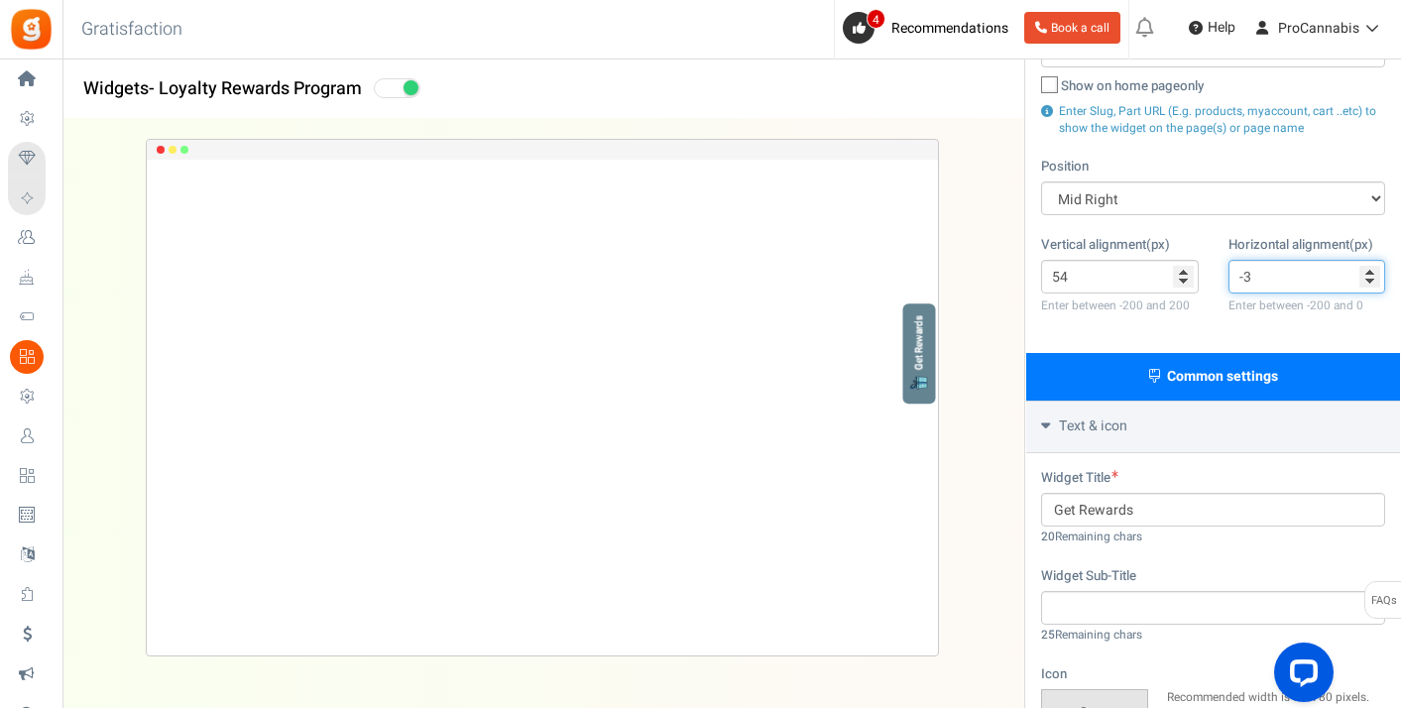
click at [1367, 279] on input "-3" at bounding box center [1307, 277] width 158 height 34
click at [1369, 264] on input "-2" at bounding box center [1307, 277] width 158 height 34
click at [1369, 267] on input "-1" at bounding box center [1307, 277] width 158 height 34
type input "0"
click at [1370, 268] on input "0" at bounding box center [1307, 277] width 158 height 34
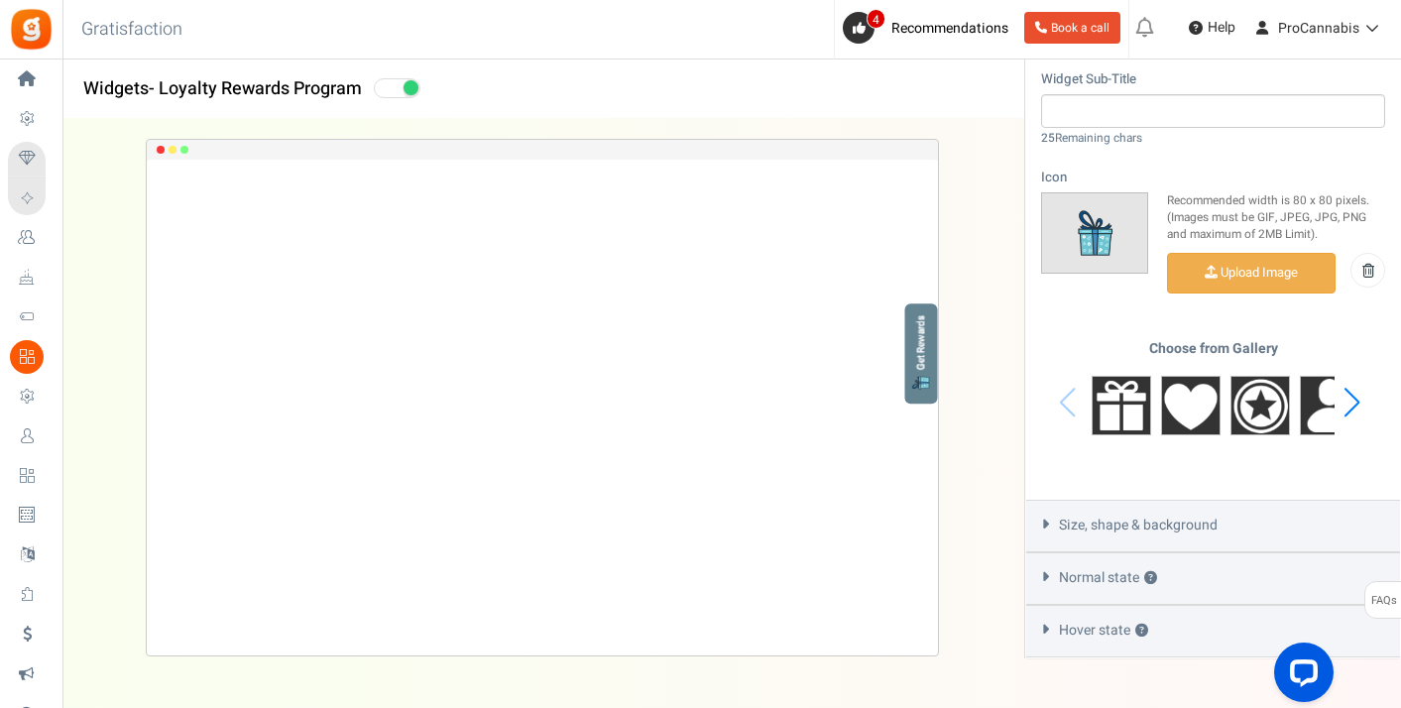
scroll to position [835, 0]
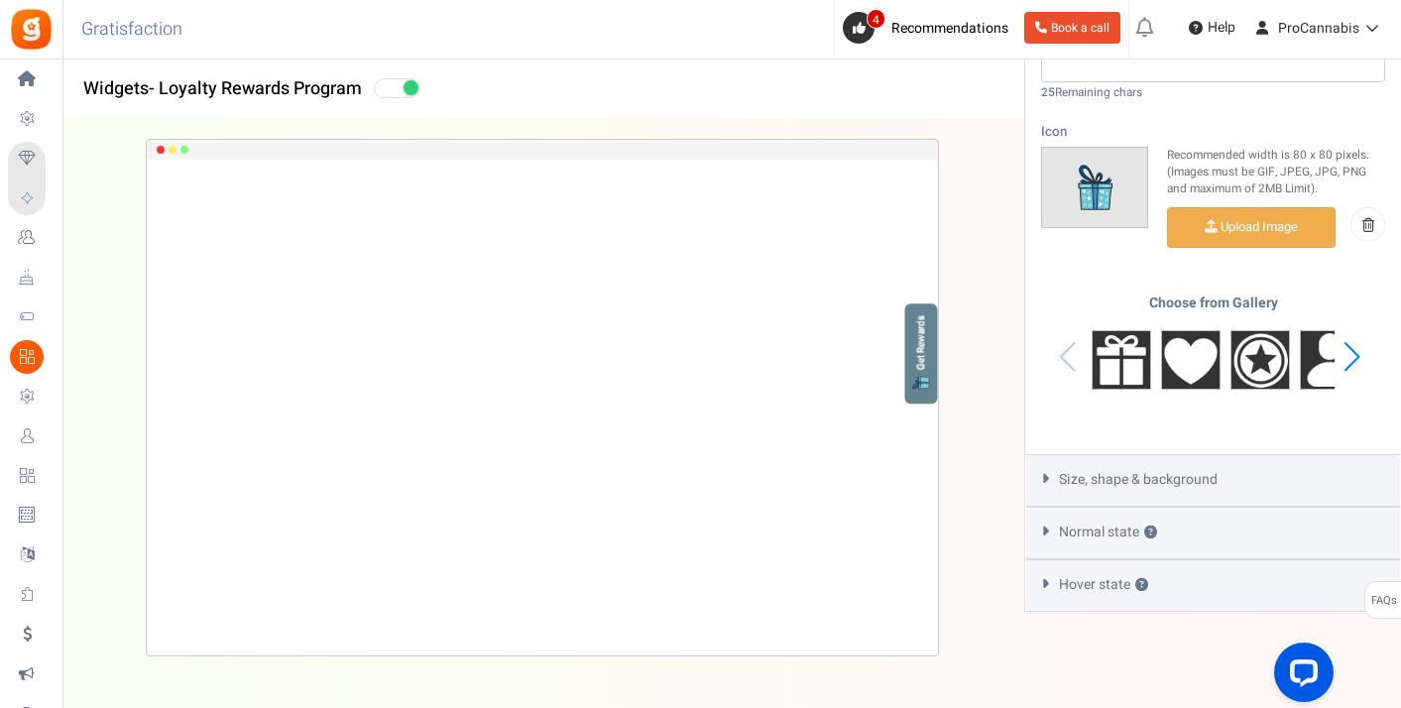
click at [1351, 359] on div "Next slide" at bounding box center [1351, 356] width 27 height 59
click at [1351, 358] on div "Next slide" at bounding box center [1351, 356] width 27 height 59
click at [1351, 357] on div "Next slide" at bounding box center [1351, 356] width 27 height 59
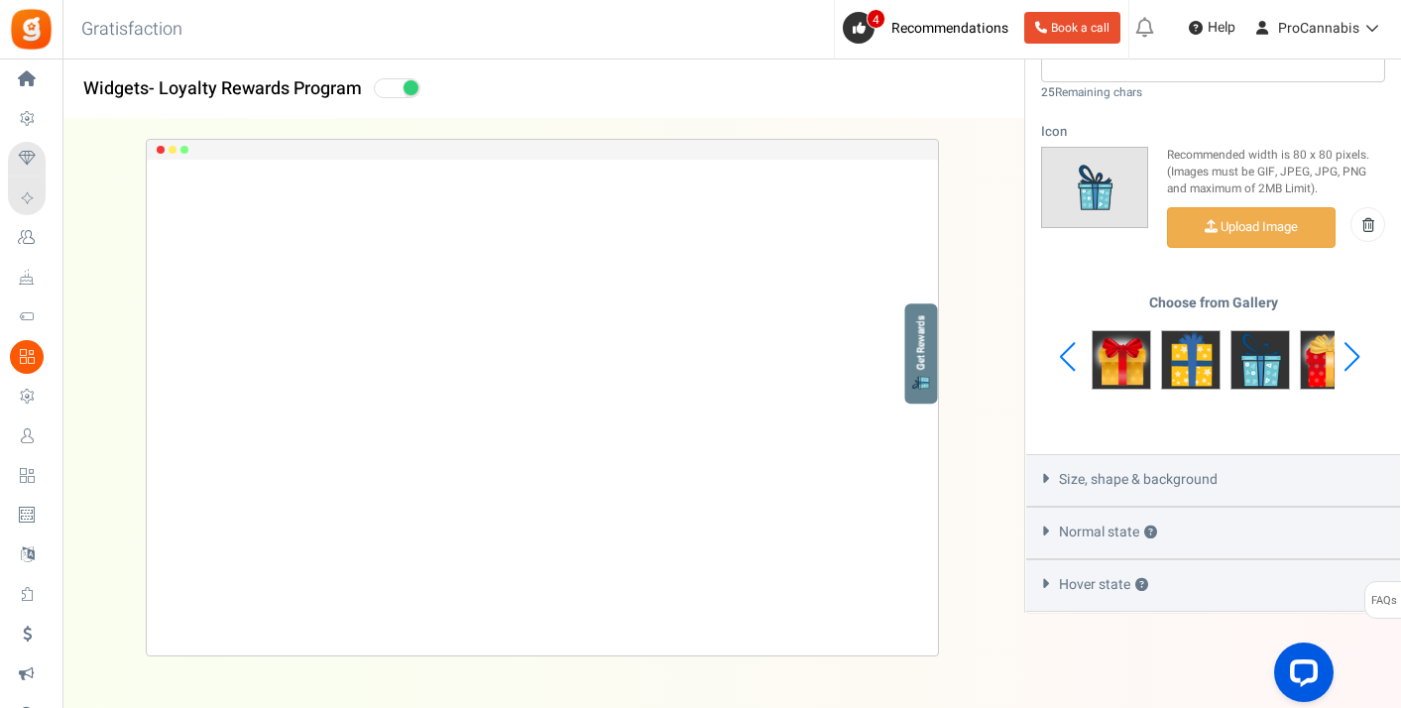
click at [1351, 357] on div "Next slide" at bounding box center [1351, 356] width 27 height 59
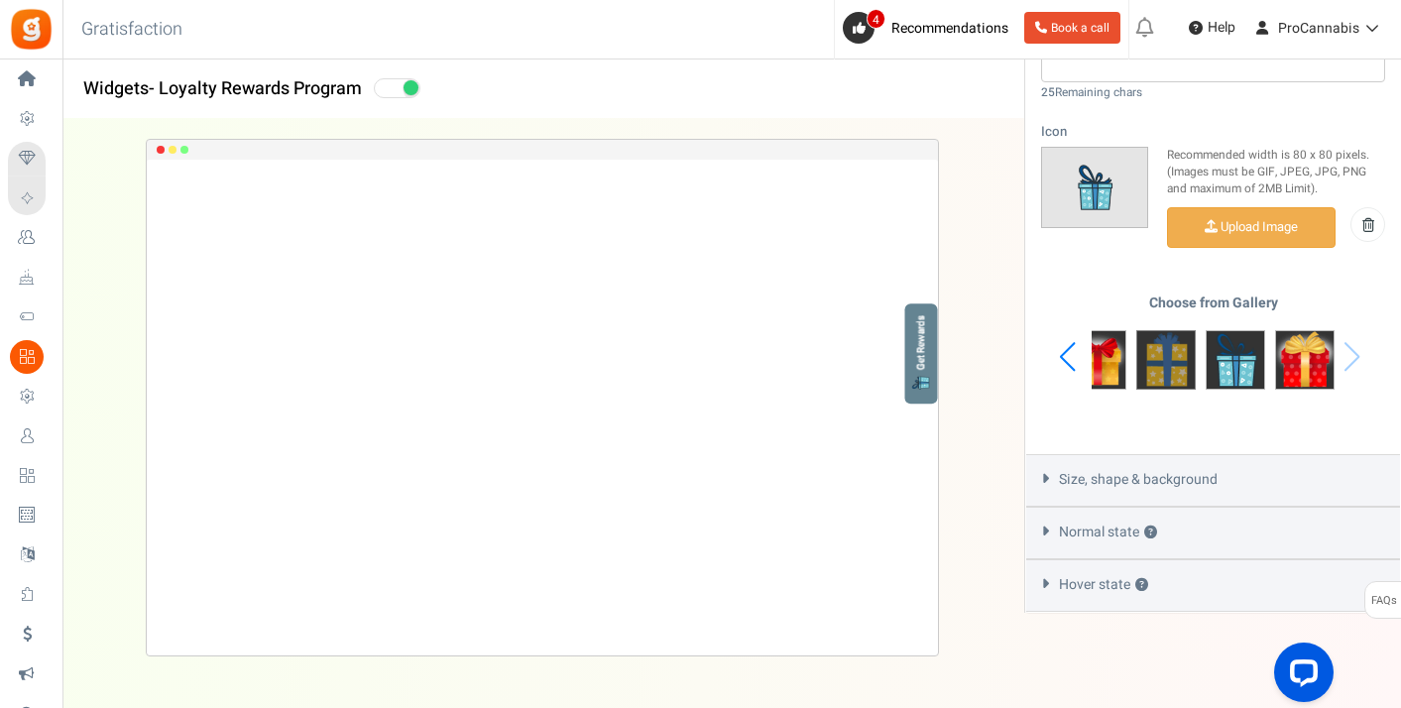
click at [1151, 364] on img at bounding box center [1165, 359] width 59 height 59
click at [1356, 351] on div "Choose from Gallery" at bounding box center [1213, 357] width 344 height 124
click at [1299, 366] on img at bounding box center [1305, 359] width 59 height 59
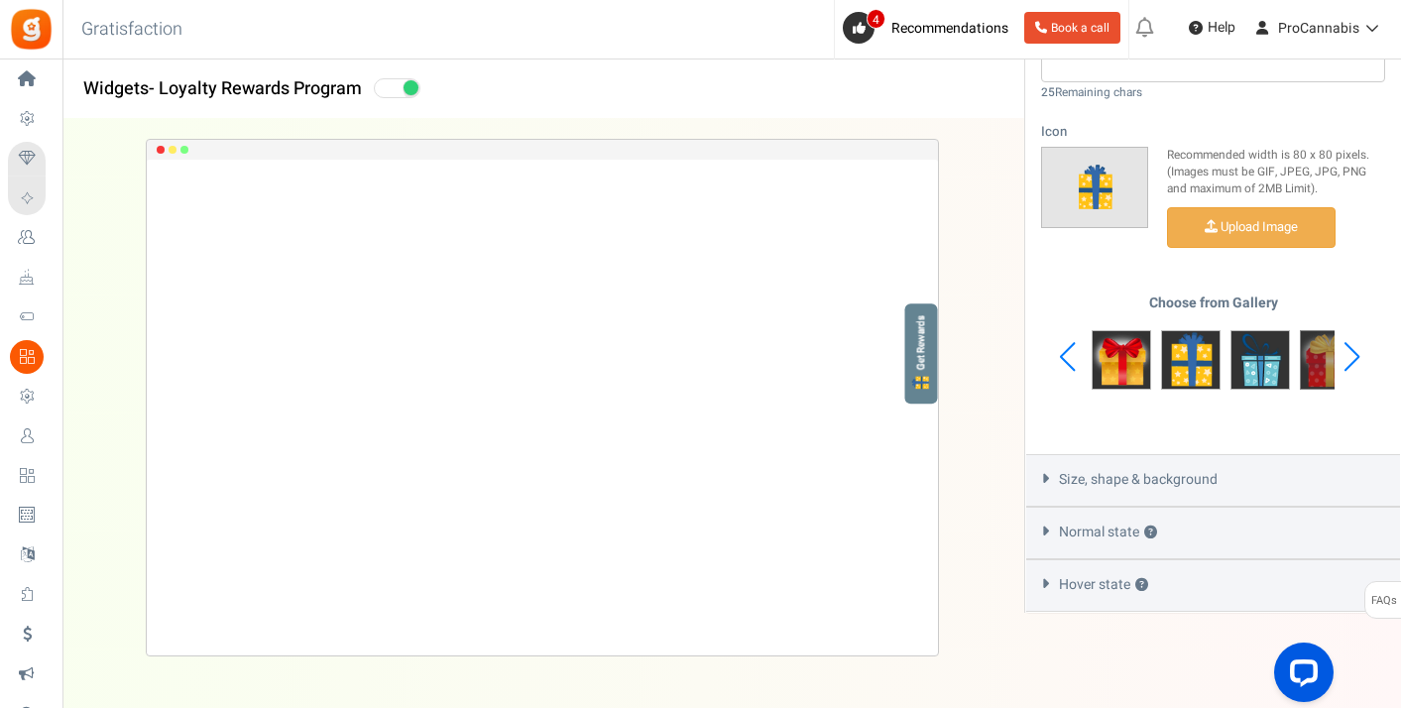
click at [1309, 364] on img at bounding box center [1329, 359] width 59 height 59
click at [1103, 362] on img at bounding box center [1120, 359] width 59 height 59
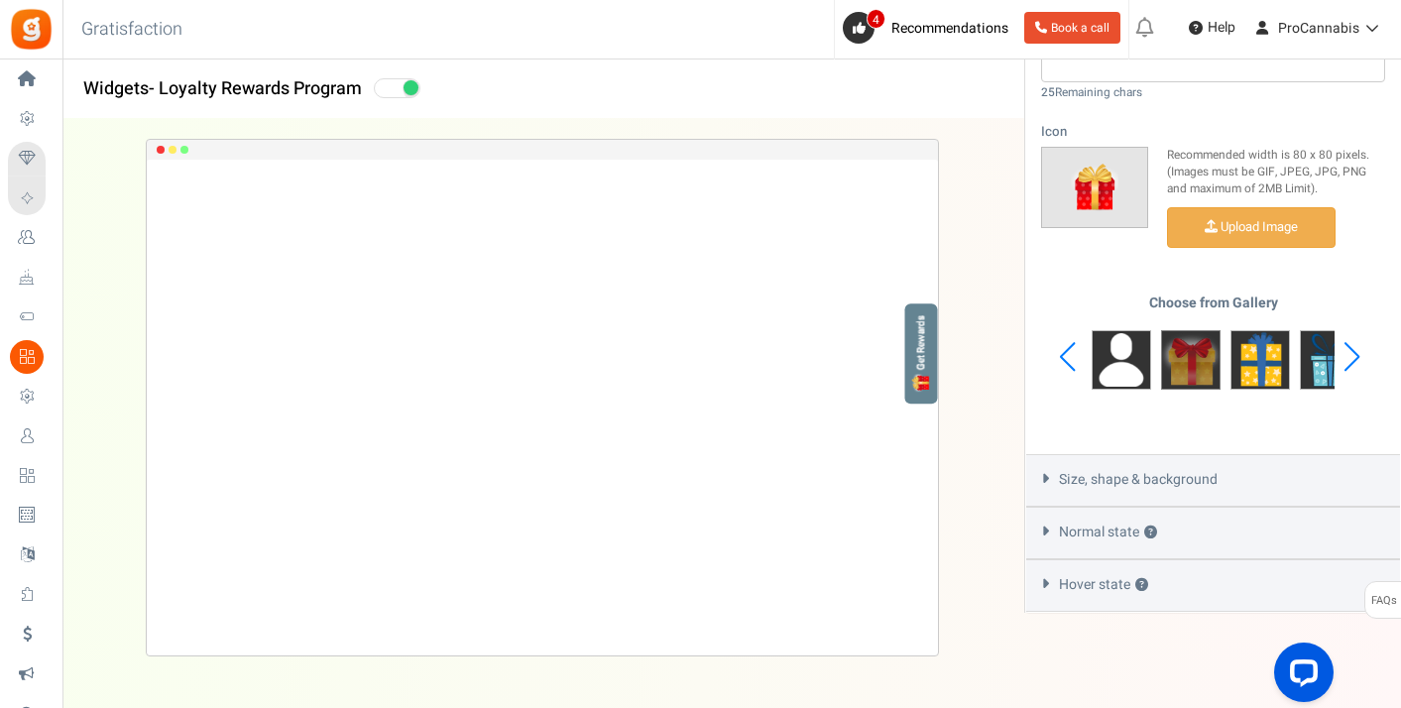
click at [1177, 360] on img at bounding box center [1190, 359] width 59 height 59
click at [1049, 474] on icon at bounding box center [1045, 478] width 15 height 9
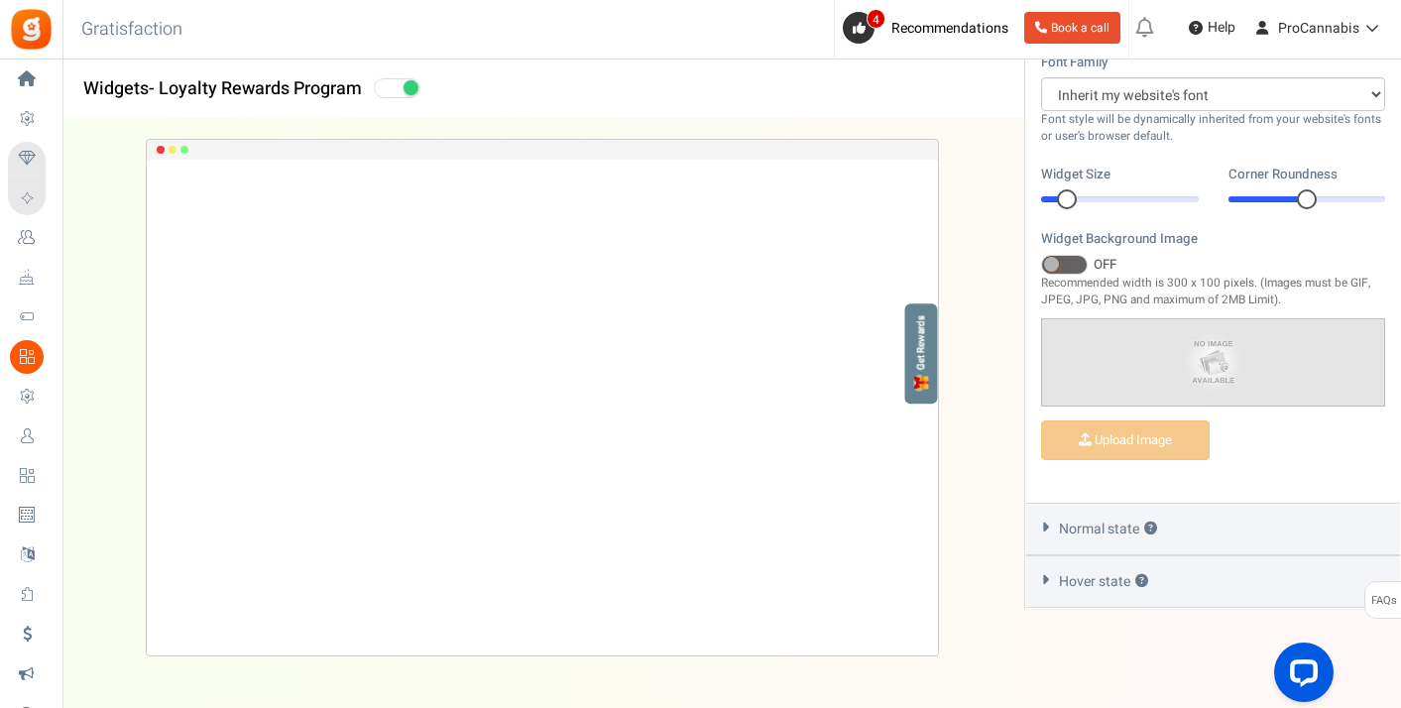
scroll to position [749, 0]
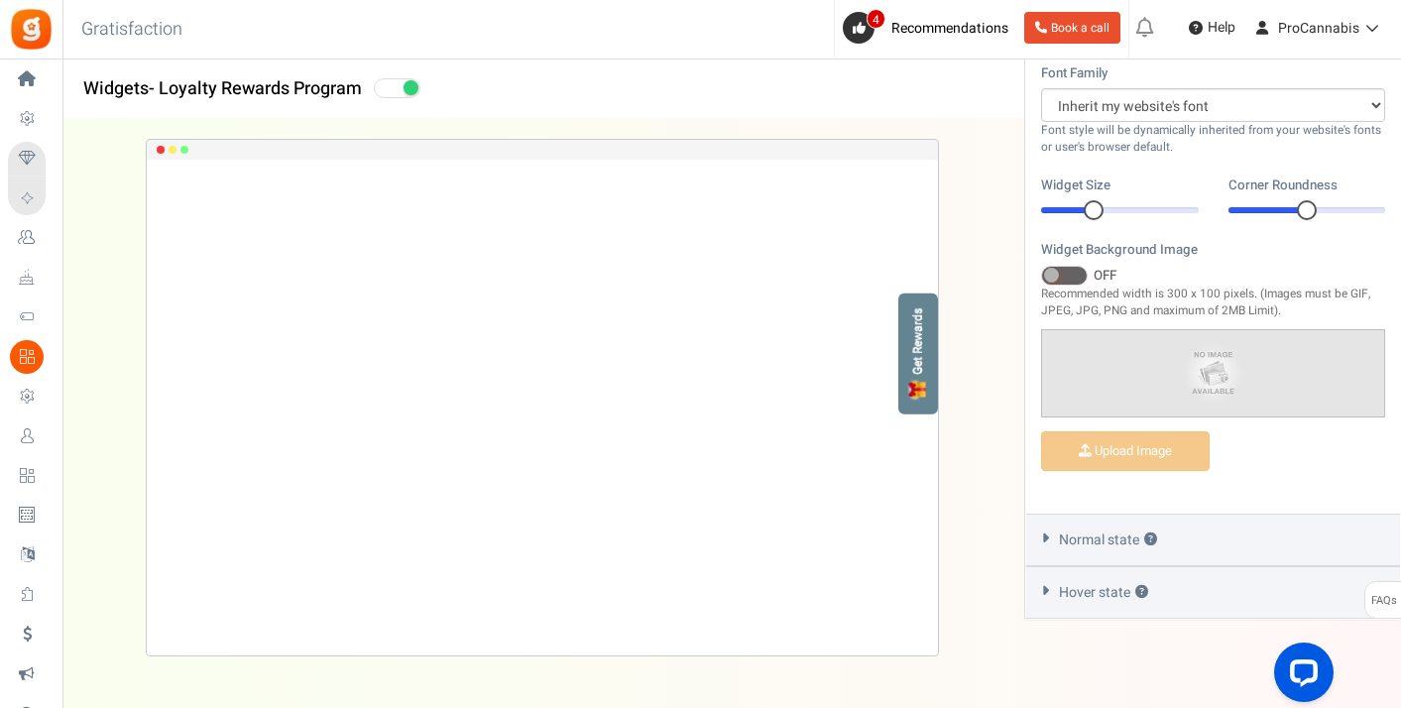
drag, startPoint x: 1071, startPoint y: 198, endPoint x: 1089, endPoint y: 202, distance: 19.2
click at [1089, 202] on div at bounding box center [1094, 210] width 20 height 20
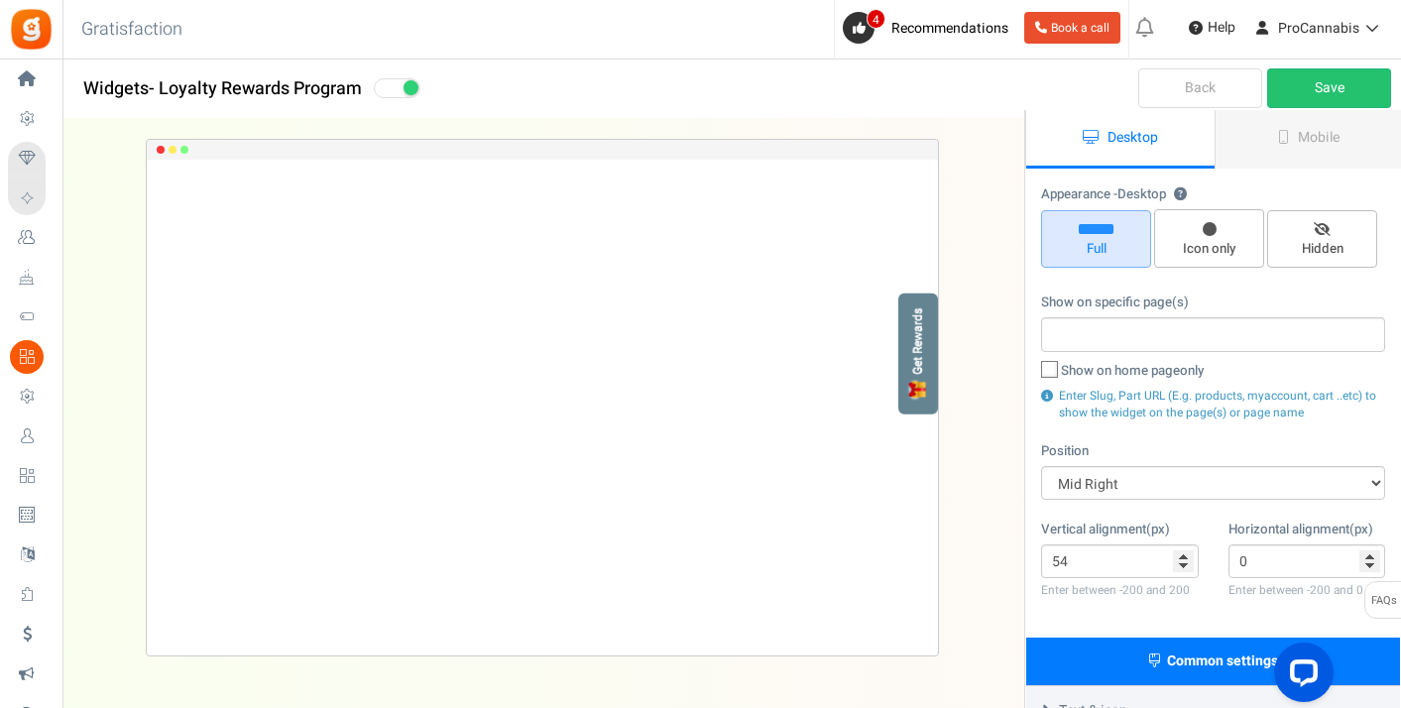
scroll to position [0, 0]
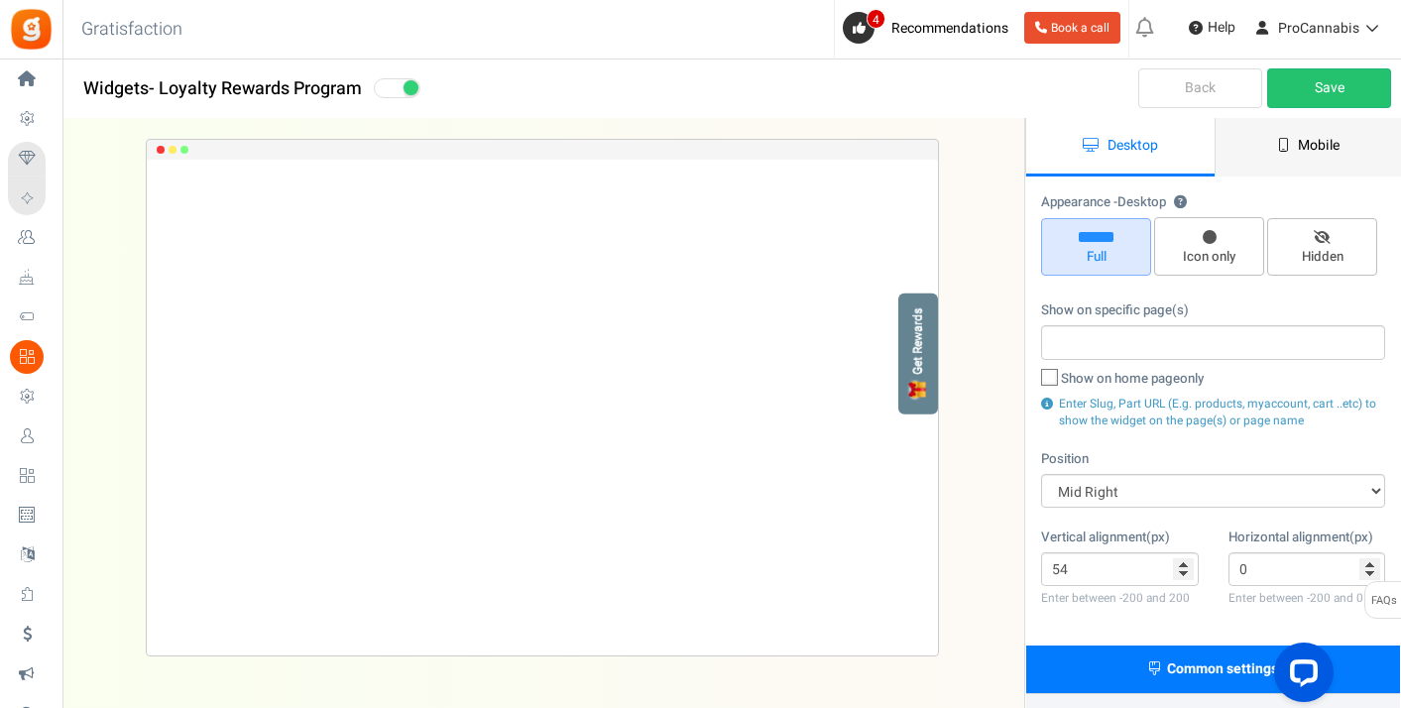
click at [1316, 145] on span "Mobile" at bounding box center [1319, 145] width 42 height 21
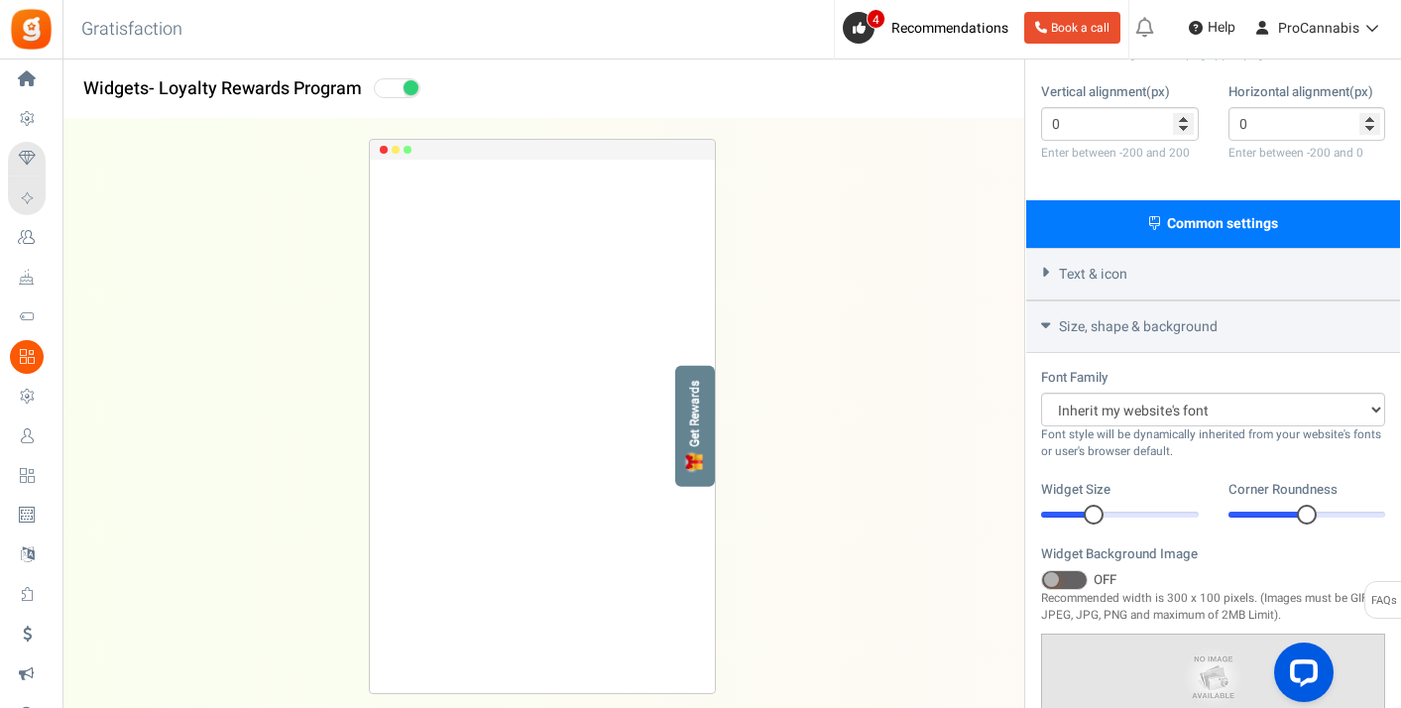
scroll to position [398, 0]
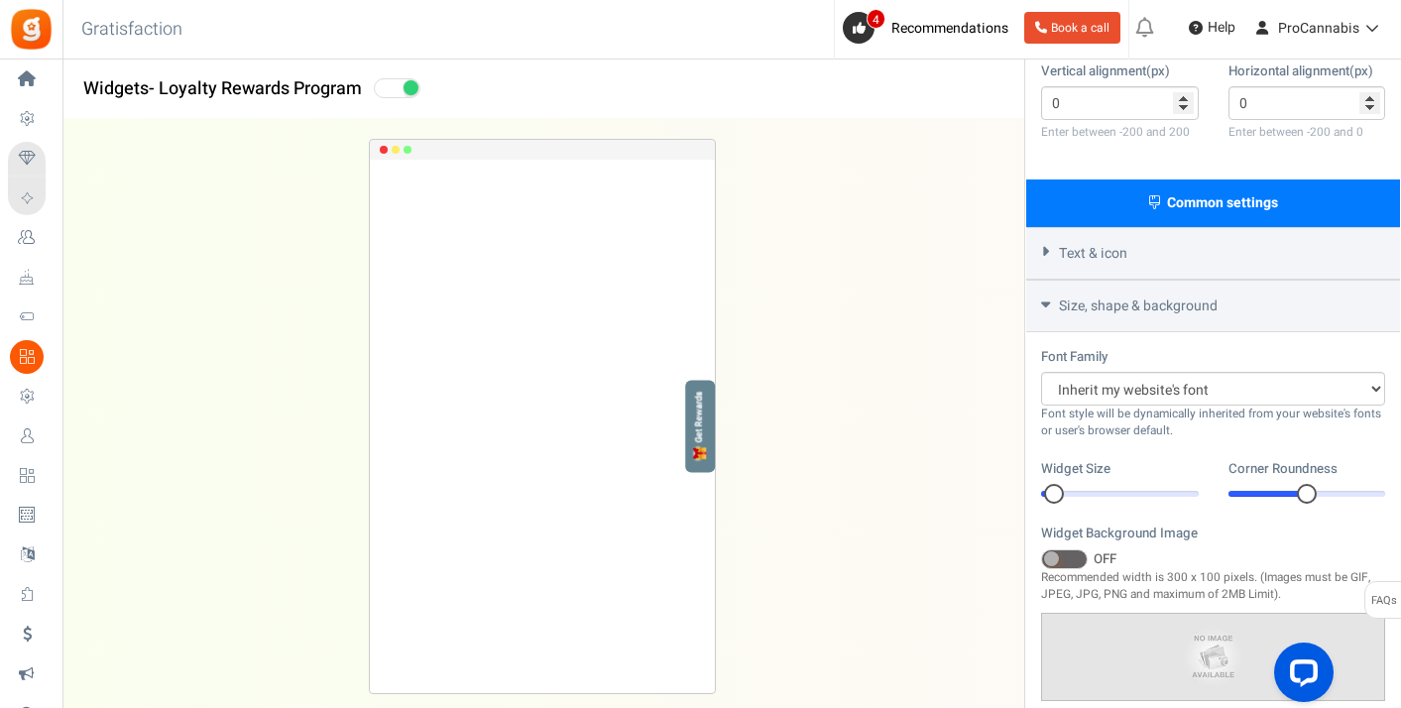
drag, startPoint x: 1091, startPoint y: 487, endPoint x: 1058, endPoint y: 491, distance: 33.9
click at [1058, 491] on div at bounding box center [1054, 494] width 20 height 20
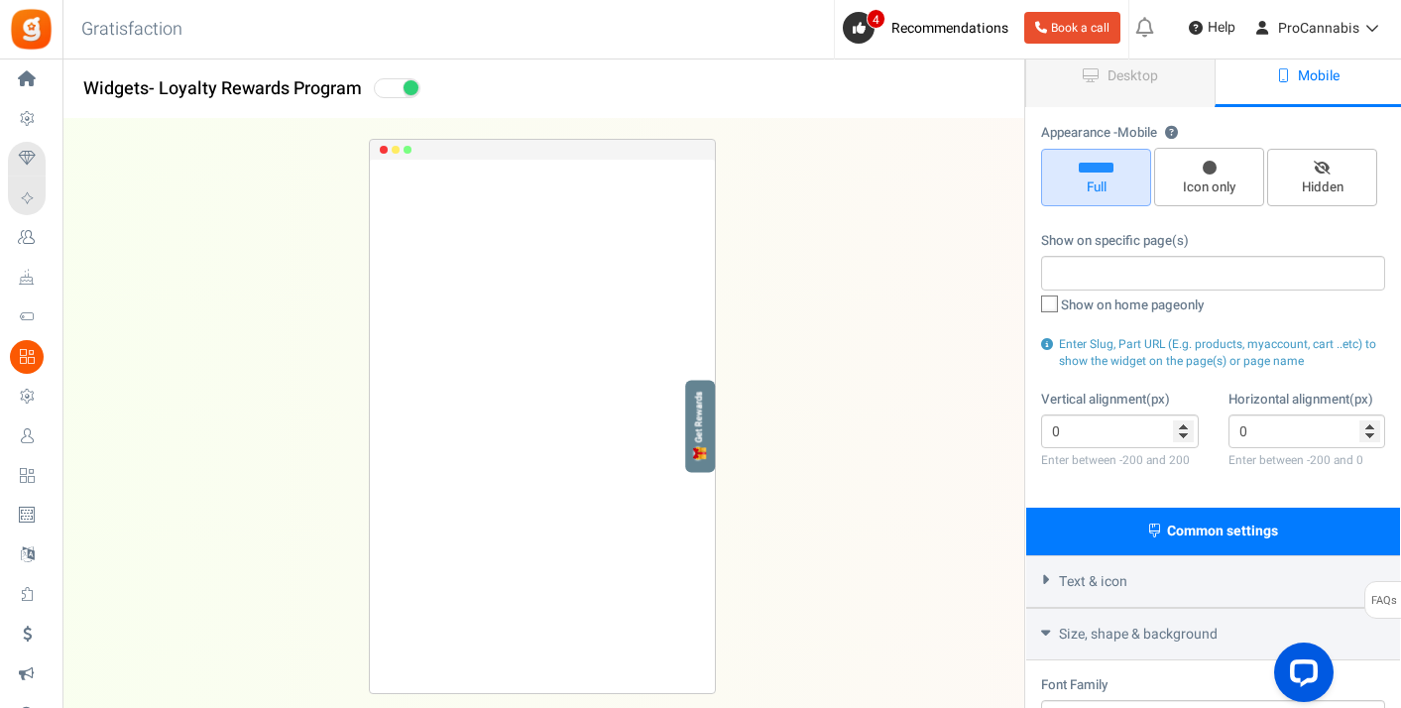
scroll to position [0, 0]
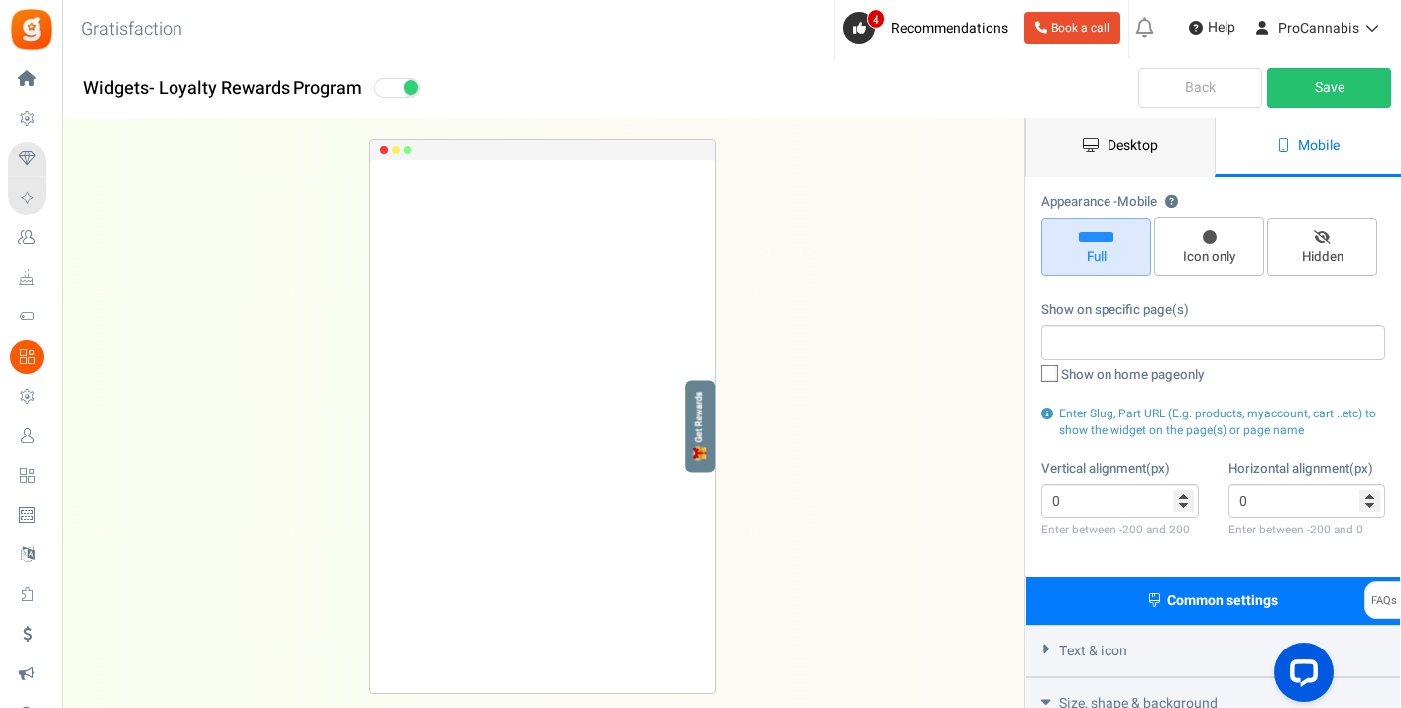
click at [1131, 165] on link "Desktop" at bounding box center [1120, 147] width 188 height 58
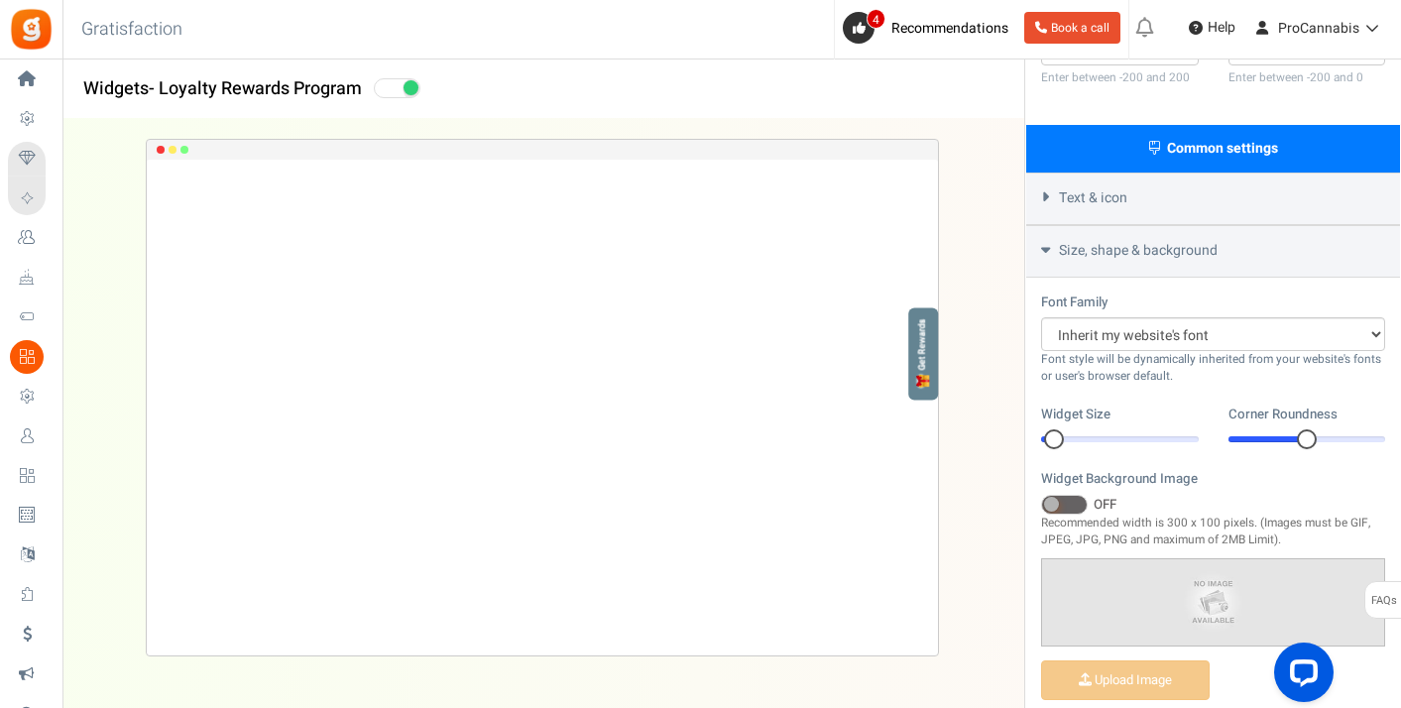
scroll to position [534, 0]
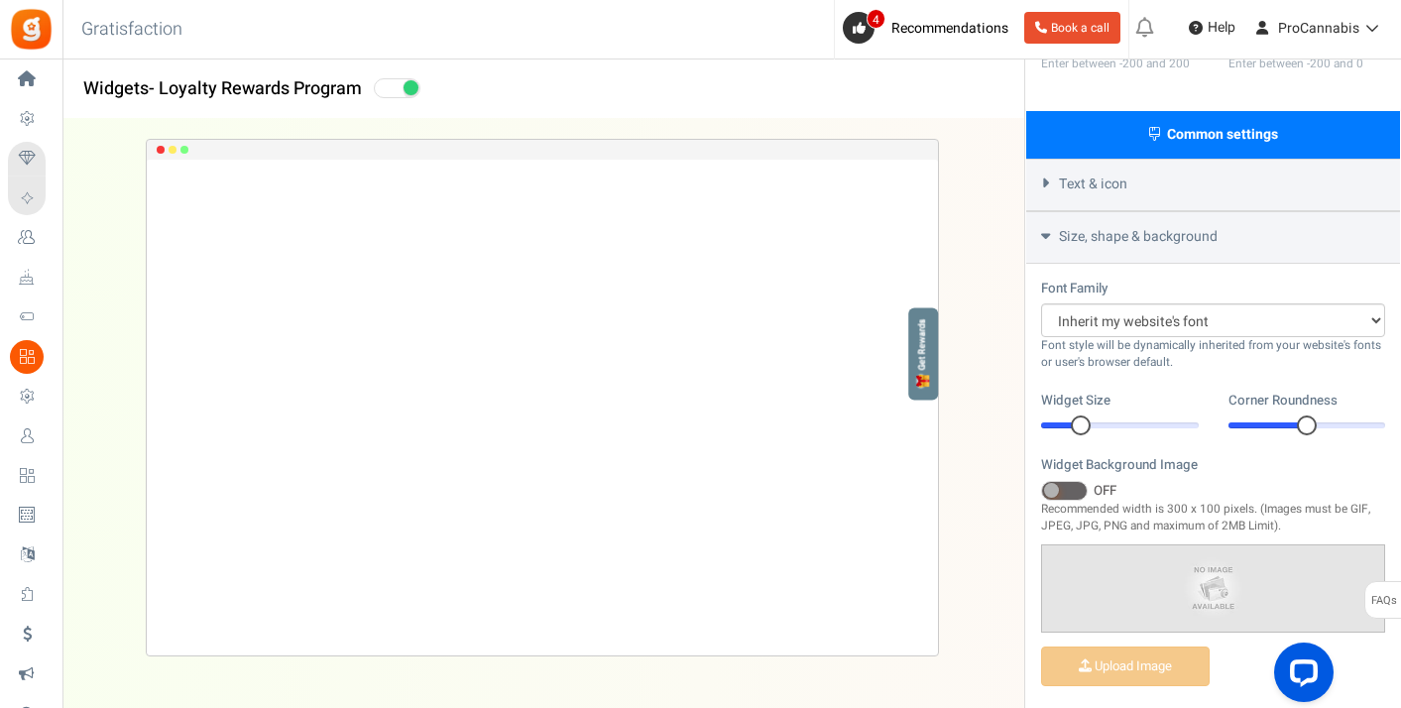
click at [1075, 422] on div at bounding box center [1120, 425] width 158 height 6
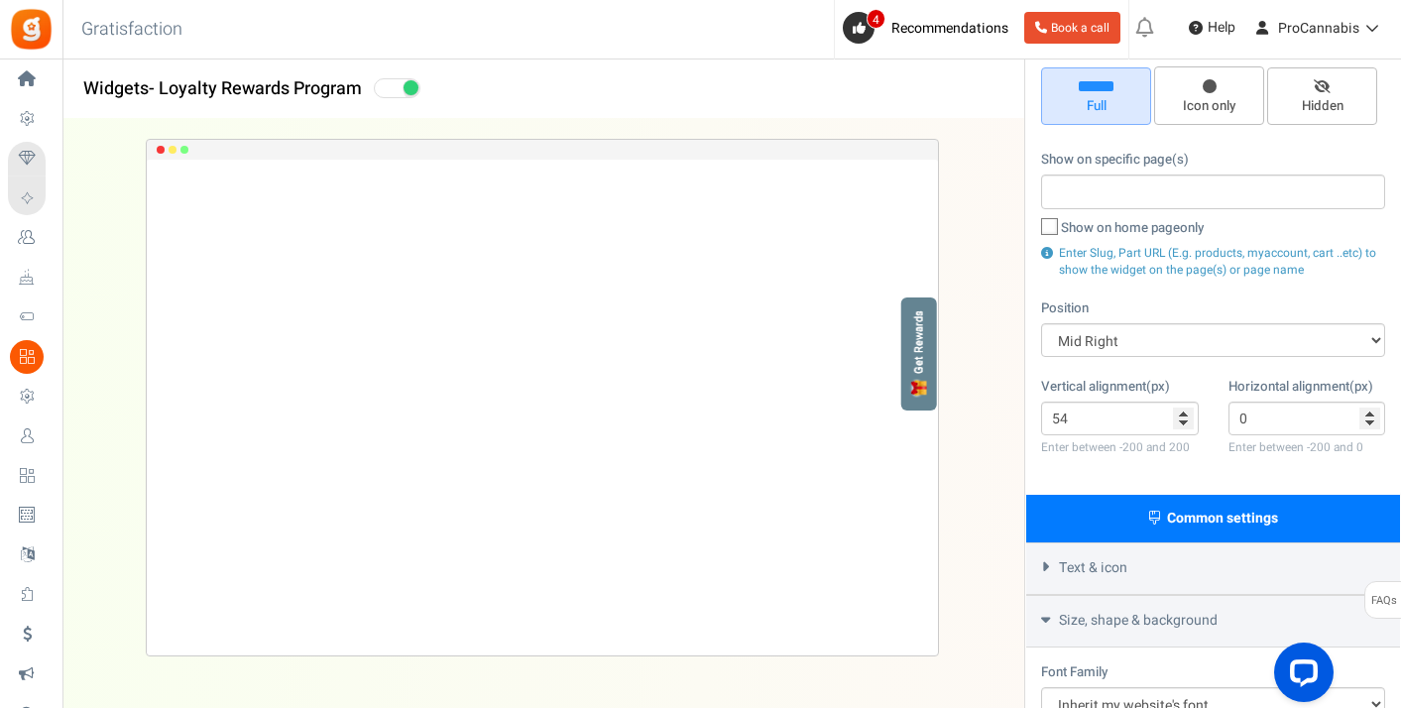
scroll to position [0, 0]
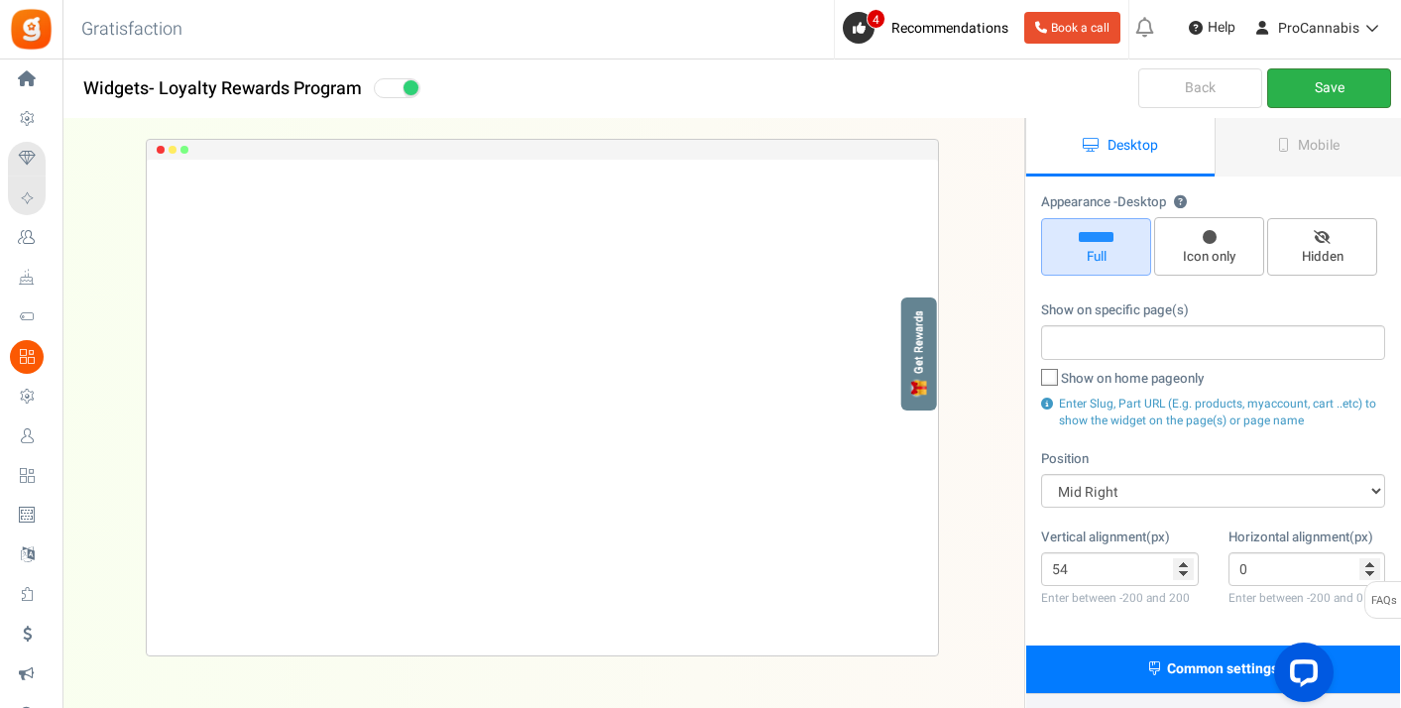
click at [1313, 93] on link "Save" at bounding box center [1329, 88] width 124 height 40
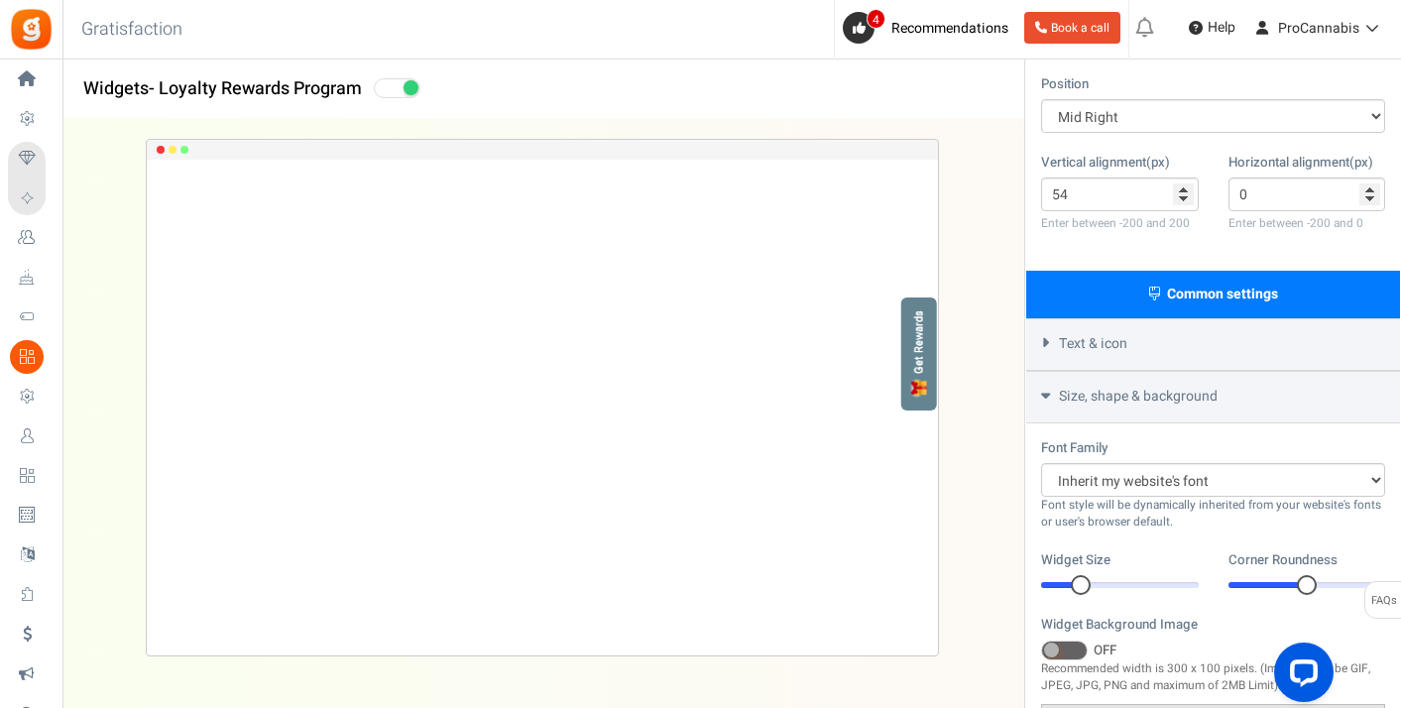
scroll to position [557, 0]
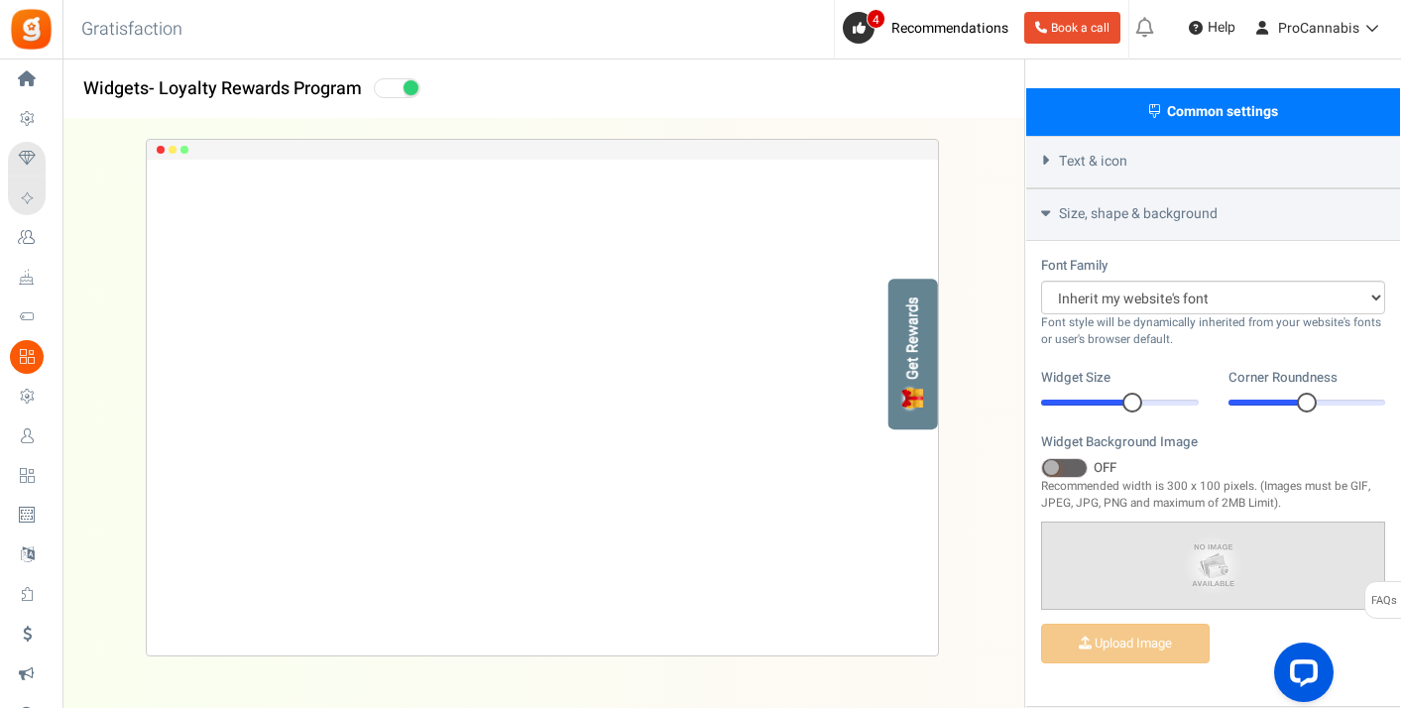
drag, startPoint x: 1080, startPoint y: 395, endPoint x: 1135, endPoint y: 395, distance: 55.5
click at [1135, 395] on div at bounding box center [1132, 403] width 20 height 20
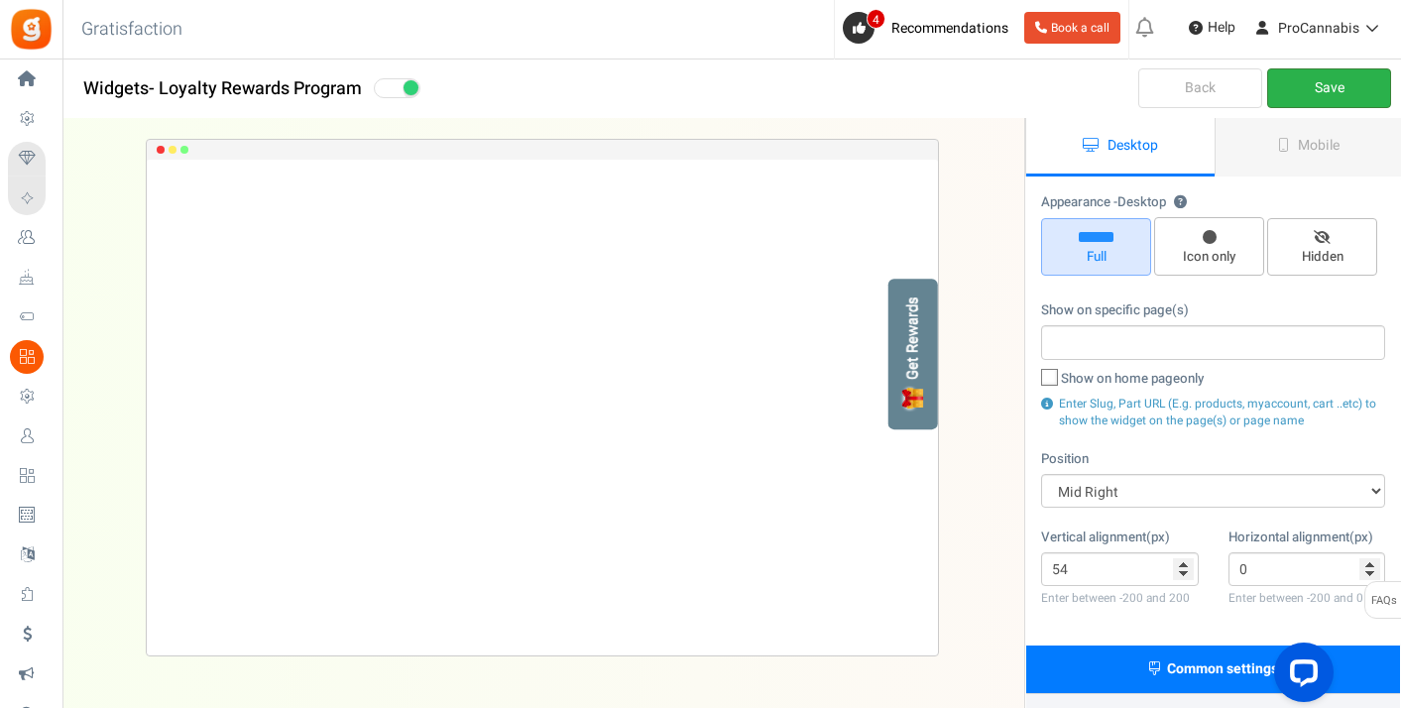
click at [1318, 86] on link "Save" at bounding box center [1329, 88] width 124 height 40
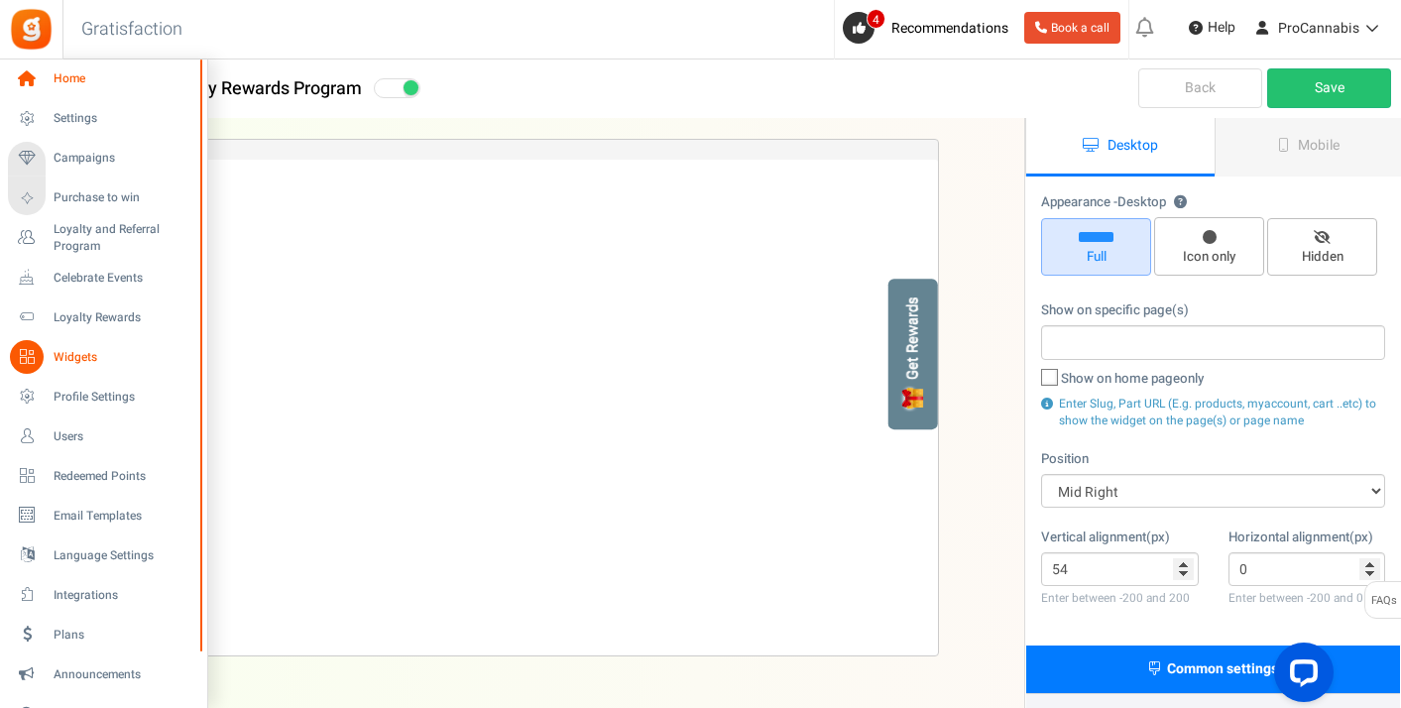
click at [54, 75] on span "Home" at bounding box center [123, 78] width 139 height 17
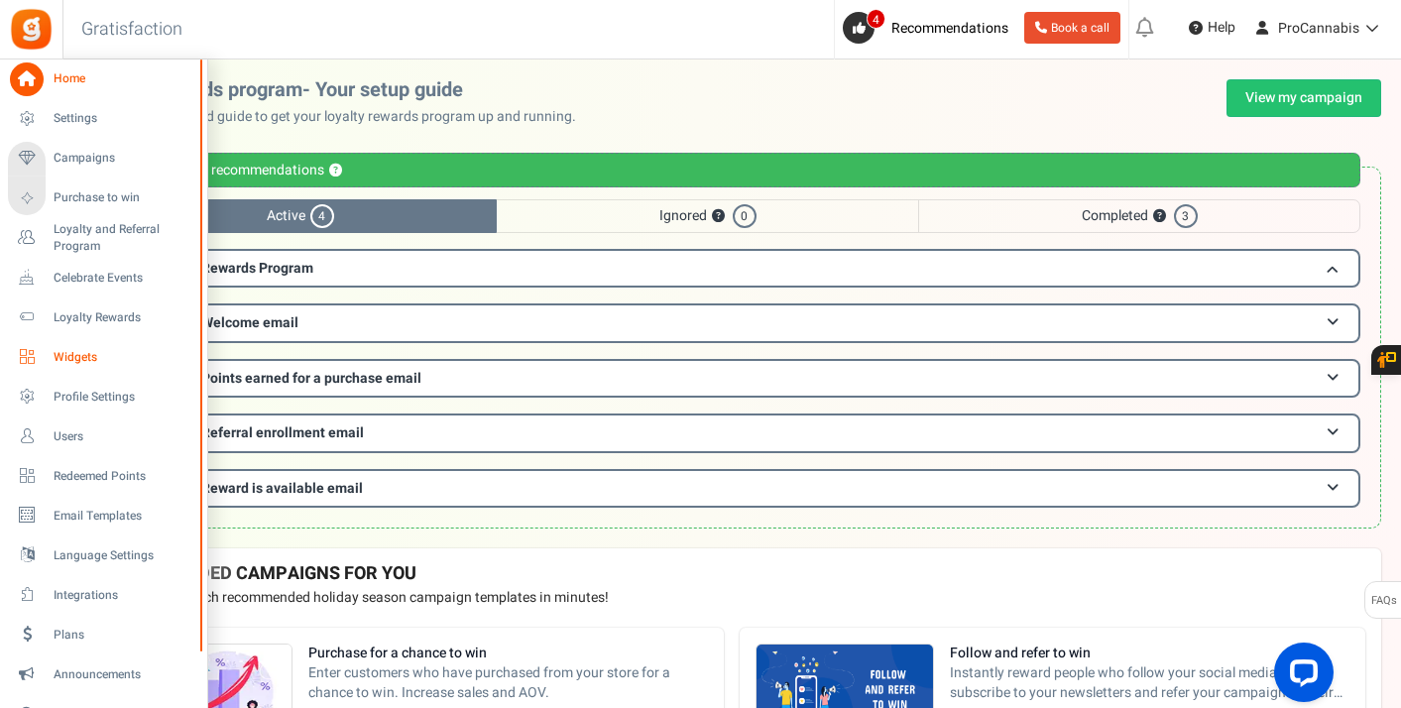
click at [80, 353] on span "Widgets" at bounding box center [123, 357] width 139 height 17
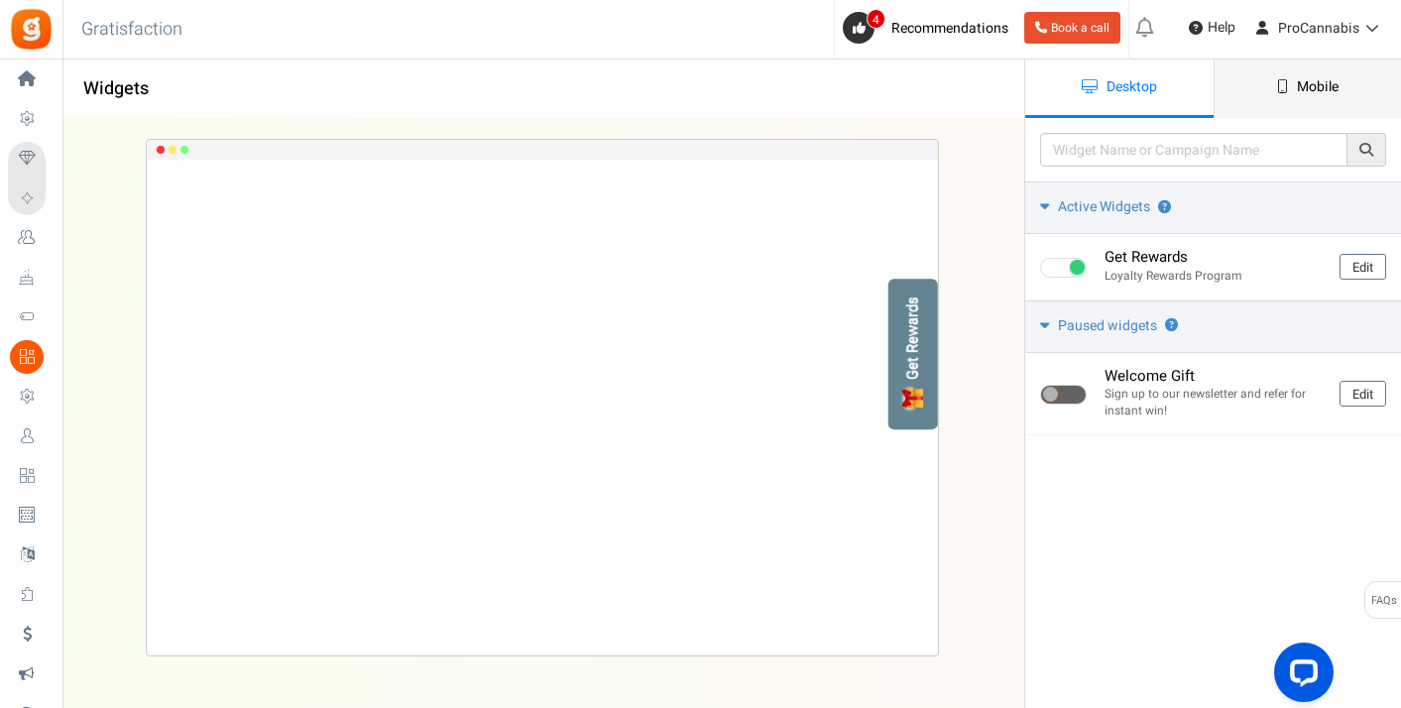
click at [1282, 98] on link "Mobile" at bounding box center [1307, 88] width 188 height 58
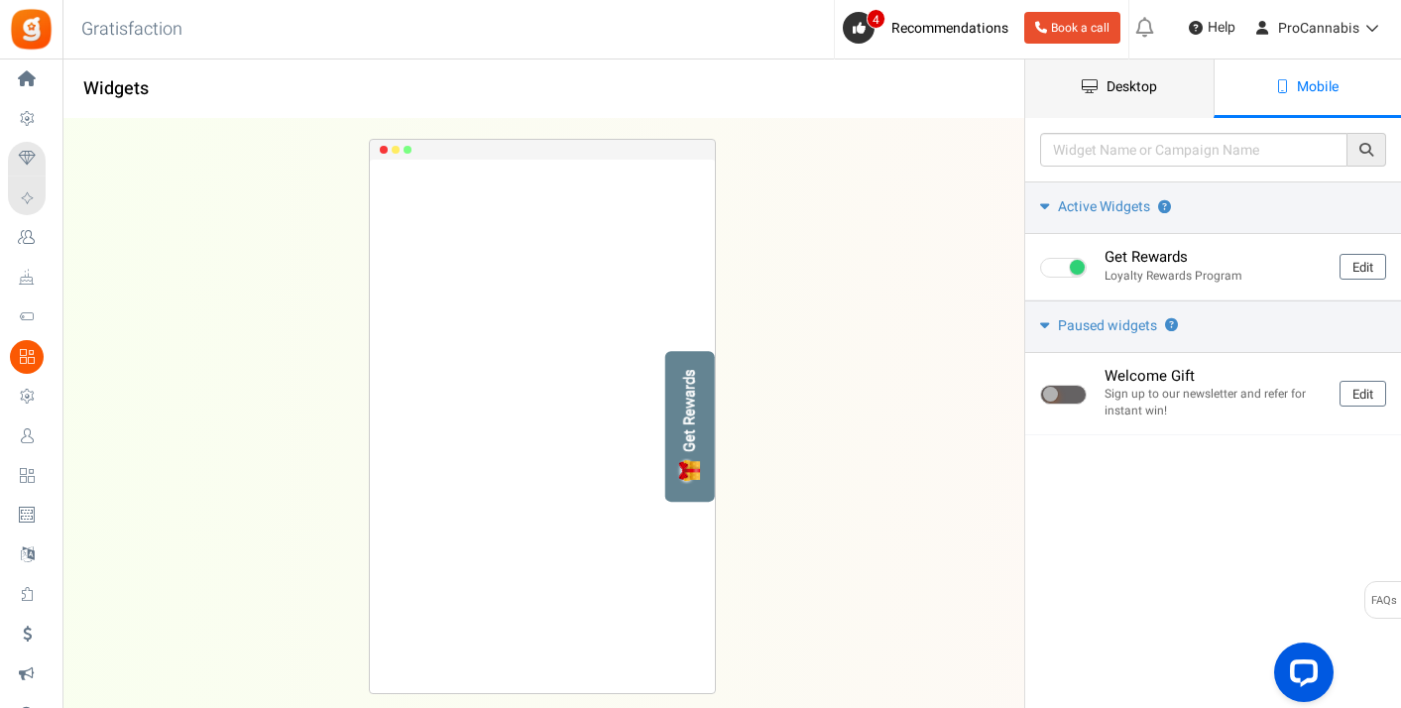
click at [1191, 87] on link "Desktop" at bounding box center [1119, 88] width 188 height 58
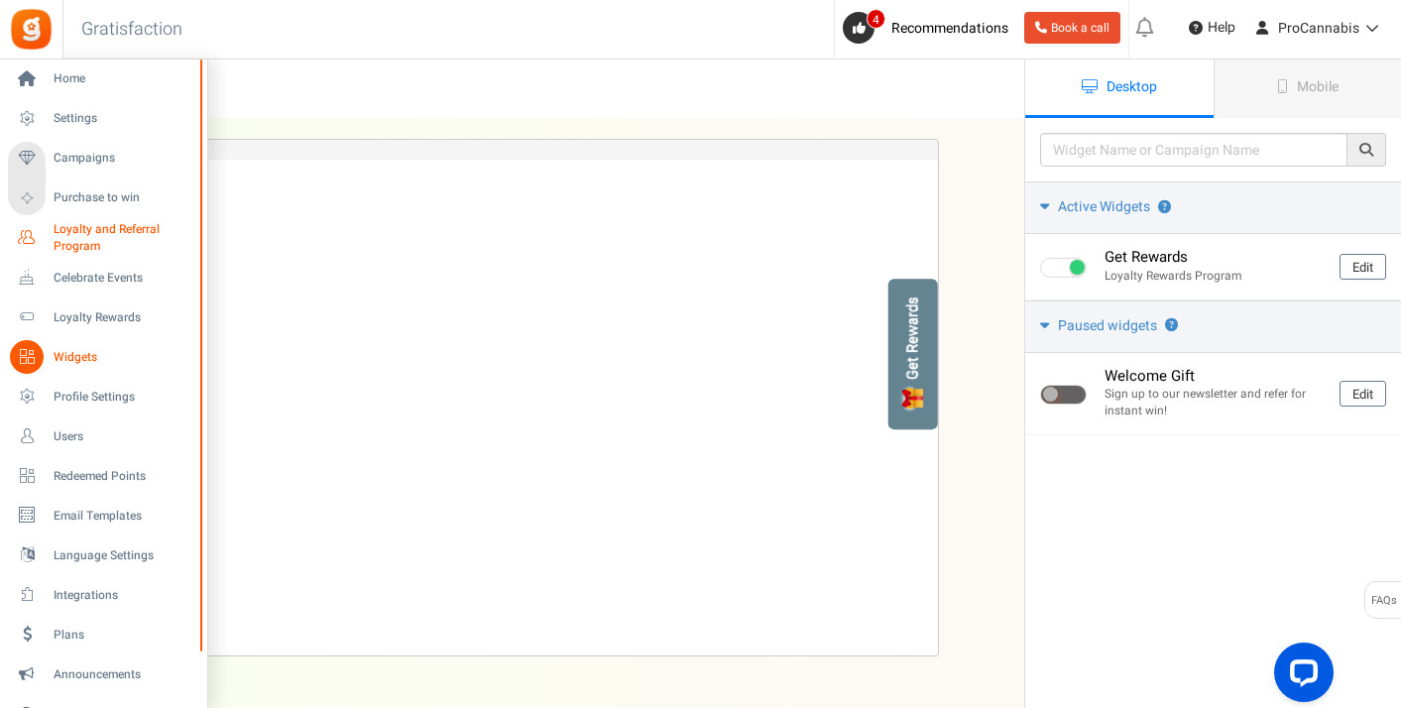
click at [47, 236] on link "Loyalty and Referral Program New" at bounding box center [103, 238] width 190 height 34
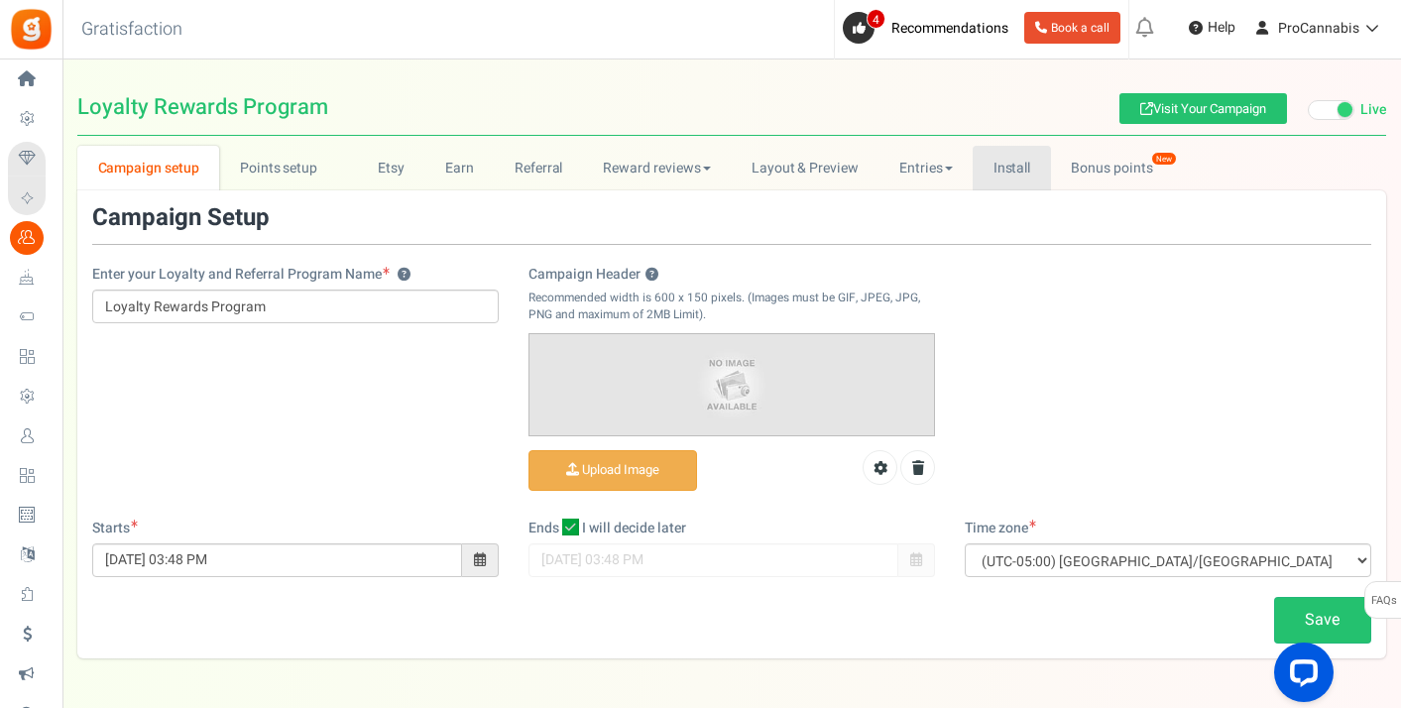
click at [1015, 165] on link "Install" at bounding box center [1012, 168] width 78 height 45
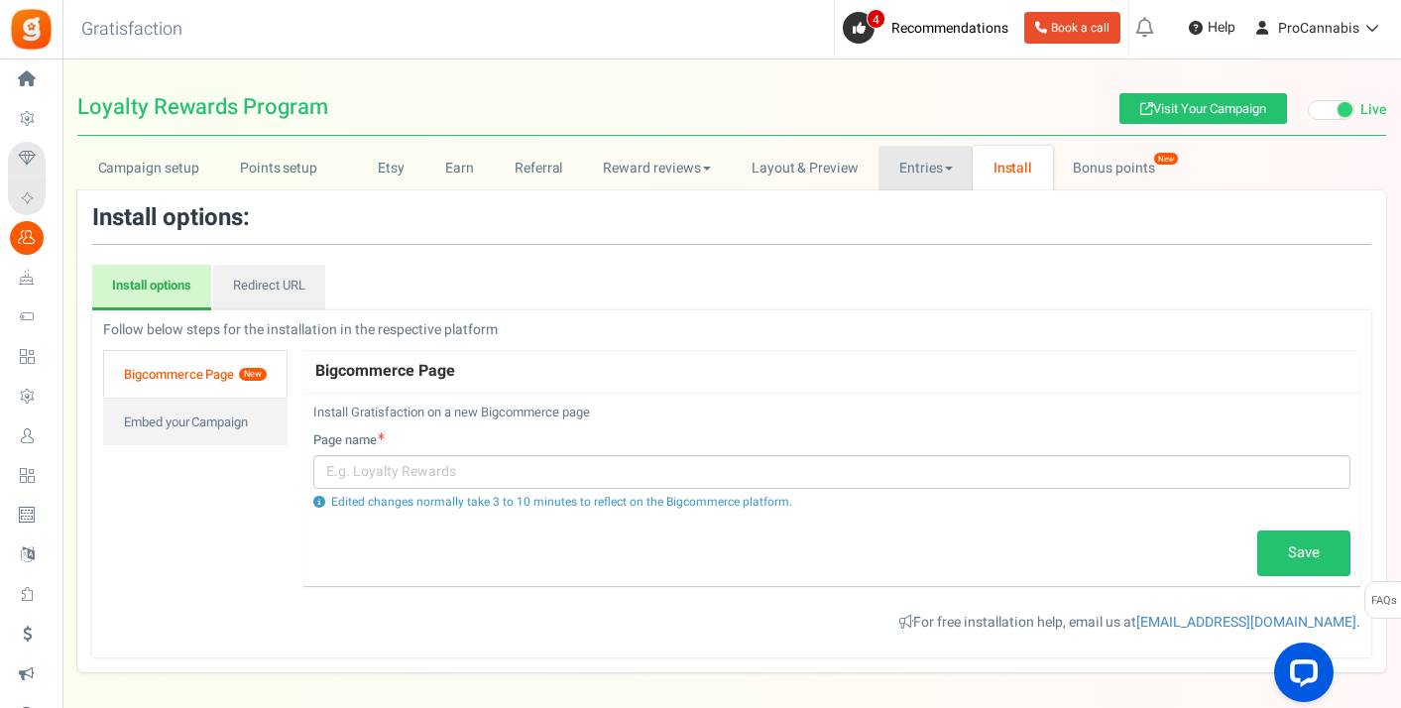
click at [945, 169] on span at bounding box center [949, 169] width 8 height 4
click at [555, 169] on link "Referral" at bounding box center [538, 168] width 89 height 45
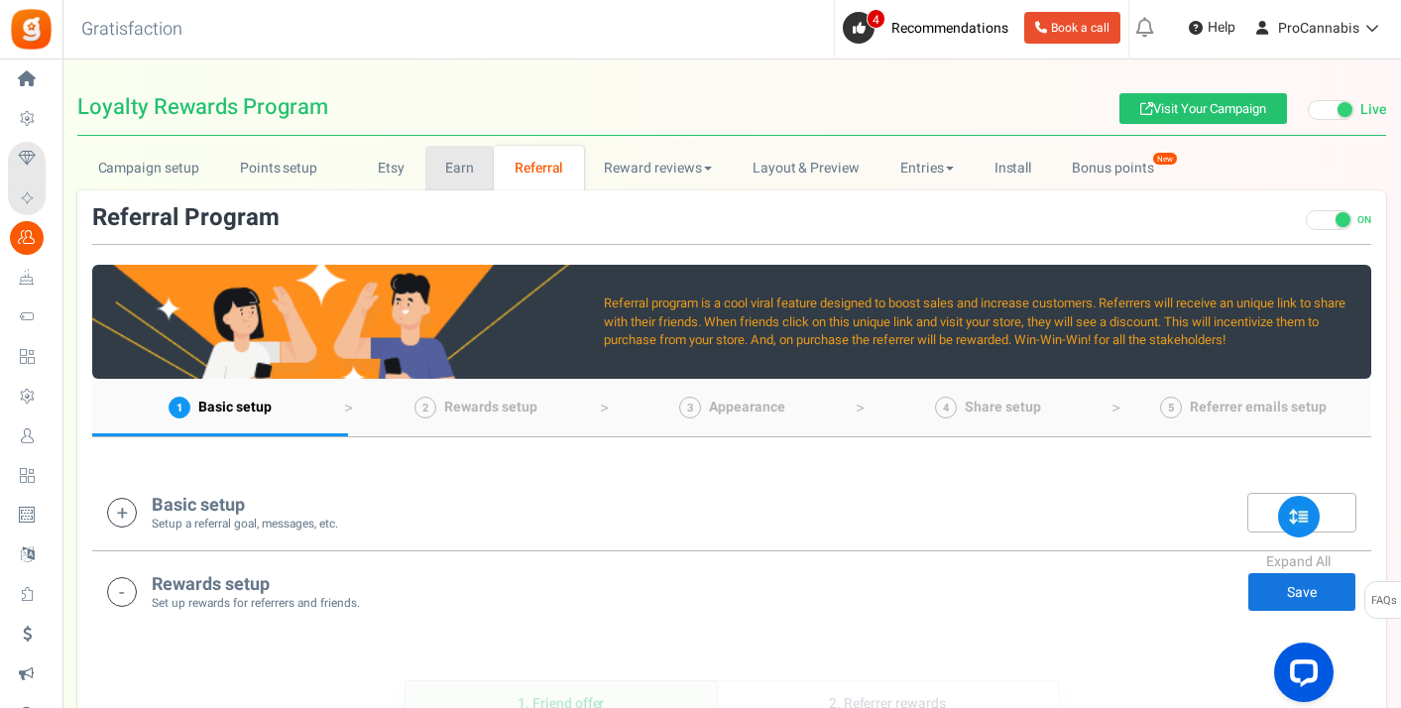
click at [457, 169] on link "Earn" at bounding box center [459, 168] width 69 height 45
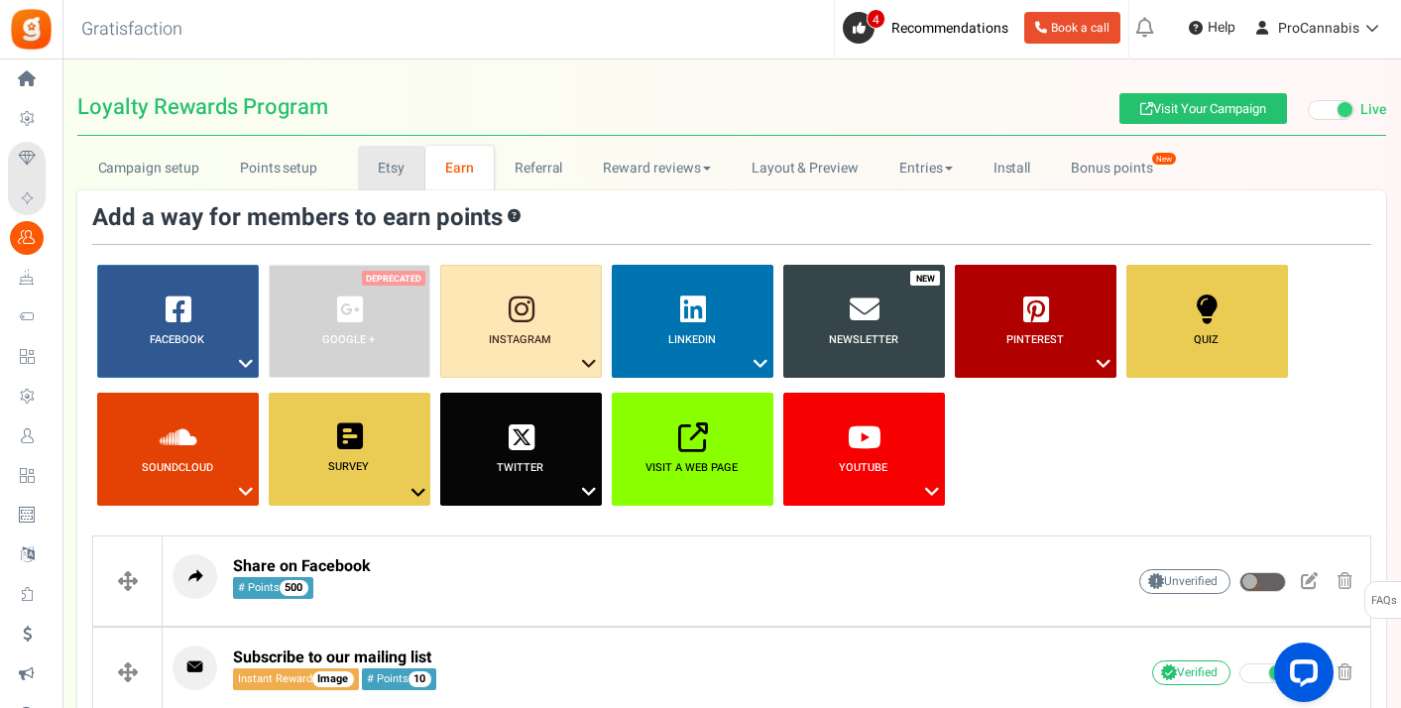
click at [385, 178] on link "Etsy" at bounding box center [391, 168] width 67 height 45
